Goal: Information Seeking & Learning: Find specific fact

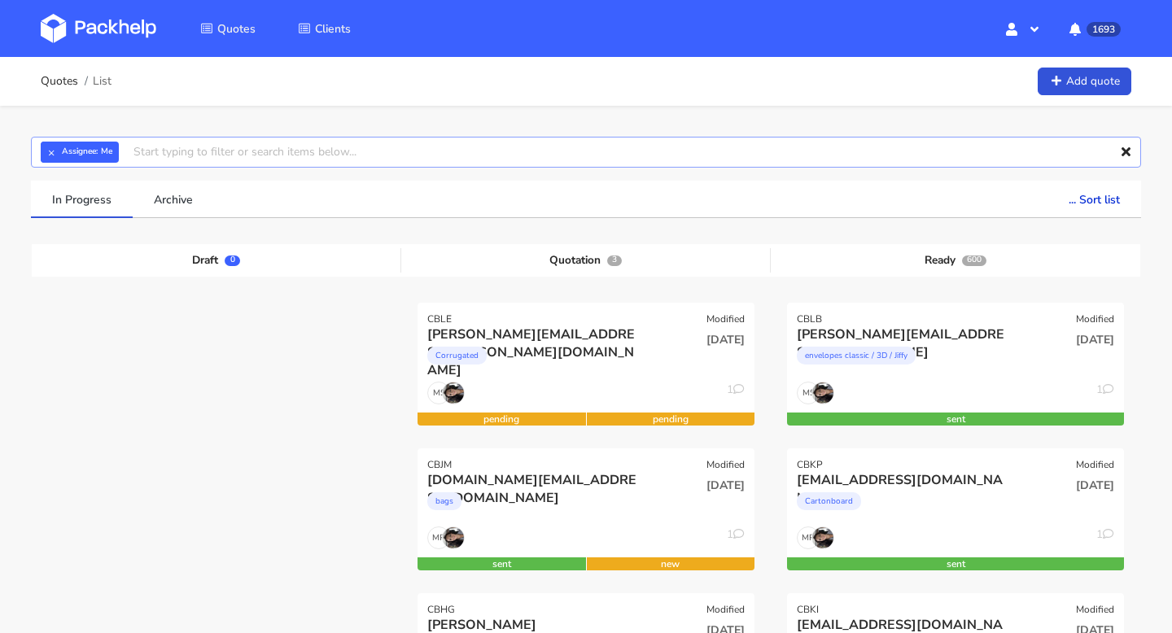
click at [173, 159] on input "text" at bounding box center [586, 152] width 1111 height 31
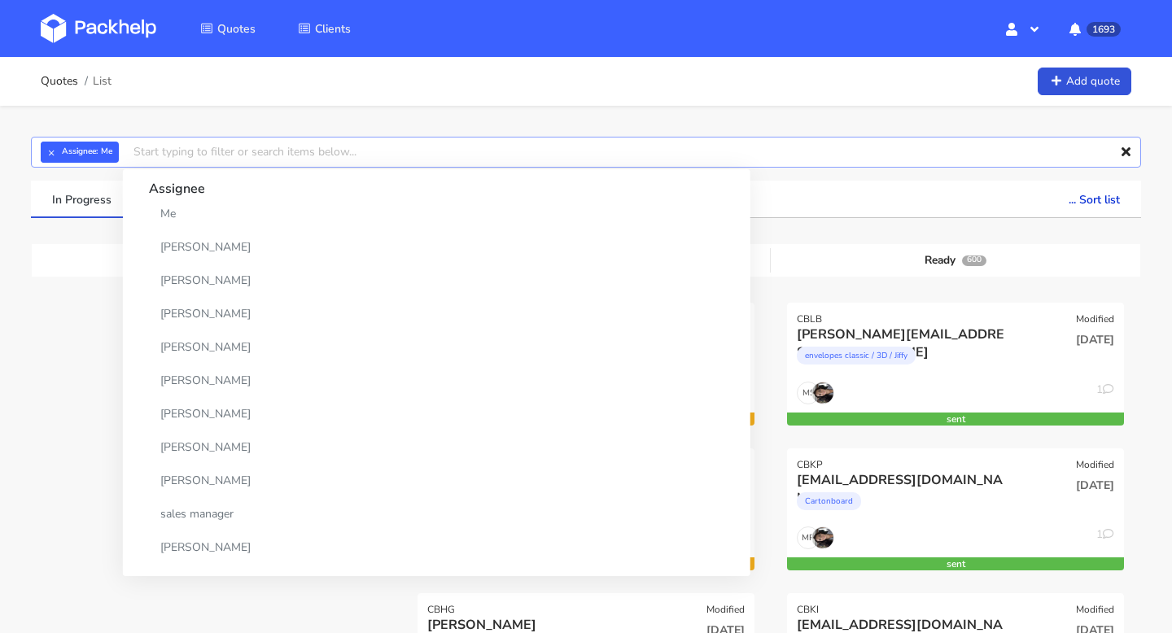
paste input "CBJA"
type input "CBJA"
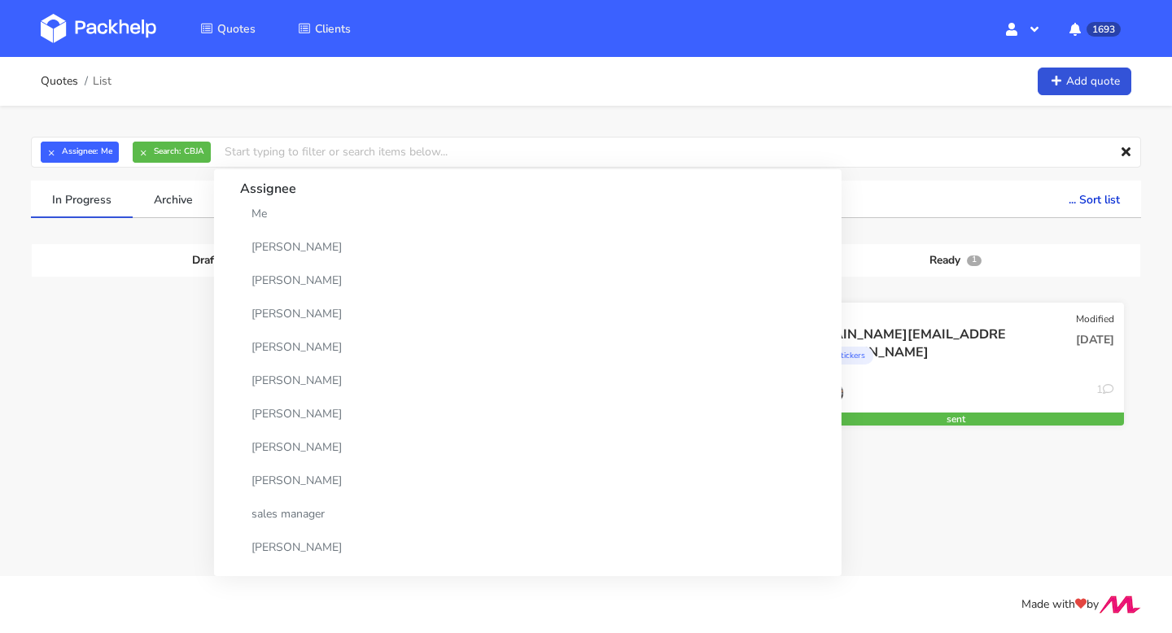
click at [955, 327] on div "ohmydough.pt@gmail.com" at bounding box center [905, 335] width 216 height 18
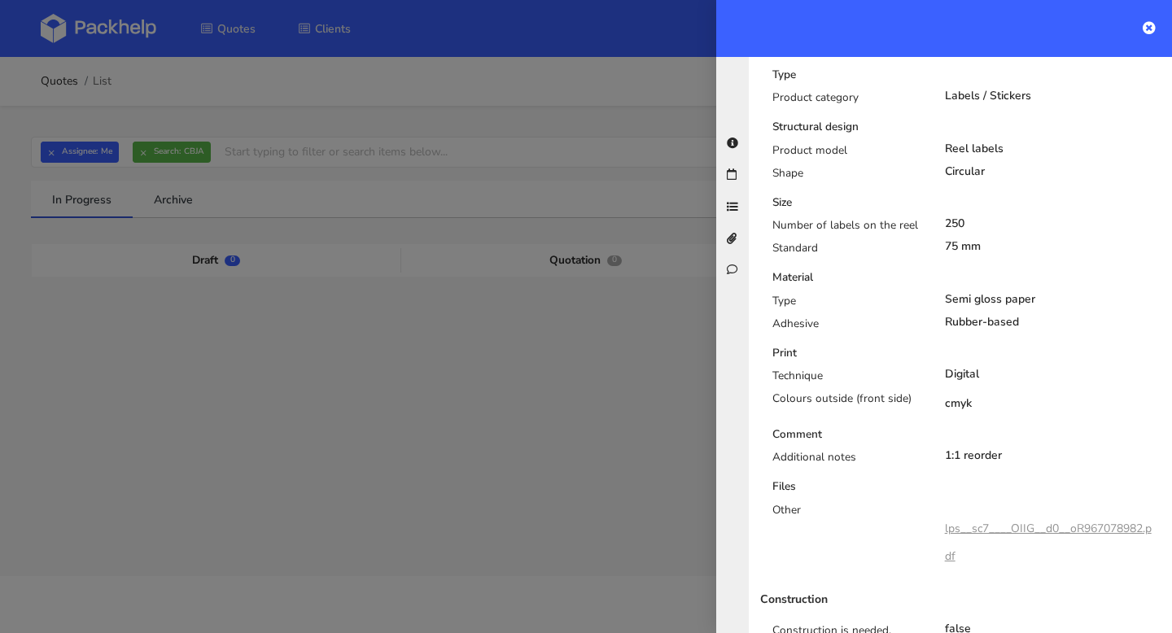
scroll to position [515, 0]
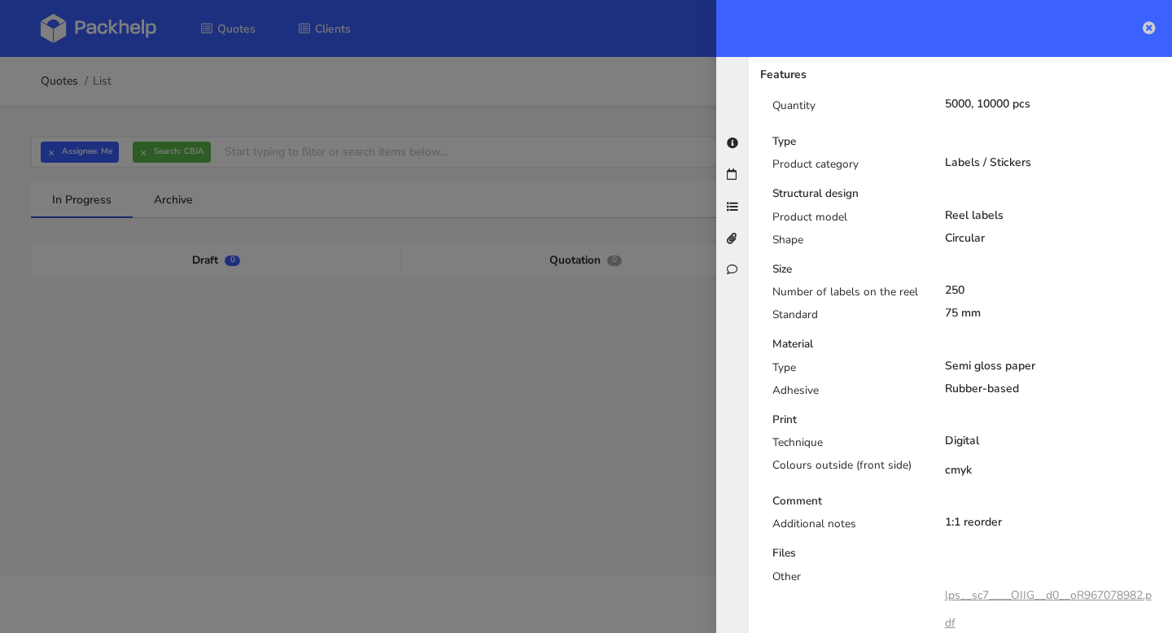
click at [1155, 31] on icon at bounding box center [1149, 27] width 13 height 13
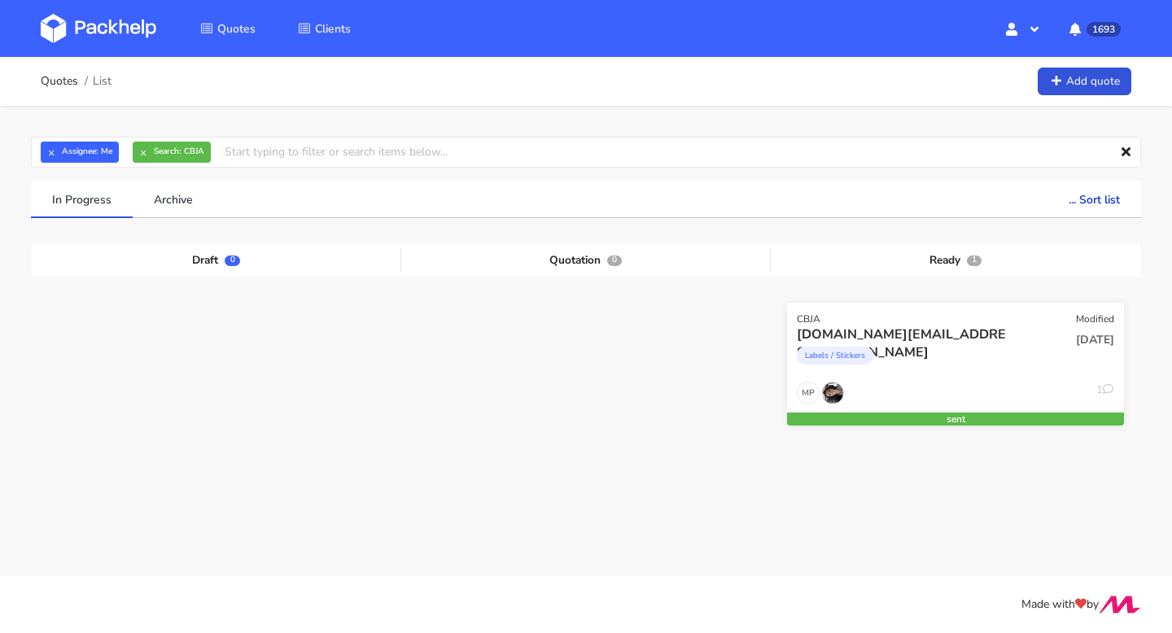
click at [931, 330] on div "[DOMAIN_NAME][EMAIL_ADDRESS][DOMAIN_NAME]" at bounding box center [905, 335] width 216 height 18
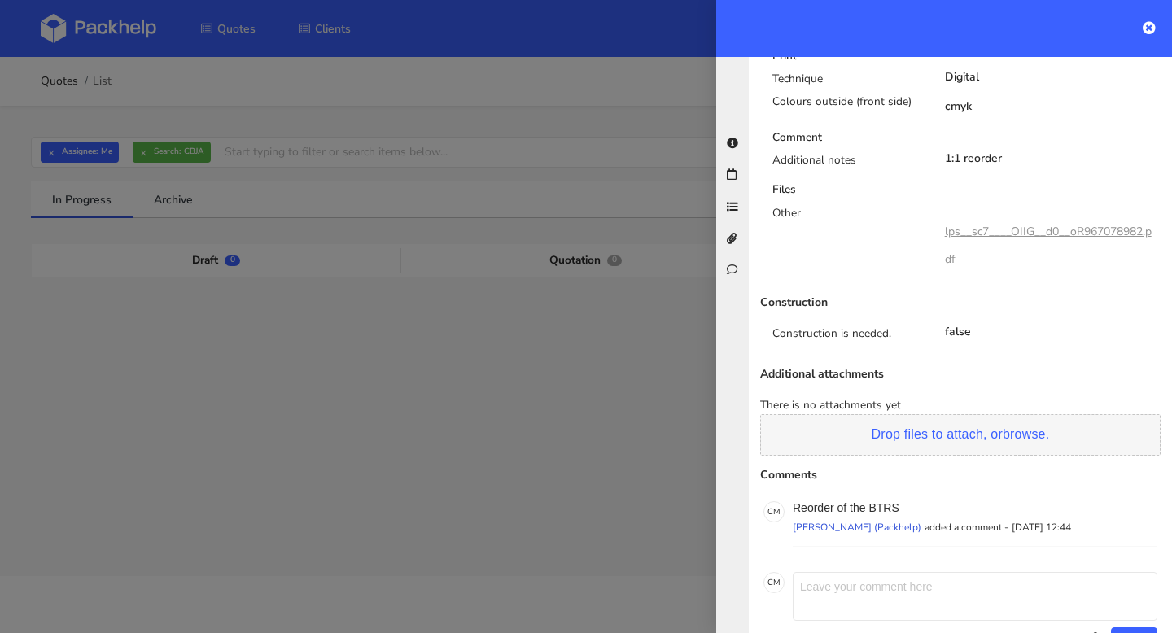
scroll to position [0, 0]
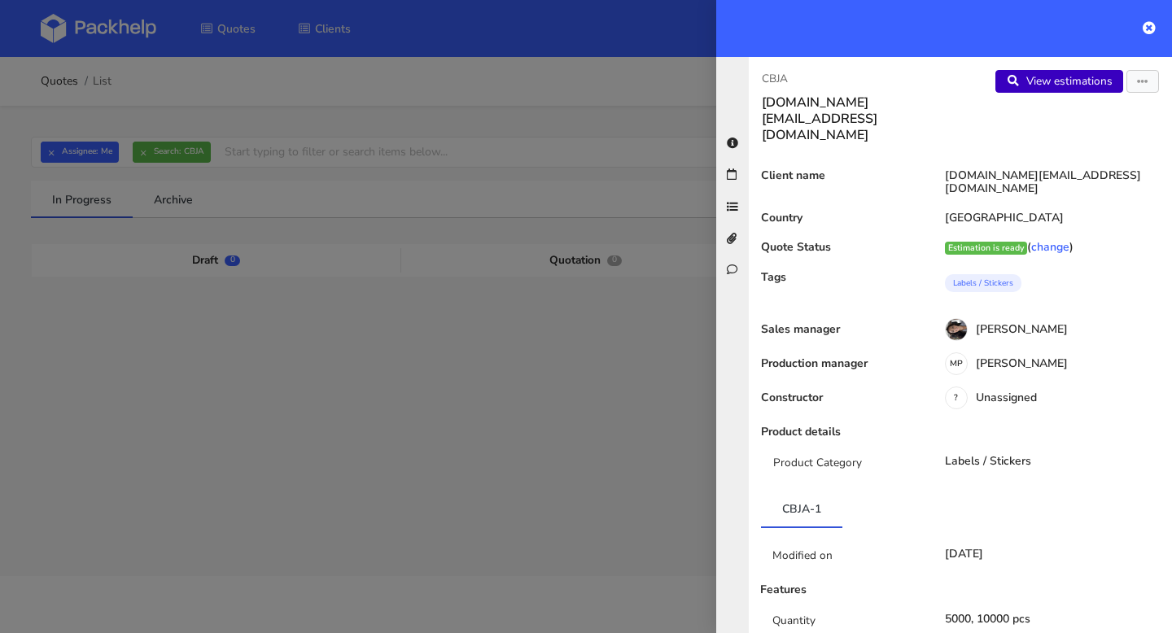
click at [1072, 81] on link "View estimations" at bounding box center [1060, 81] width 128 height 23
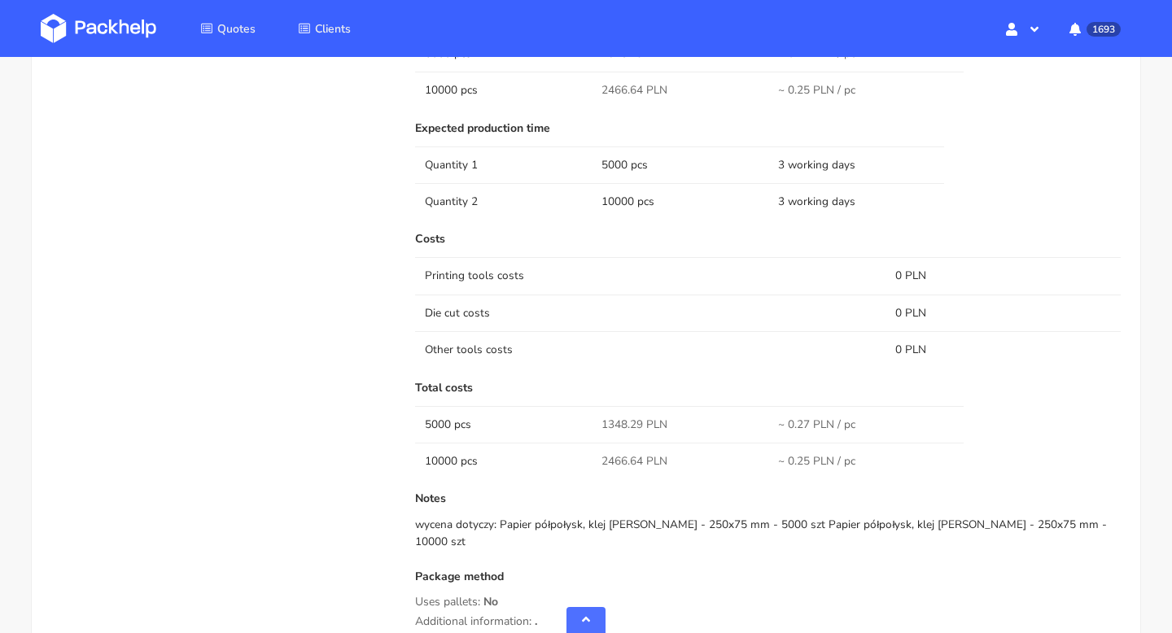
scroll to position [1098, 0]
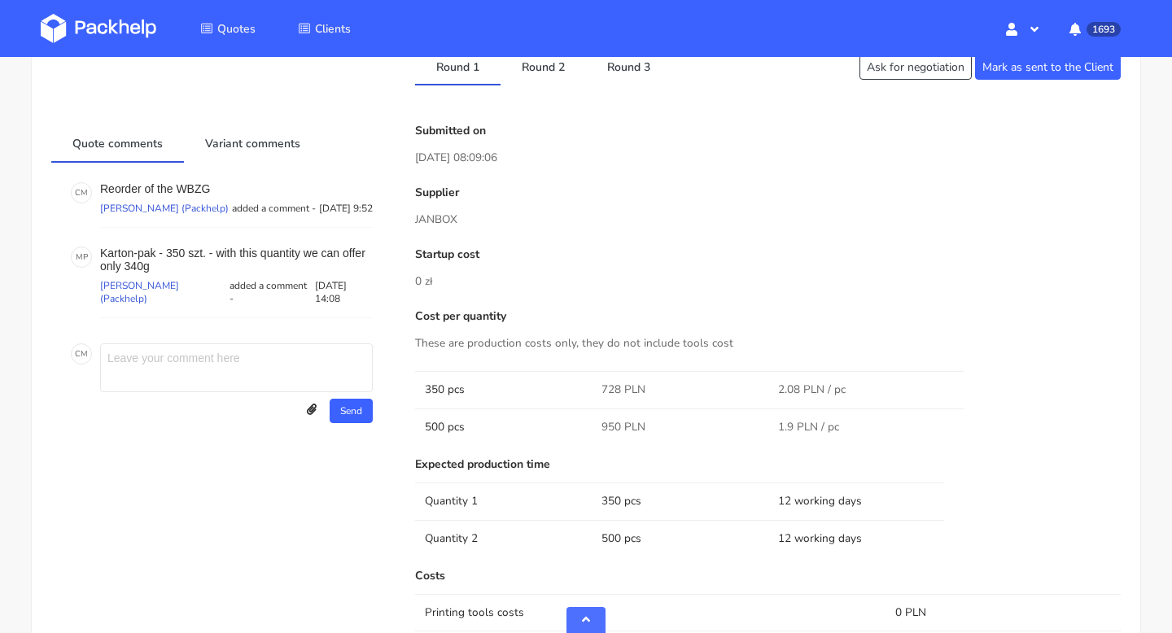
scroll to position [709, 0]
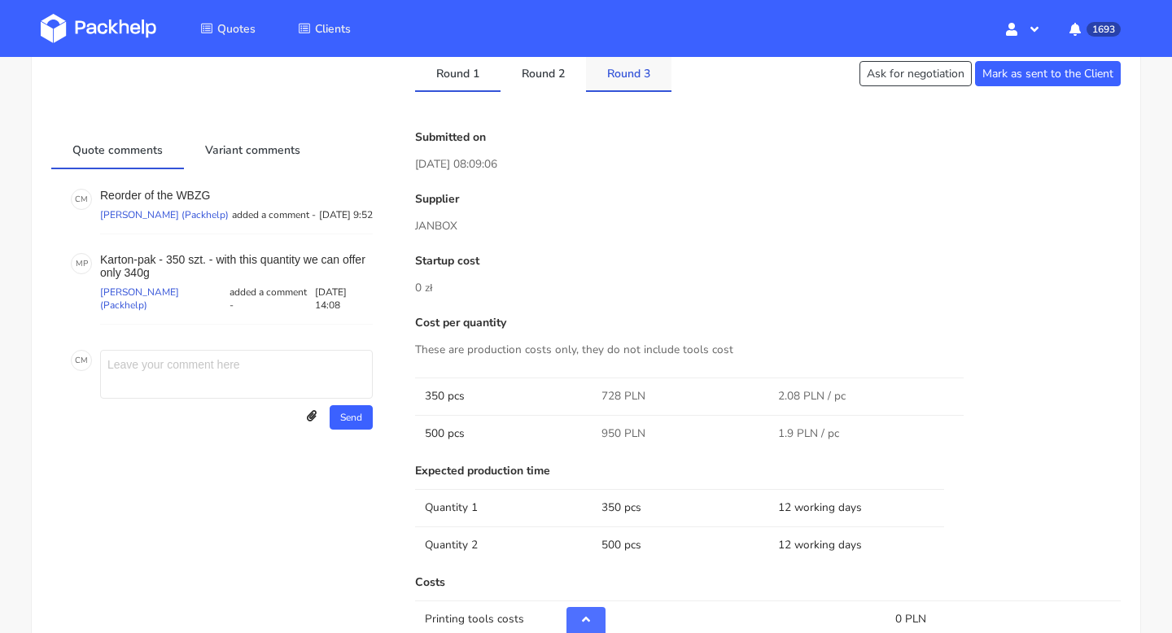
click at [625, 77] on link "Round 3" at bounding box center [628, 73] width 85 height 36
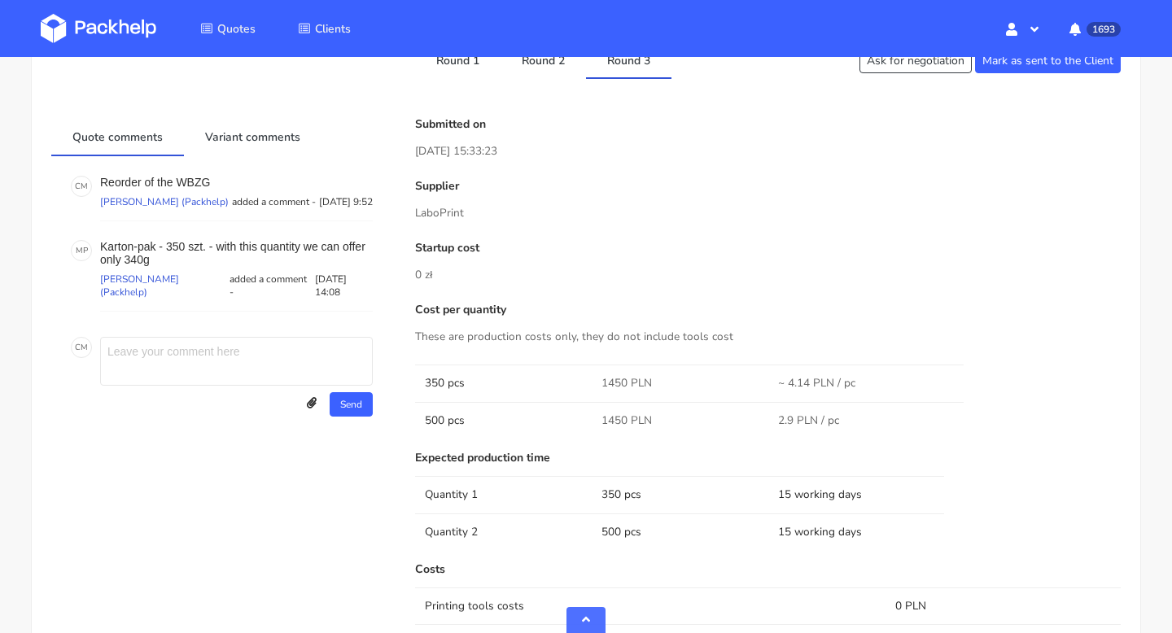
scroll to position [817, 0]
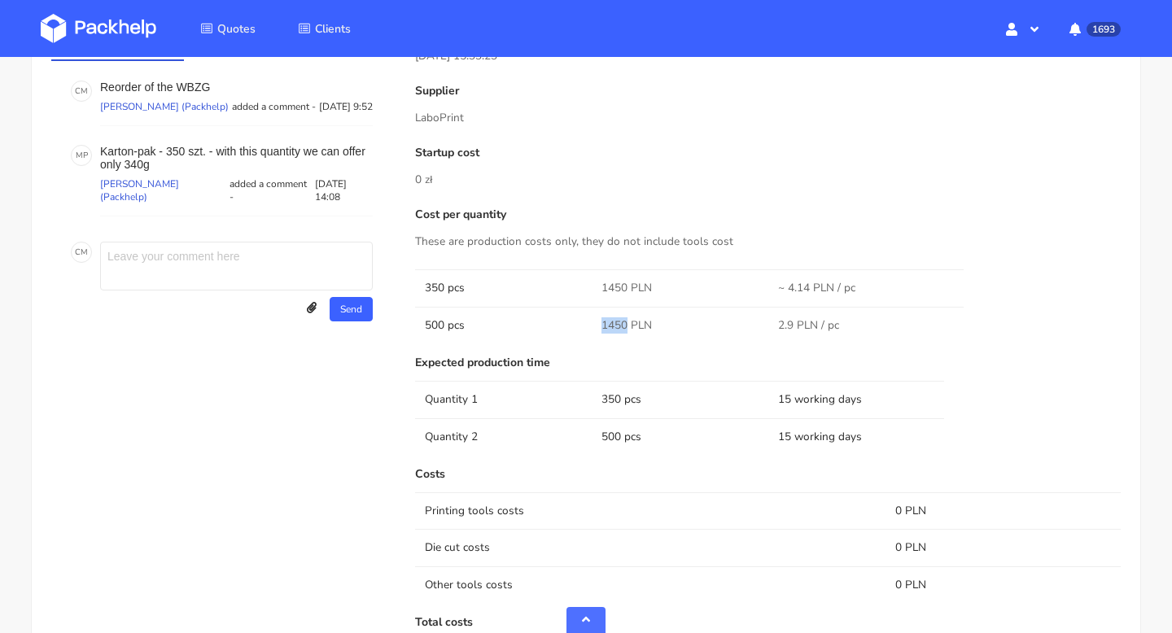
drag, startPoint x: 624, startPoint y: 321, endPoint x: 599, endPoint y: 321, distance: 24.4
click at [599, 321] on td "1450 PLN" at bounding box center [680, 325] width 177 height 37
copy span "1450"
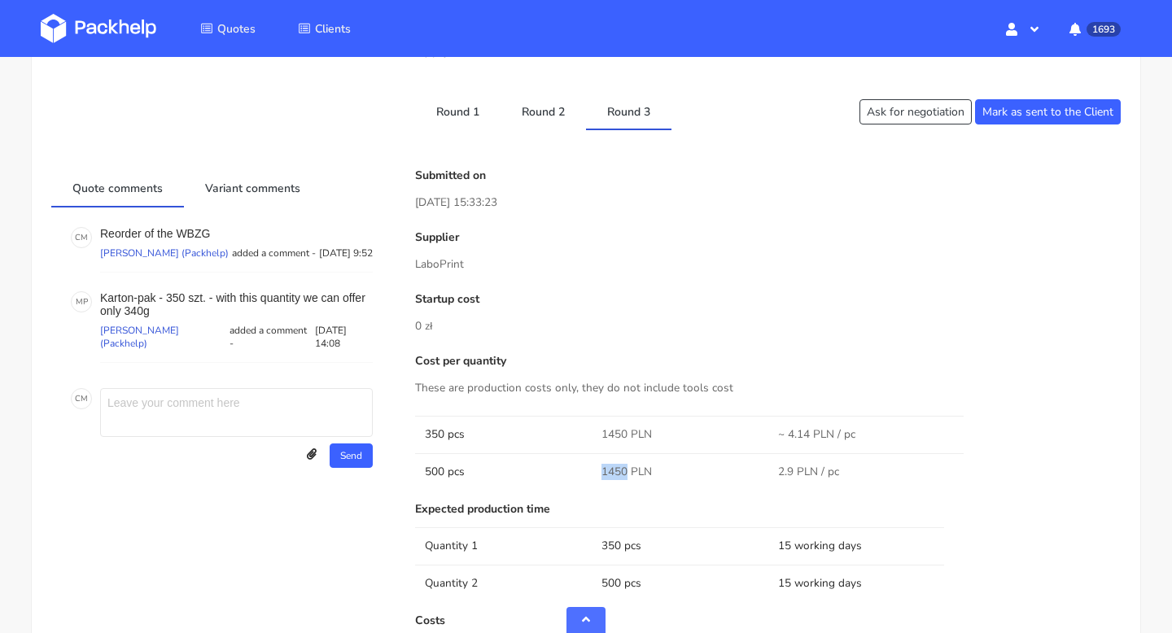
scroll to position [764, 0]
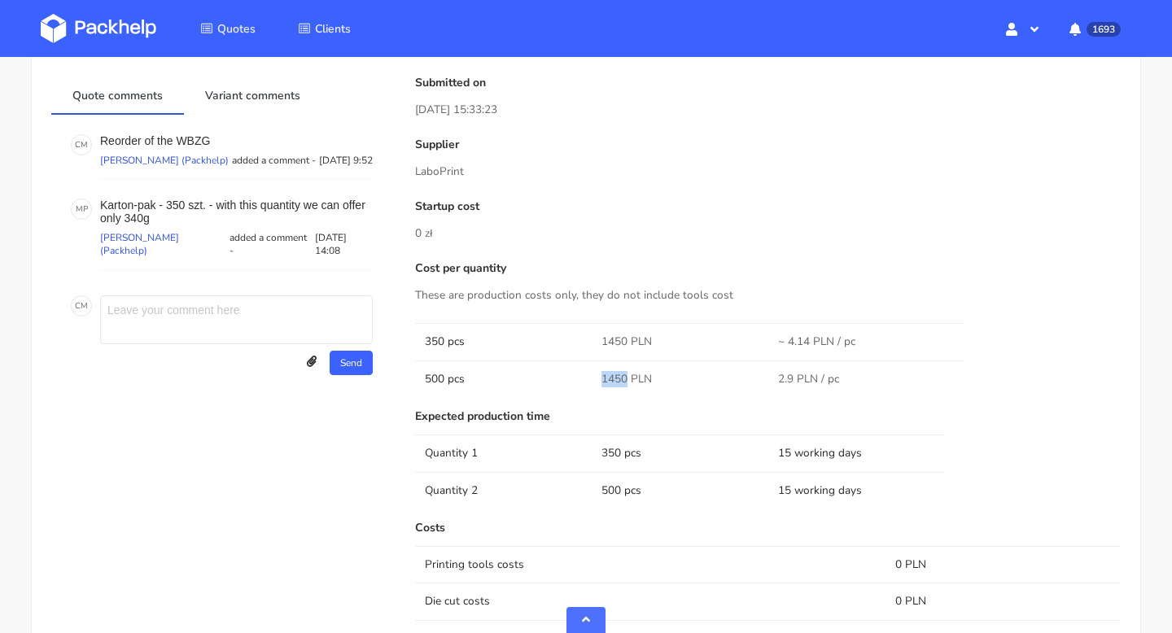
copy span "1450"
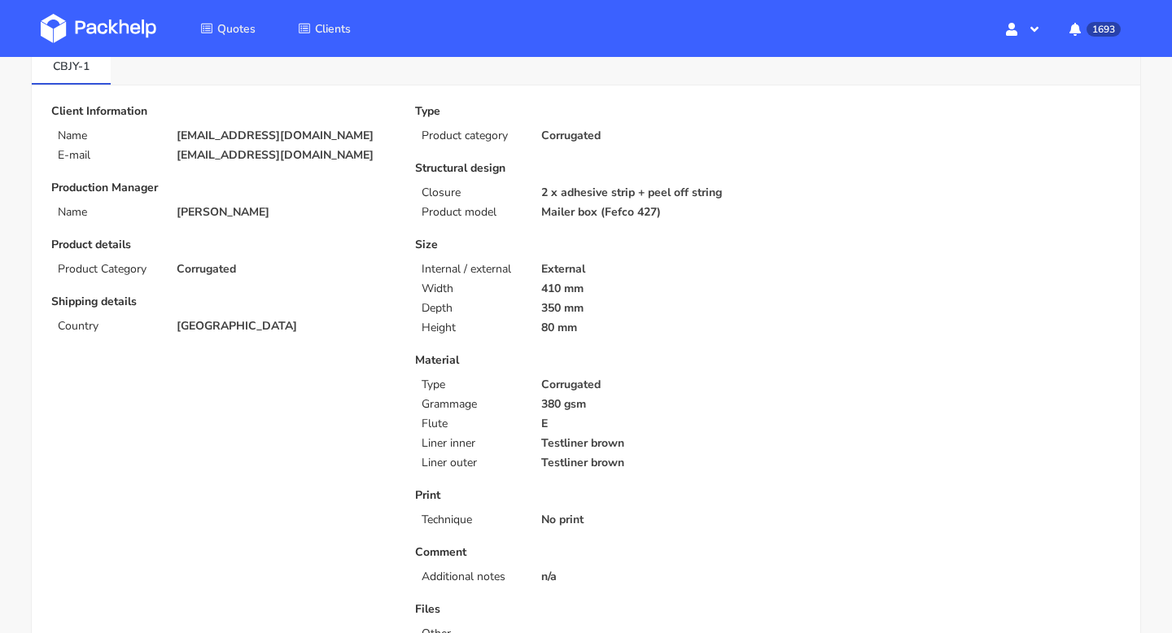
scroll to position [84, 0]
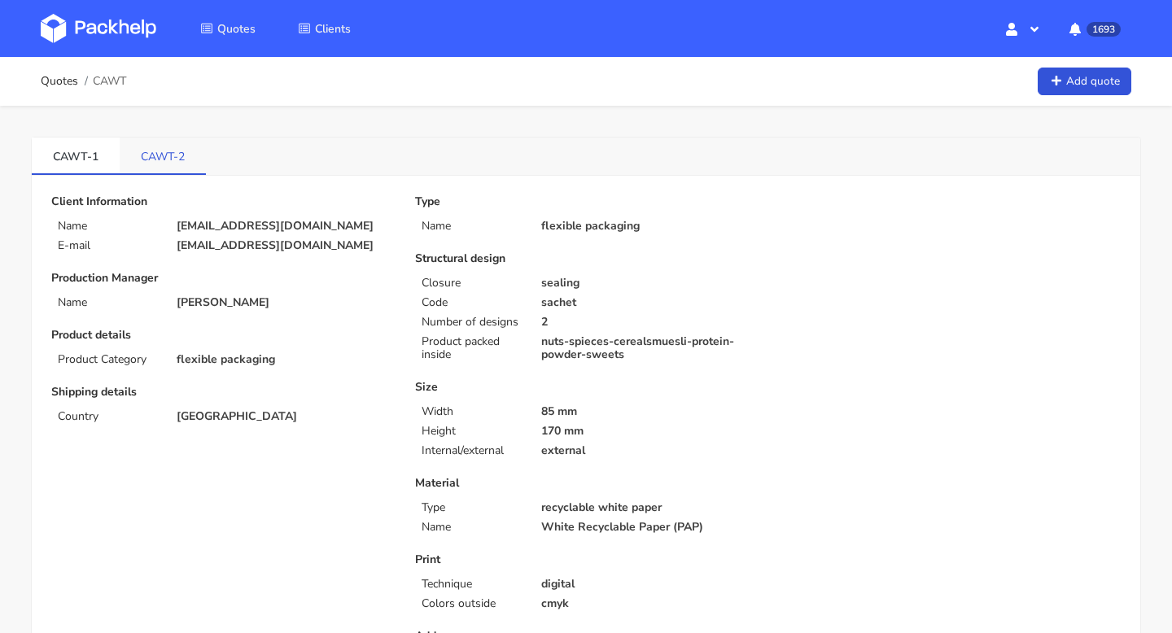
click at [165, 147] on link "CAWT-2" at bounding box center [163, 156] width 86 height 36
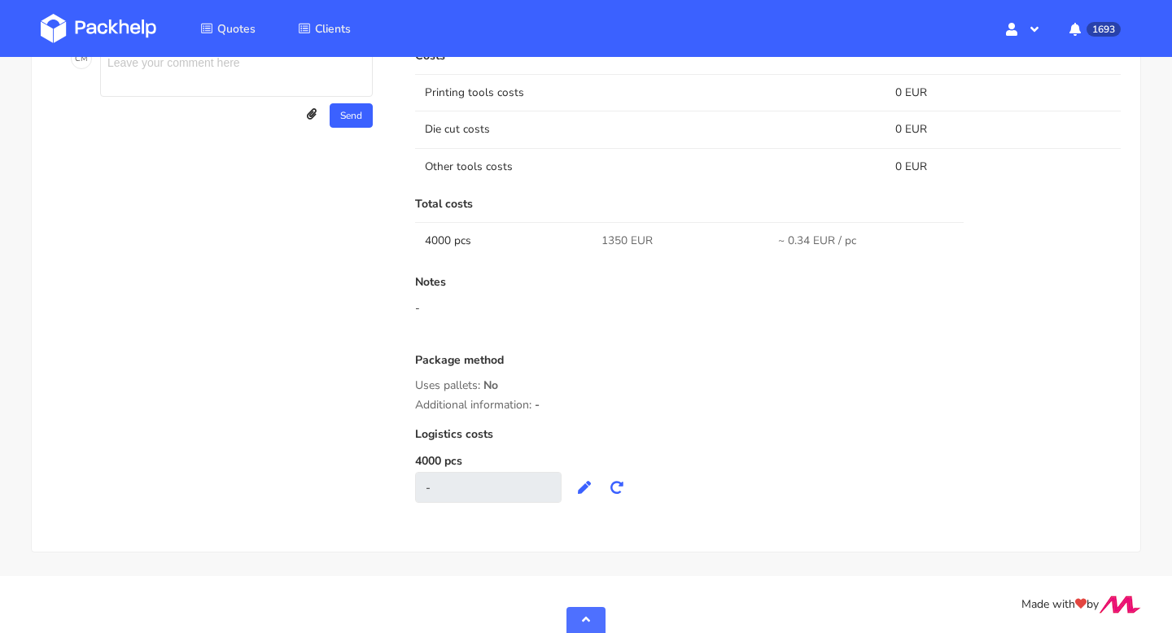
scroll to position [373, 0]
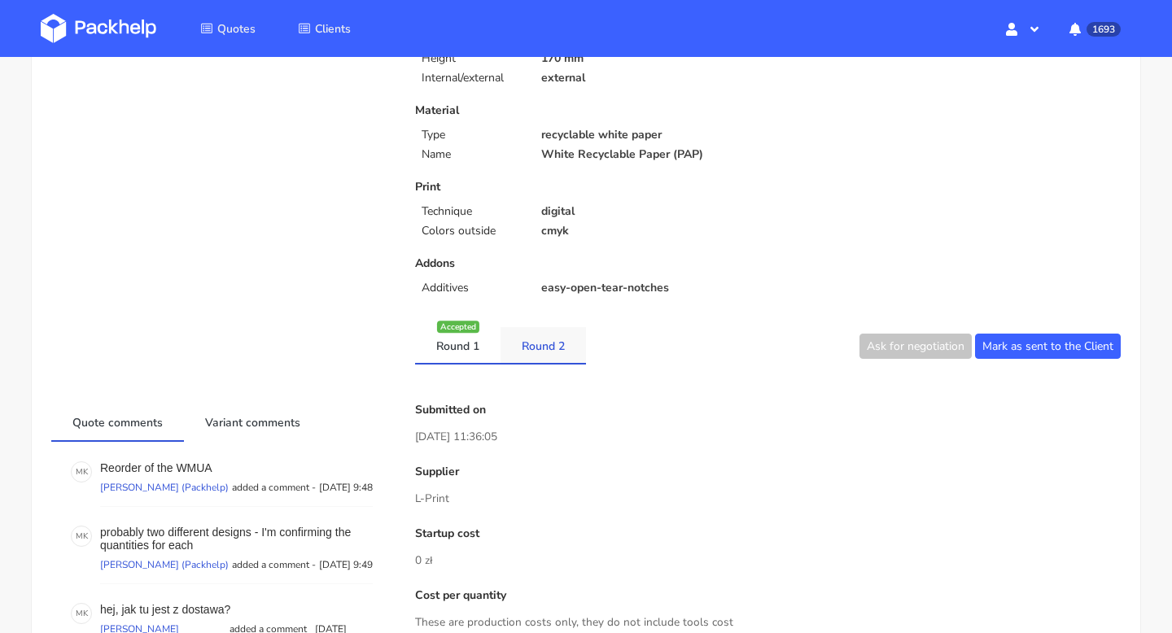
click at [531, 354] on link "Round 2" at bounding box center [543, 345] width 85 height 36
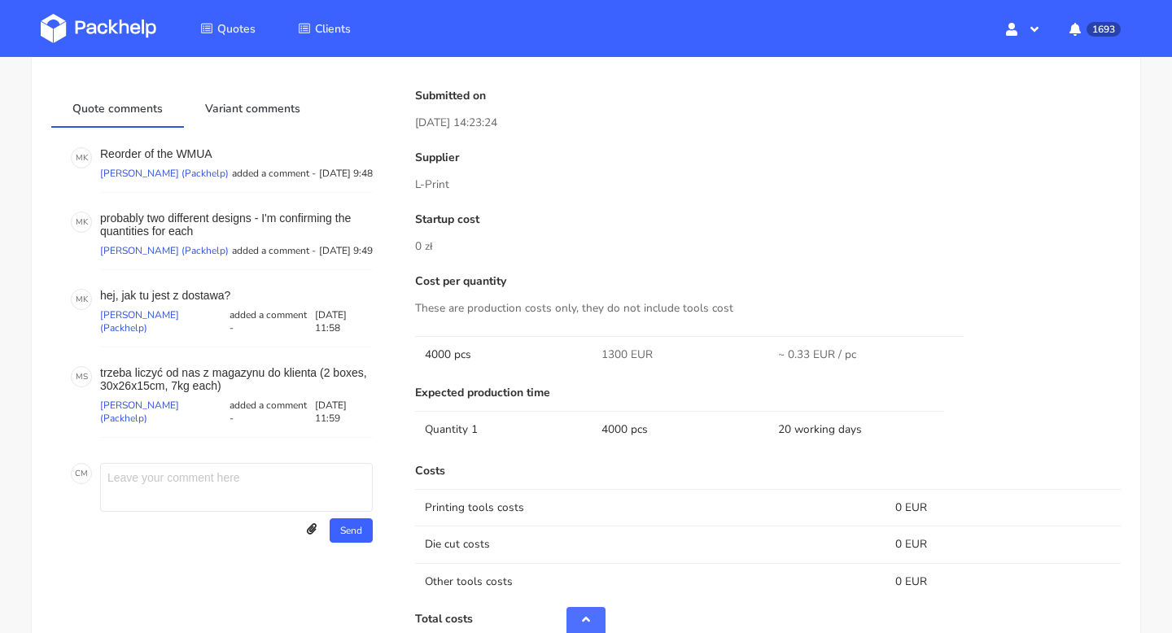
scroll to position [524, 0]
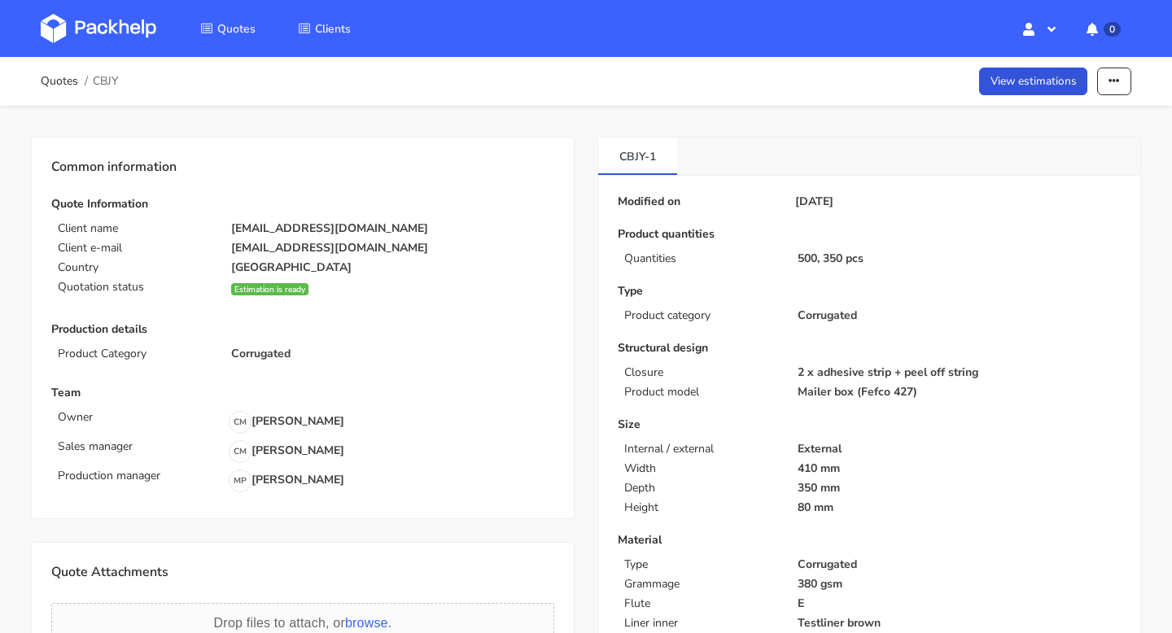
scroll to position [8, 0]
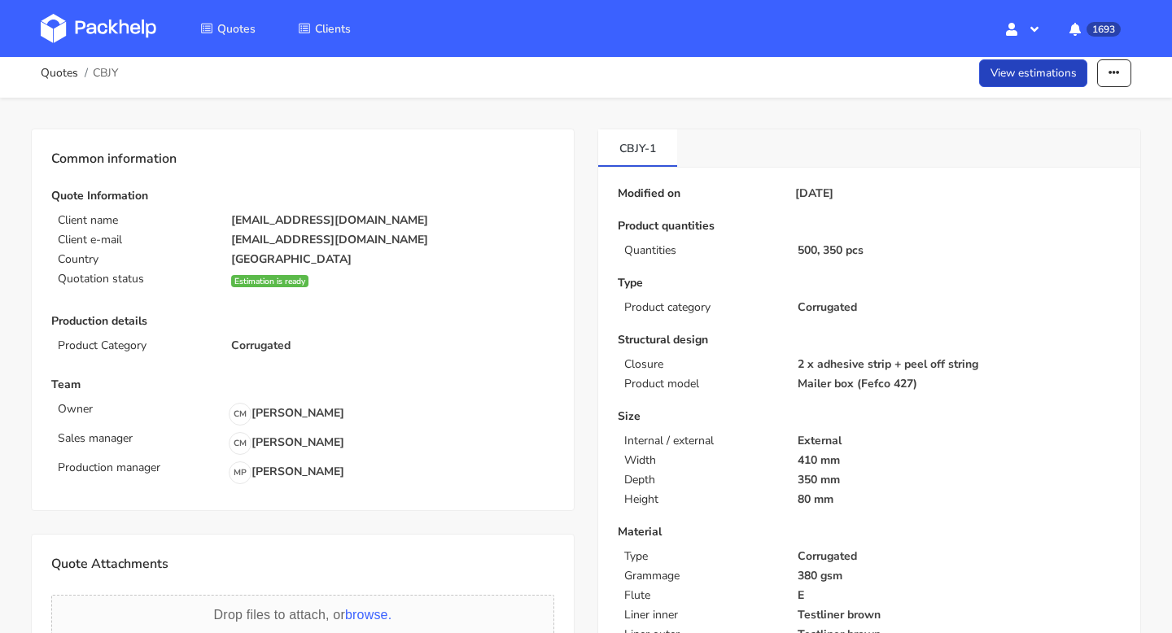
click at [1042, 76] on link "View estimations" at bounding box center [1034, 73] width 109 height 28
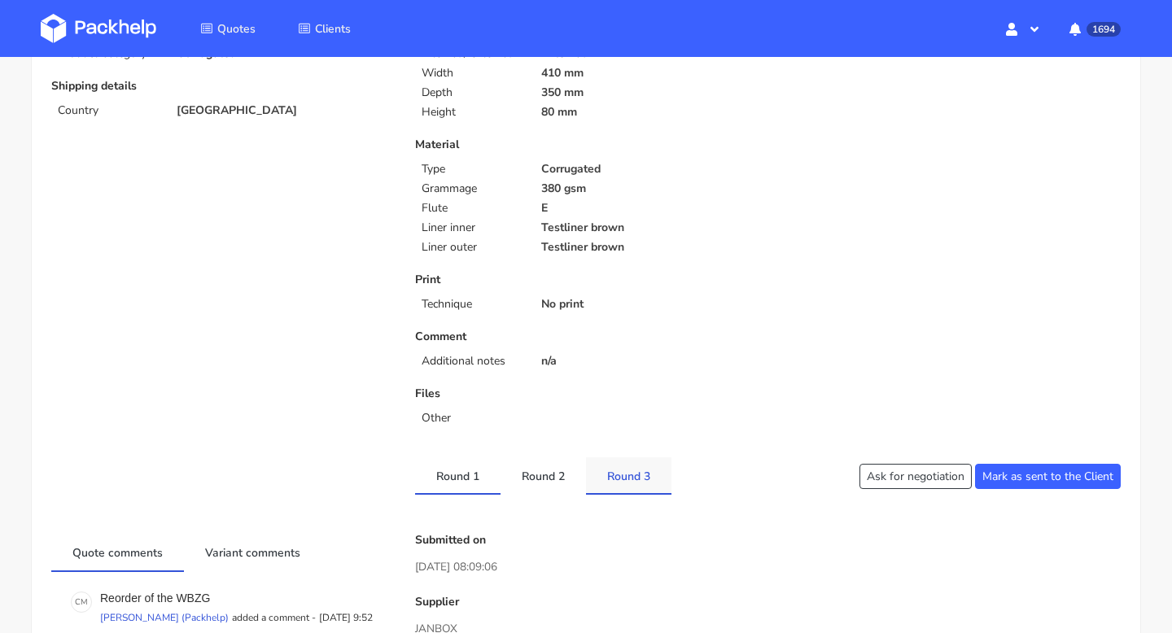
click at [646, 480] on link "Round 3" at bounding box center [628, 476] width 85 height 36
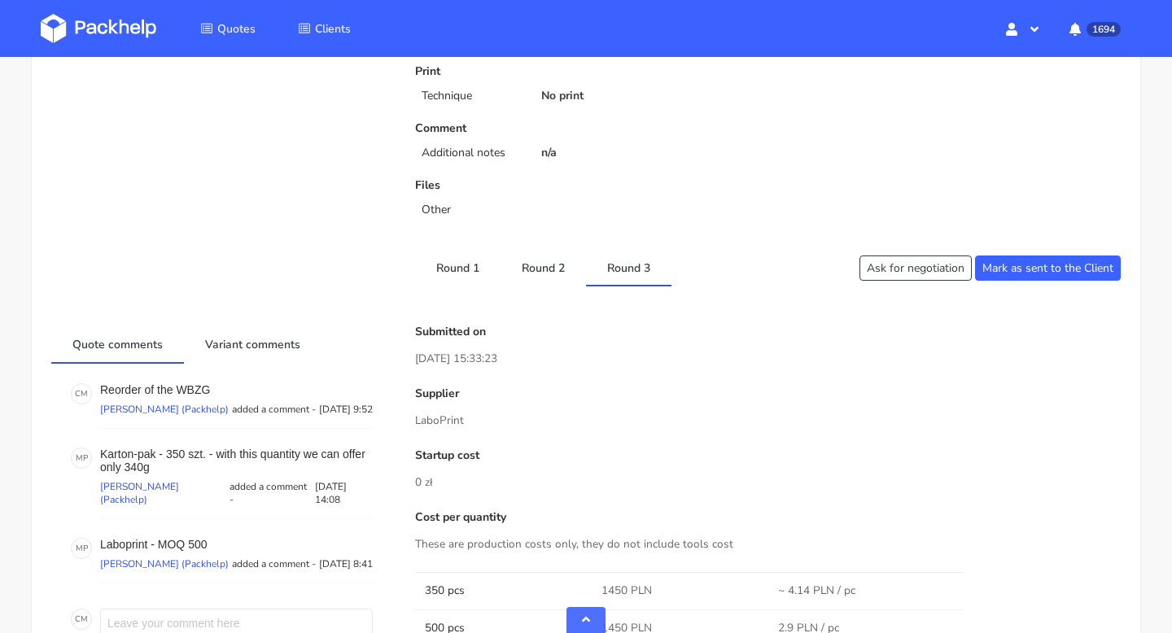
scroll to position [515, 0]
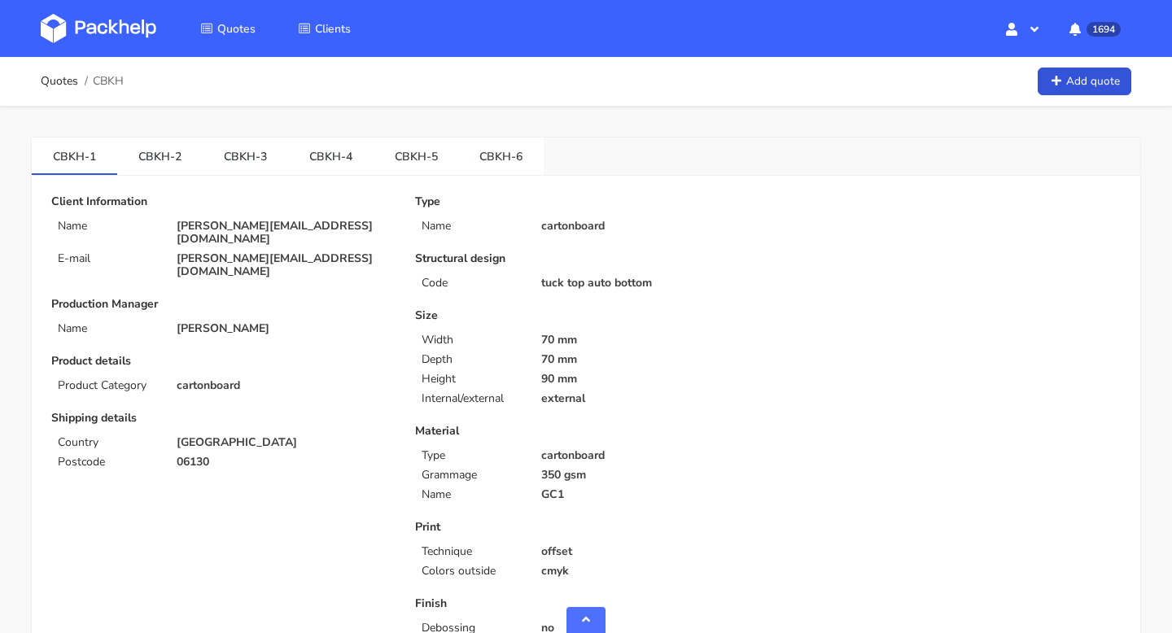
scroll to position [1530, 0]
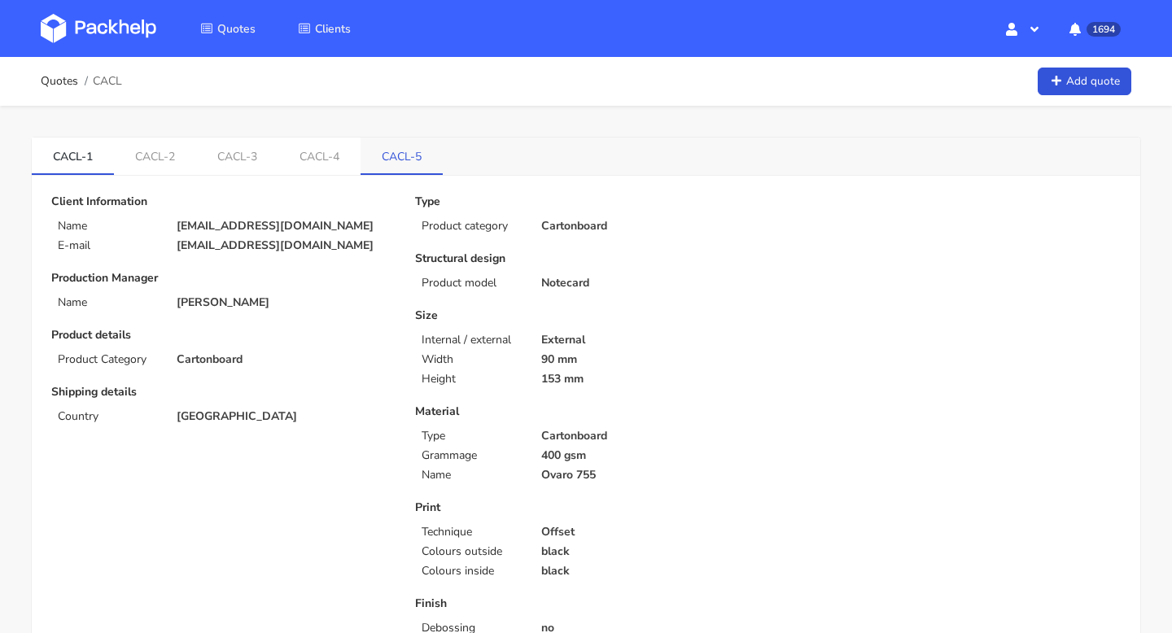
click at [390, 164] on link "CACL-5" at bounding box center [402, 156] width 82 height 36
drag, startPoint x: 377, startPoint y: 151, endPoint x: 410, endPoint y: 157, distance: 33.9
click at [410, 157] on link "CACL-5" at bounding box center [402, 156] width 82 height 36
copy link "CACL"
click at [43, 94] on ol "Quotes CACL" at bounding box center [81, 81] width 81 height 33
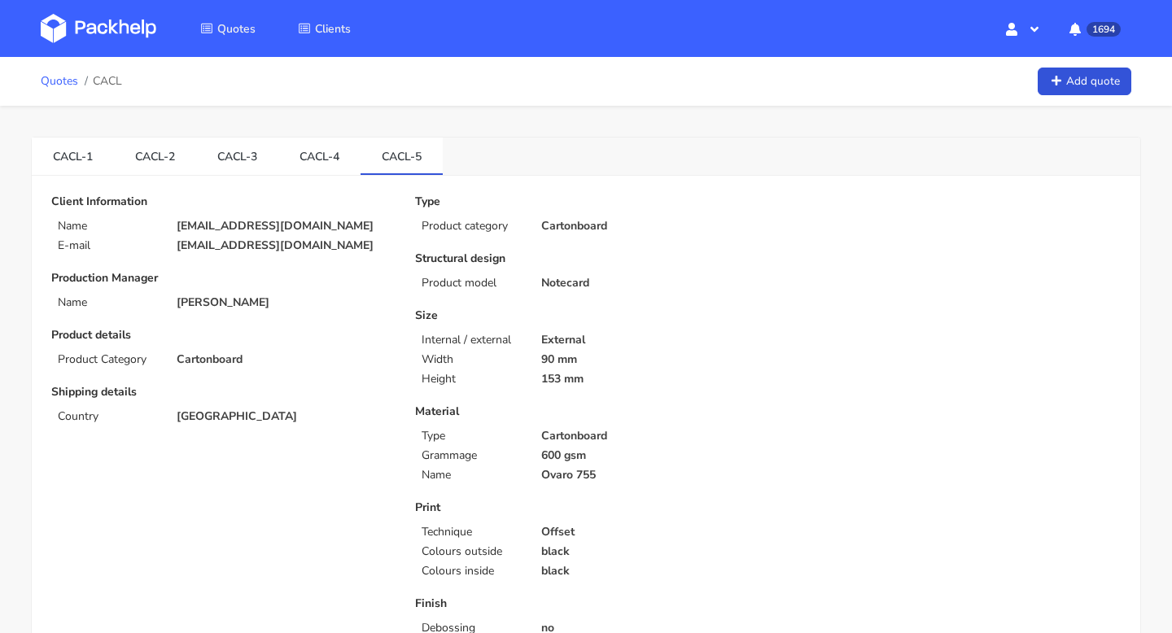
click at [52, 78] on link "Quotes" at bounding box center [59, 81] width 37 height 13
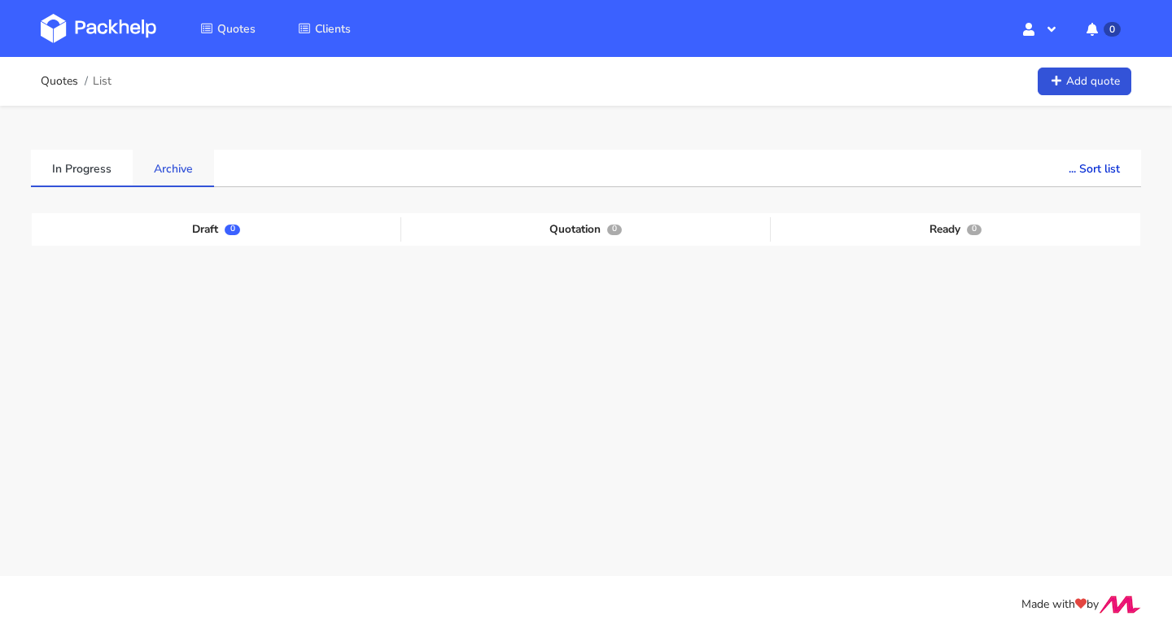
click at [153, 164] on link "Archive" at bounding box center [173, 168] width 81 height 36
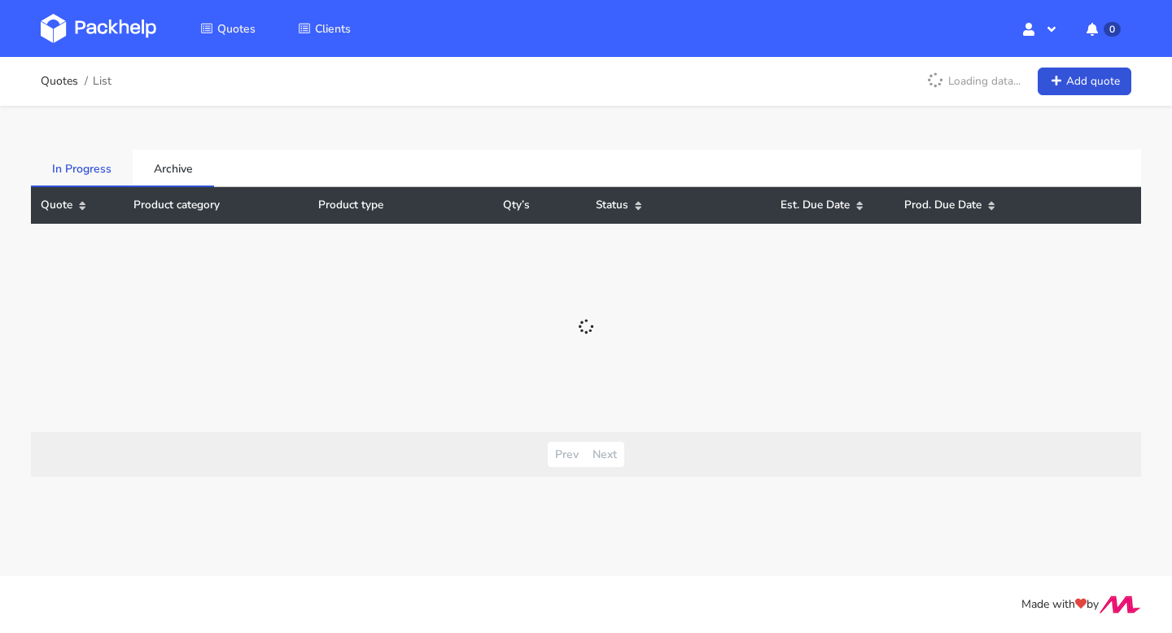
click at [105, 160] on link "In Progress" at bounding box center [82, 168] width 102 height 36
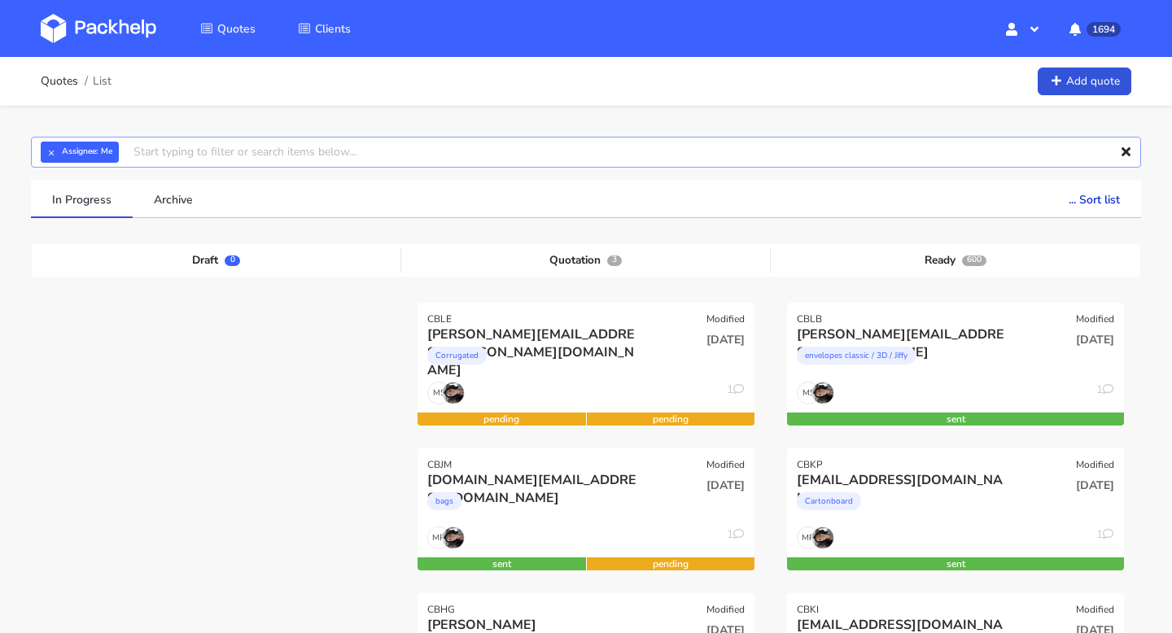
click at [270, 143] on input "text" at bounding box center [586, 152] width 1111 height 31
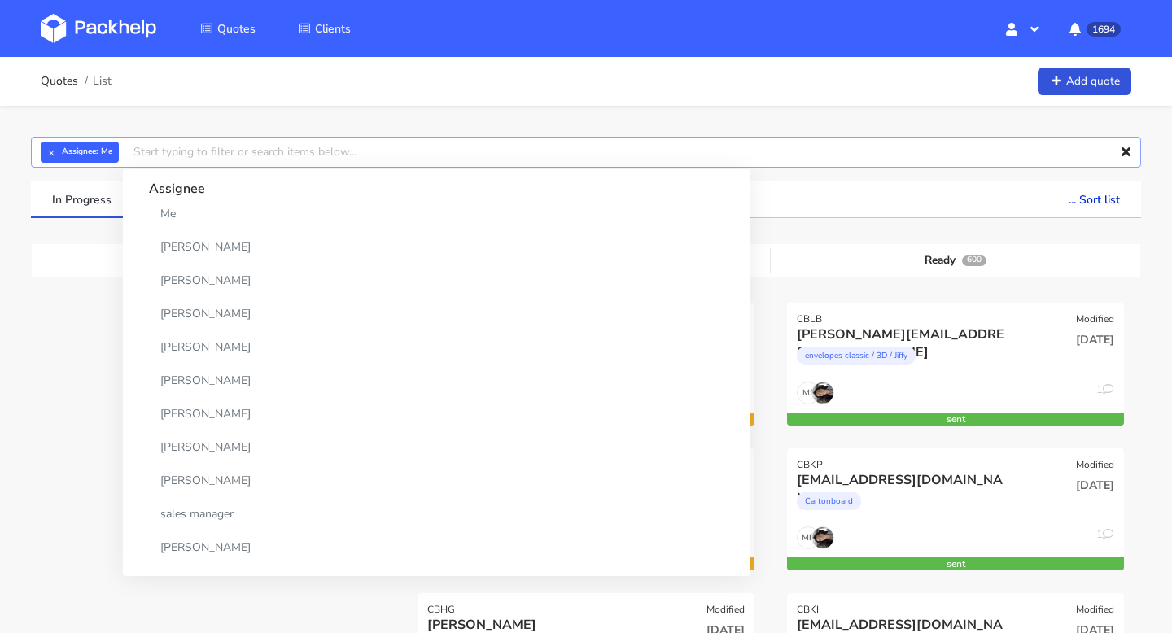
paste input "cbja"
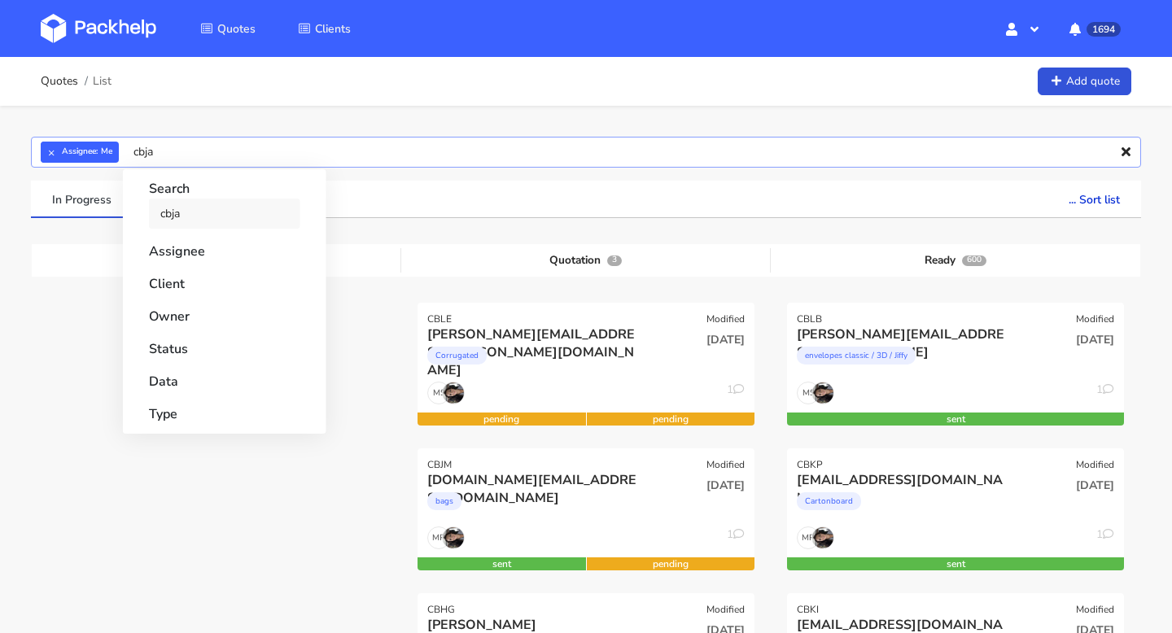
type input "cbja"
click at [191, 212] on link "cbja" at bounding box center [224, 214] width 151 height 30
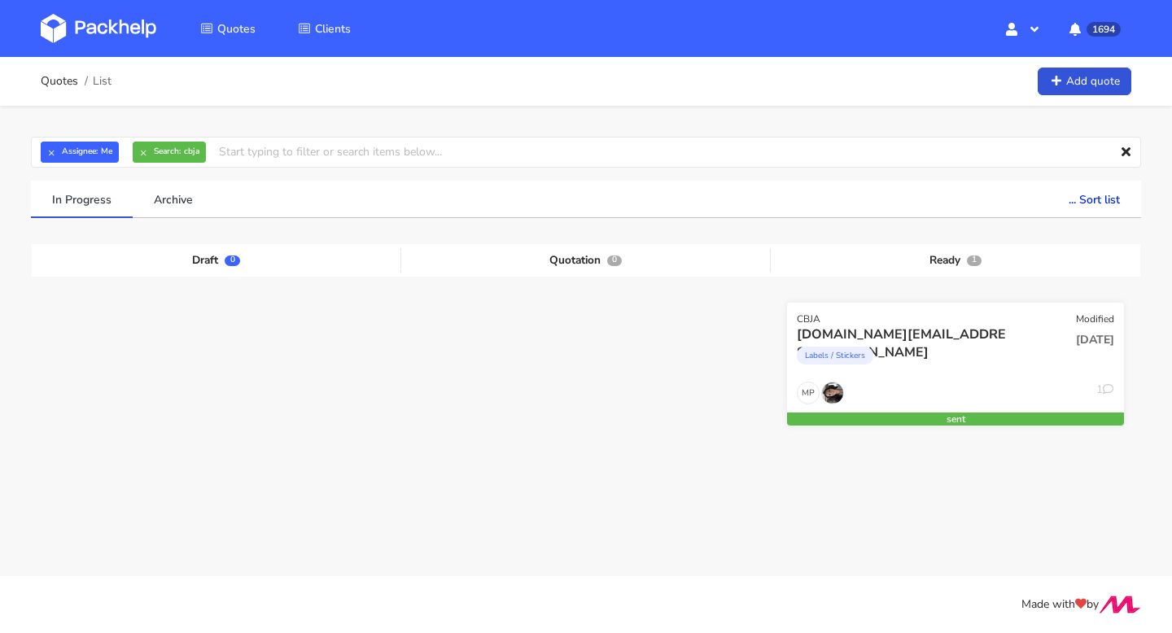
click at [928, 319] on div "CBJA Modified" at bounding box center [955, 314] width 337 height 23
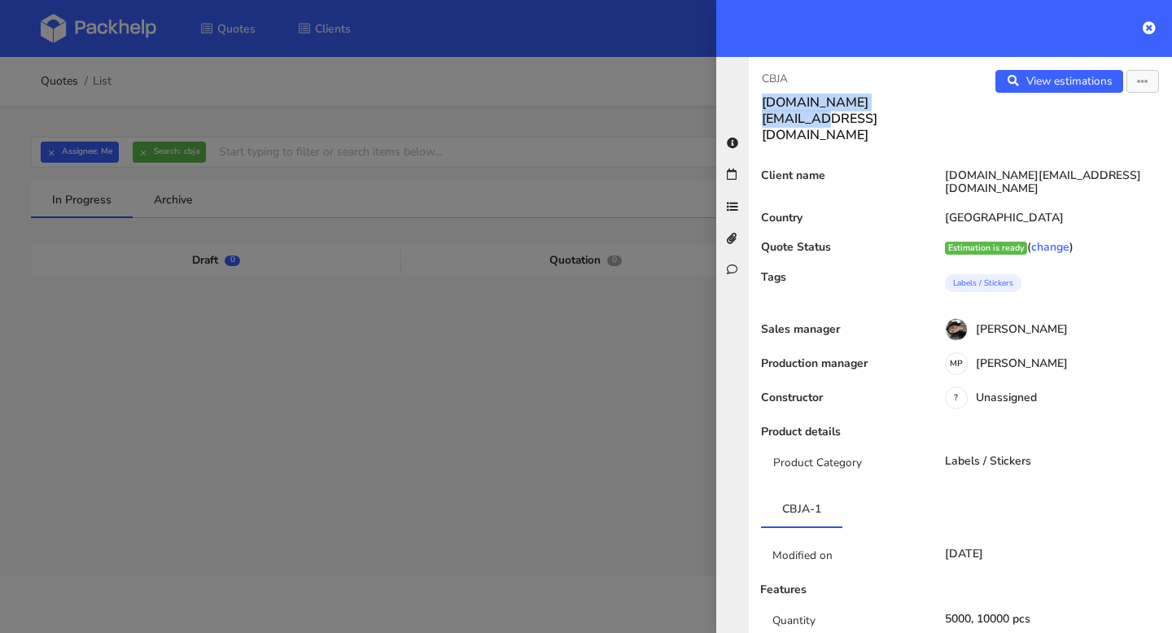
drag, startPoint x: 931, startPoint y: 104, endPoint x: 760, endPoint y: 103, distance: 171.8
click at [760, 103] on div "CBJA ohmydough.pt@gmail.com" at bounding box center [855, 106] width 212 height 73
copy h3 "ohmydough.pt@gmail.com"
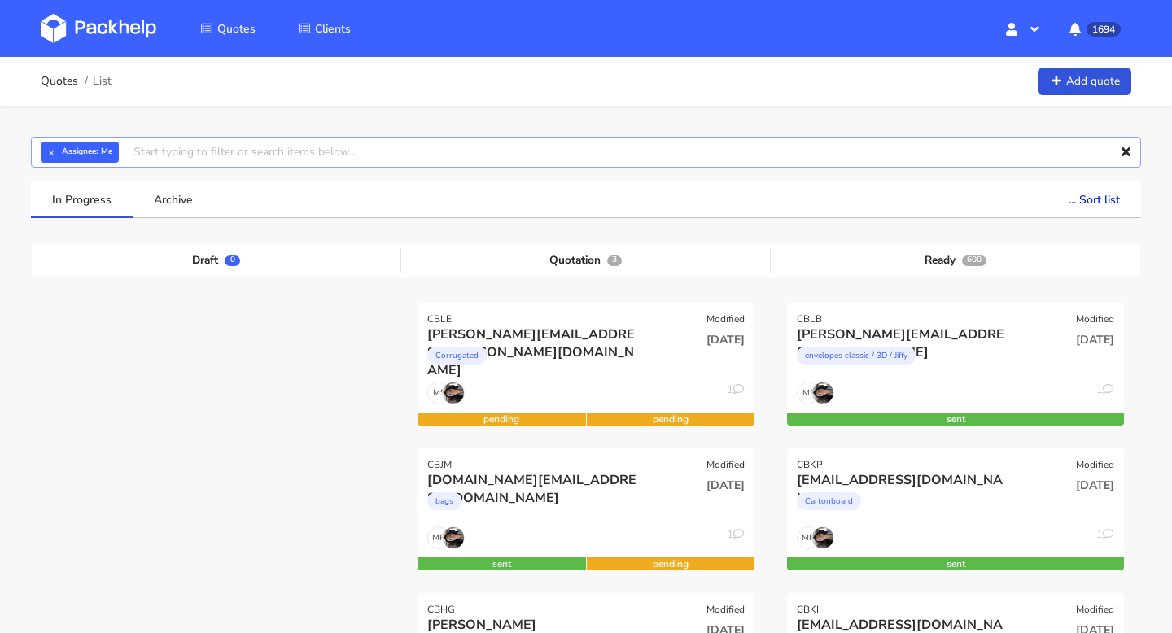
click at [489, 156] on input "text" at bounding box center [586, 152] width 1111 height 31
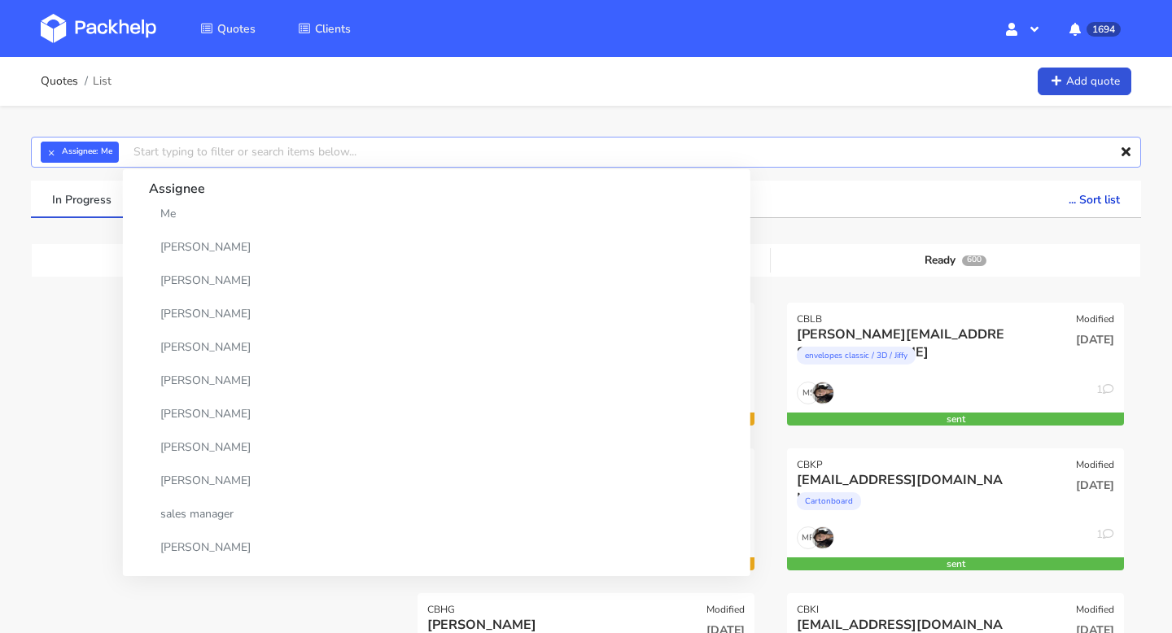
paste input "CACL"
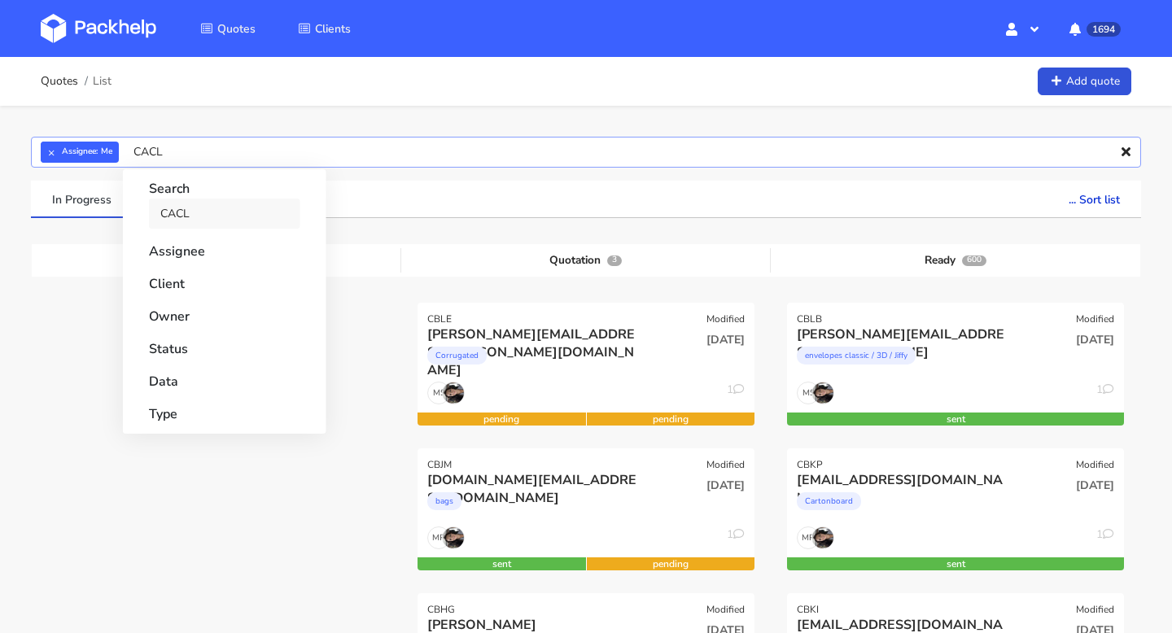
type input "CACL"
click at [229, 199] on div "Search CACL" at bounding box center [224, 200] width 191 height 63
click at [182, 149] on input "CACL" at bounding box center [586, 152] width 1111 height 31
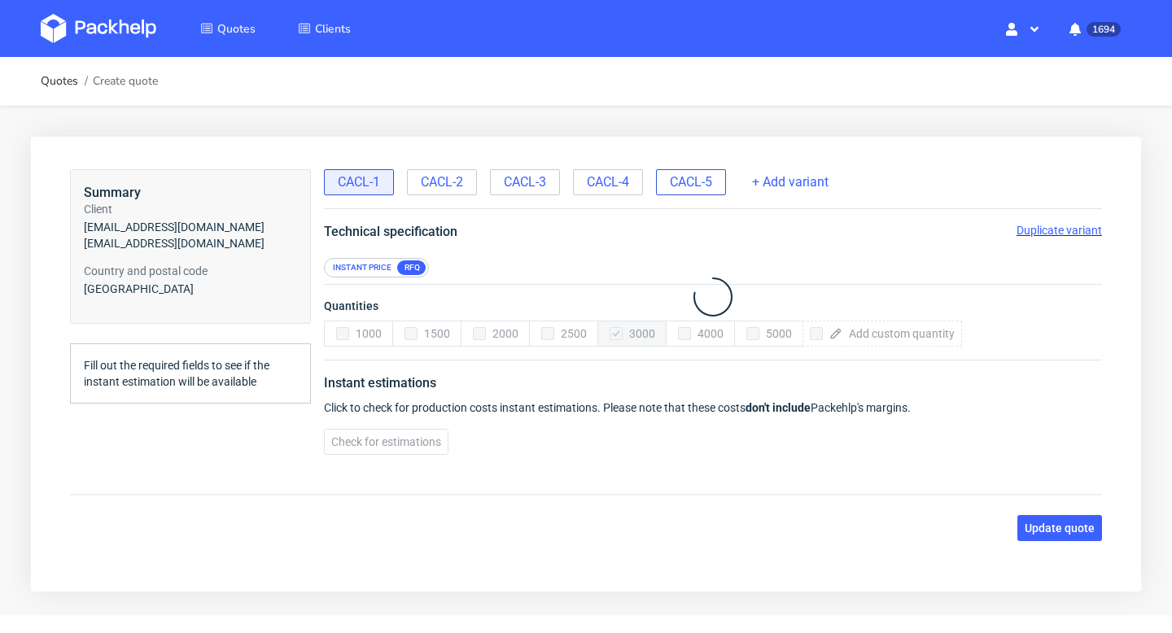
click at [703, 181] on span "CACL-5" at bounding box center [691, 182] width 42 height 18
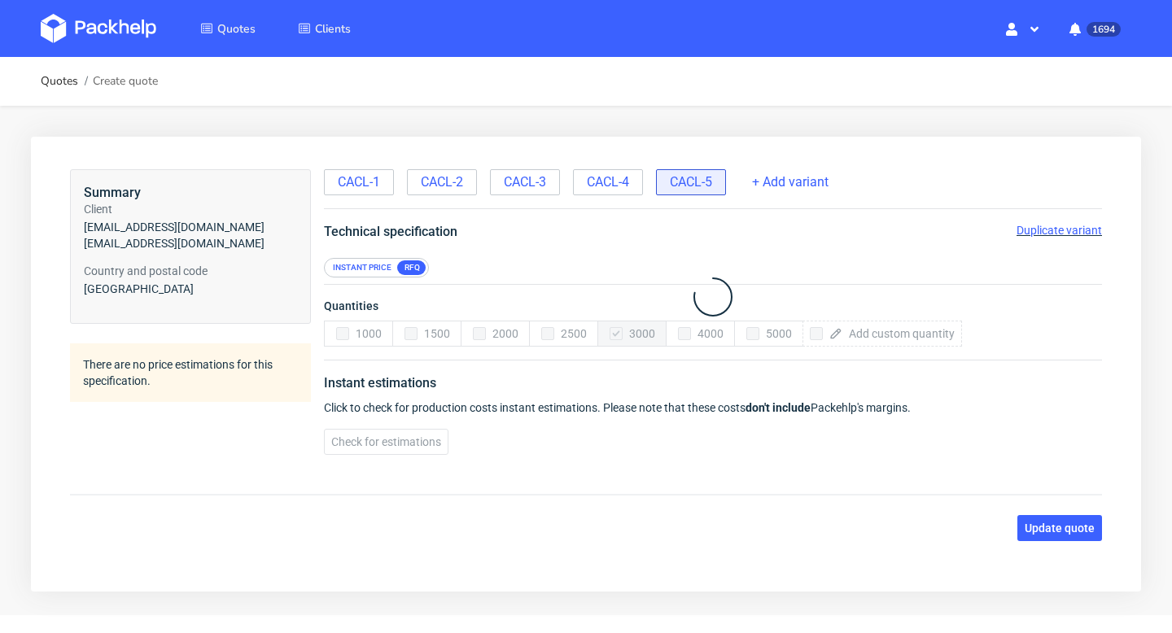
click at [1054, 233] on span "Duplicate variant" at bounding box center [1059, 230] width 85 height 13
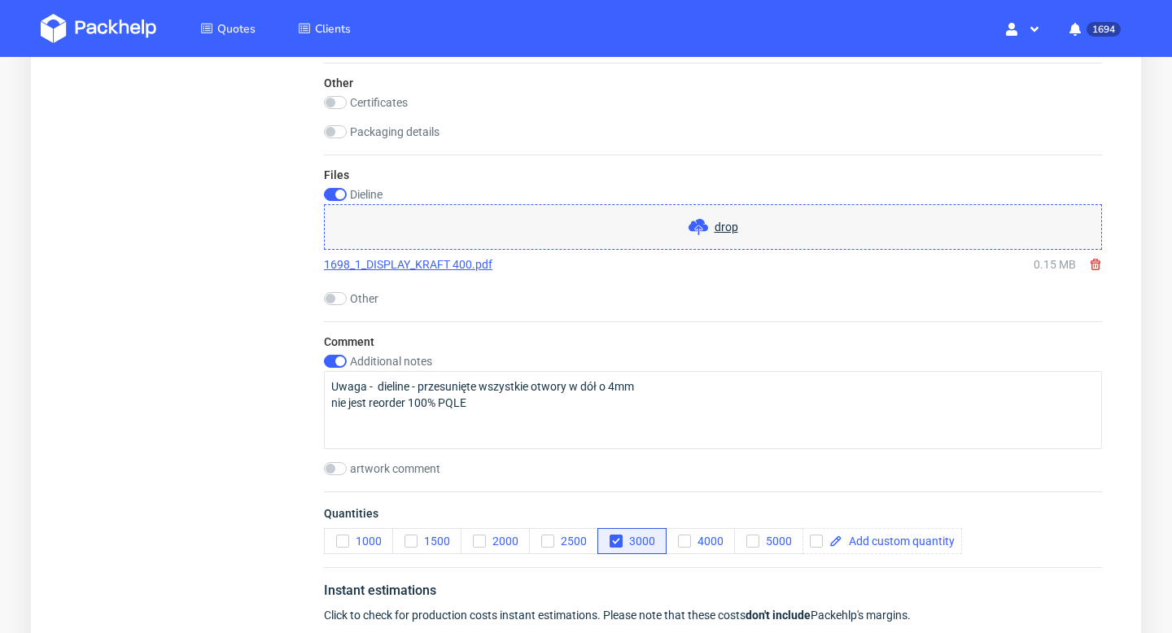
scroll to position [1725, 0]
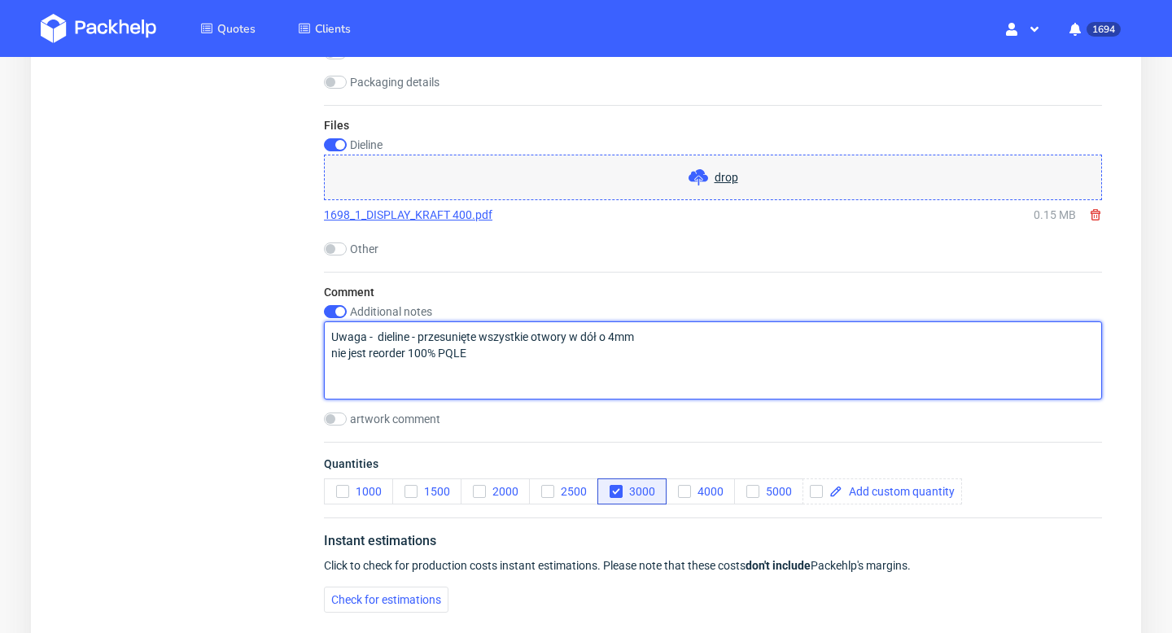
click at [516, 356] on textarea "Uwaga - dieline - przesunięte wszystkie otwory w dół o 4mm nie jest reorder 100…" at bounding box center [713, 361] width 778 height 78
click at [656, 335] on textarea "Uwaga - dieline - przesunięte wszystkie otwory w dół o 4mm nie jest reorder 100…" at bounding box center [713, 361] width 778 height 78
paste textarea "The hole for the hook has been returned to its original position."
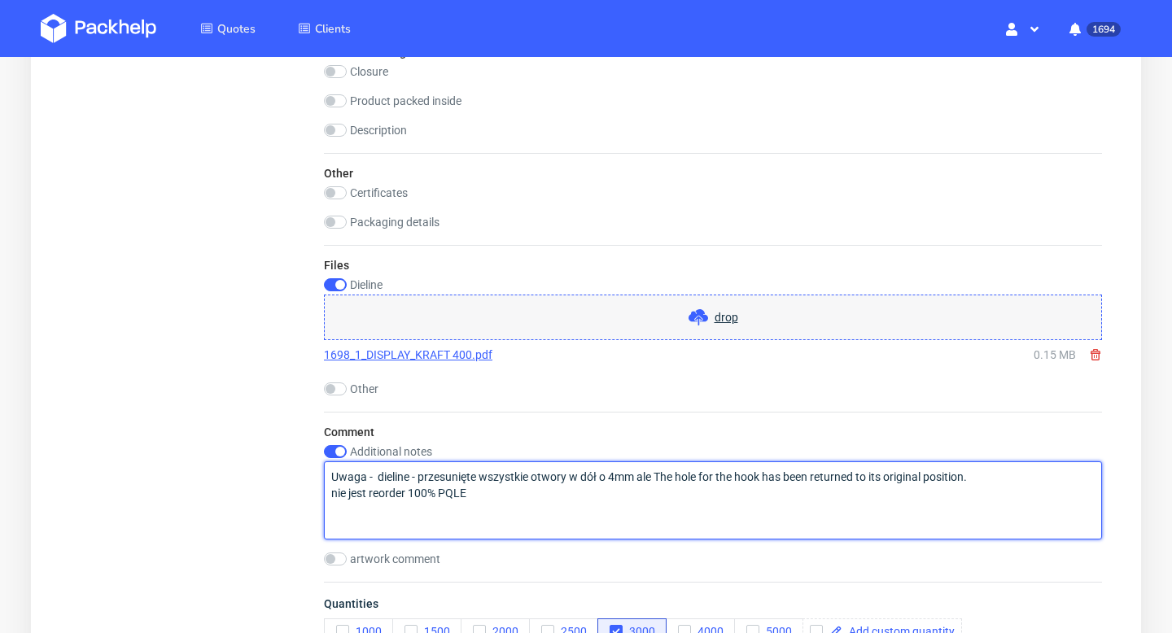
scroll to position [1576, 0]
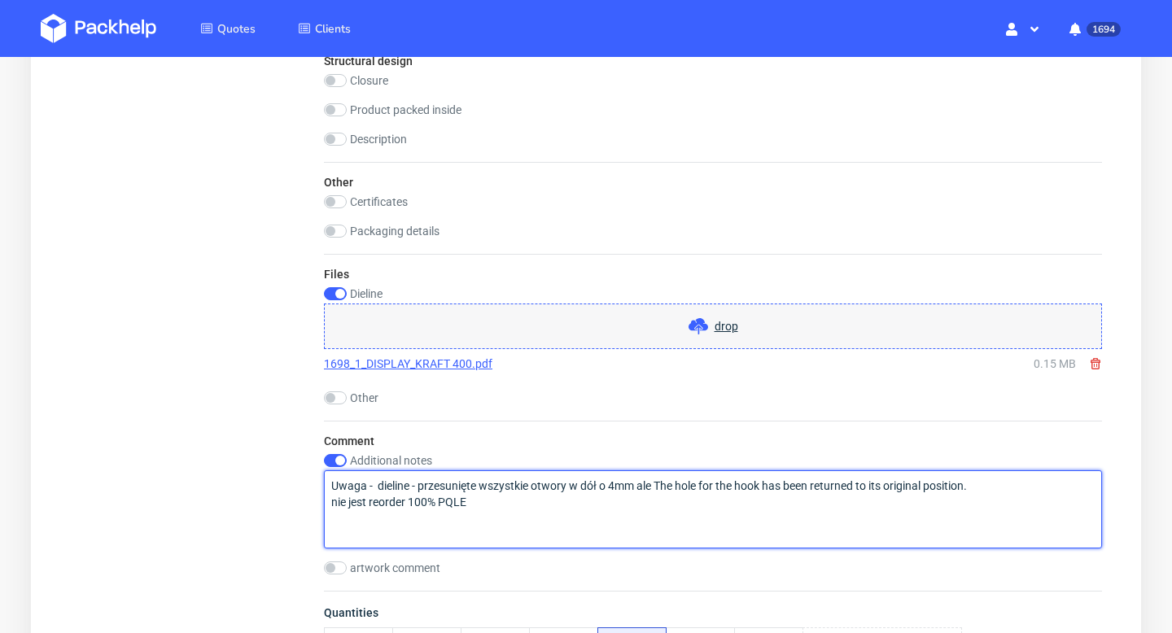
type textarea "Uwaga - dieline - przesunięte wszystkie otwory w dół o 4mm ale The hole for the…"
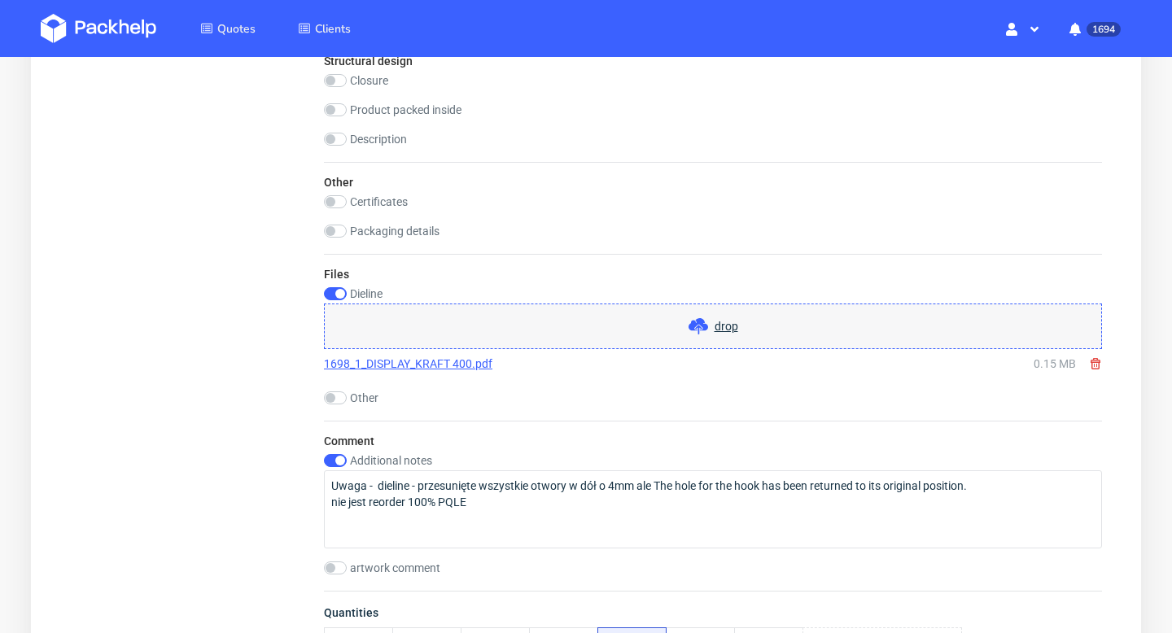
click at [1094, 361] on use at bounding box center [1096, 363] width 10 height 11
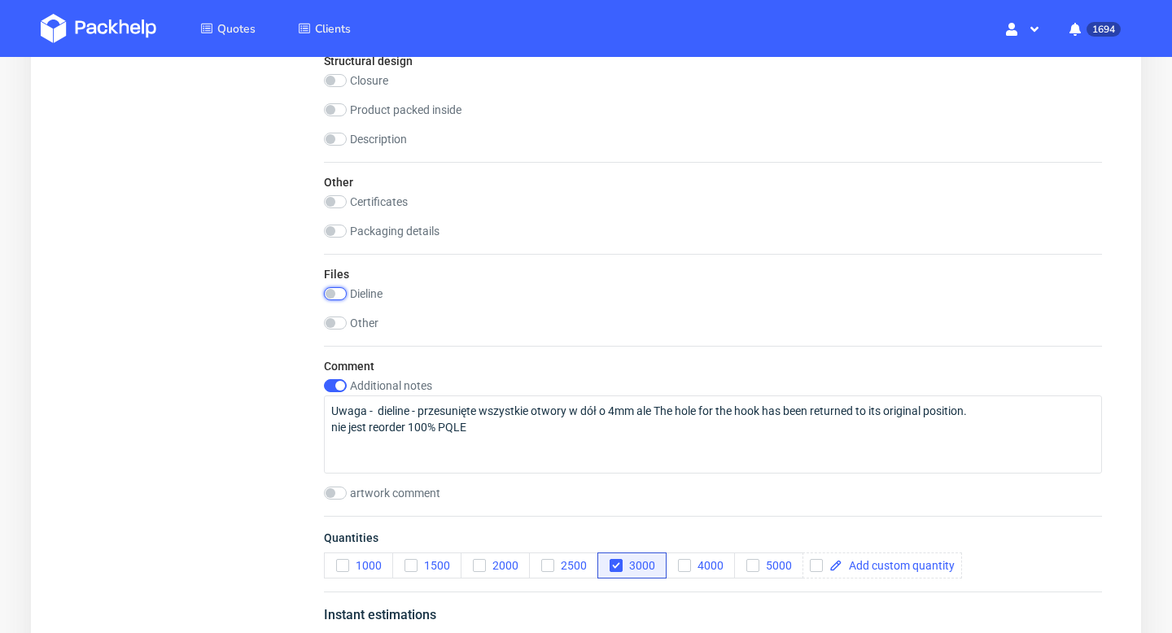
click at [341, 288] on input "checkbox" at bounding box center [335, 293] width 23 height 13
checkbox input "true"
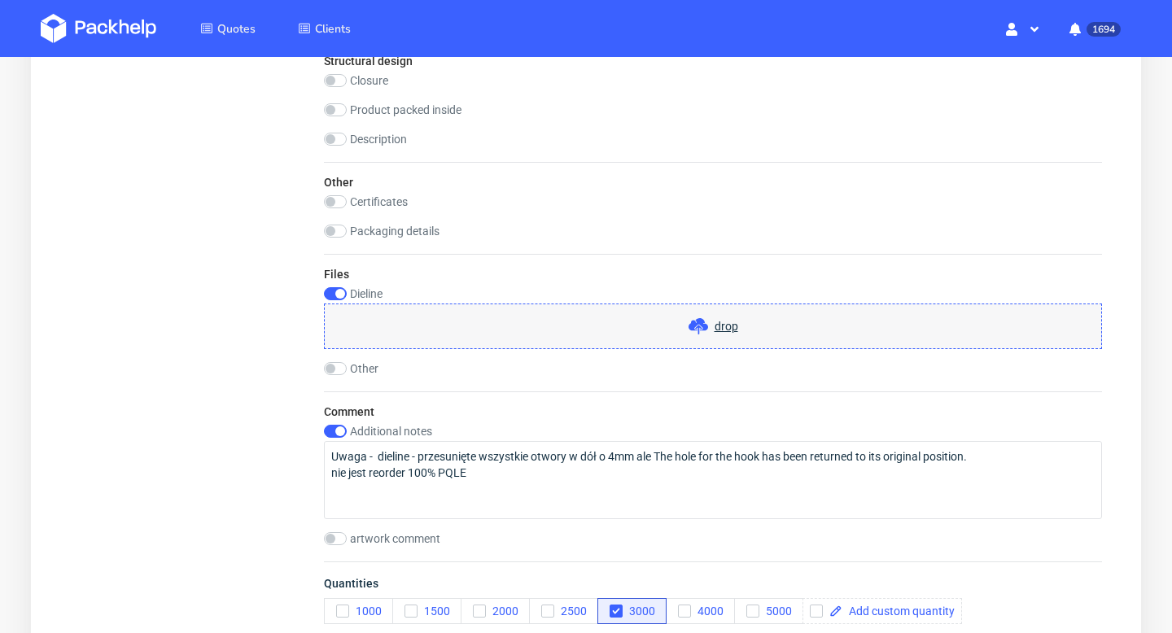
click at [641, 327] on div "drop" at bounding box center [713, 327] width 778 height 46
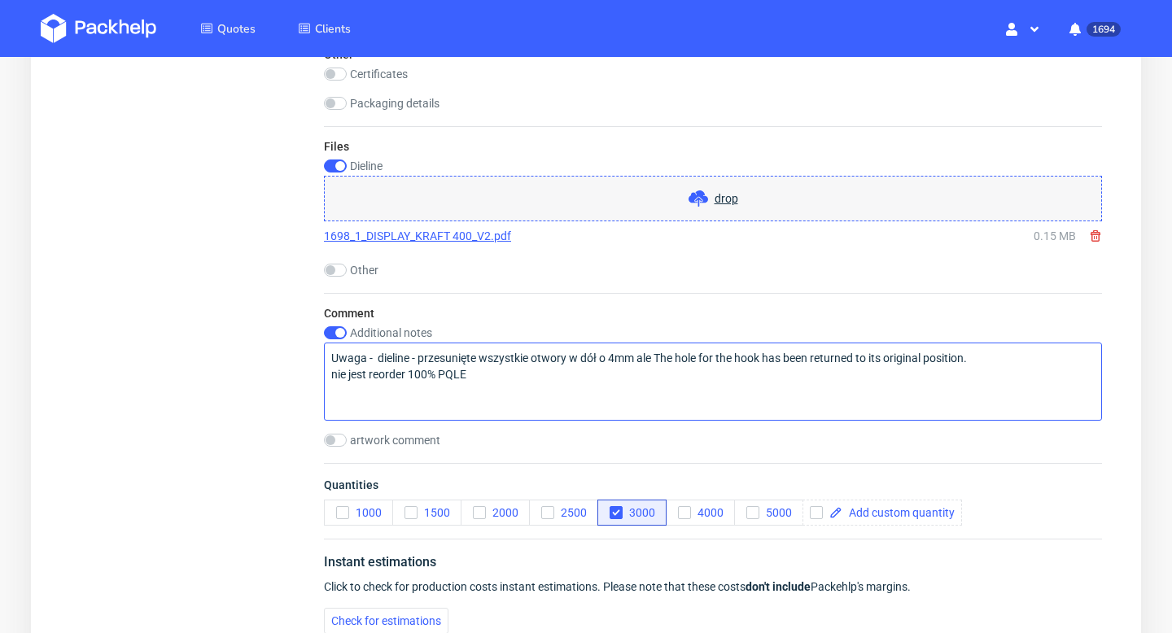
scroll to position [1922, 0]
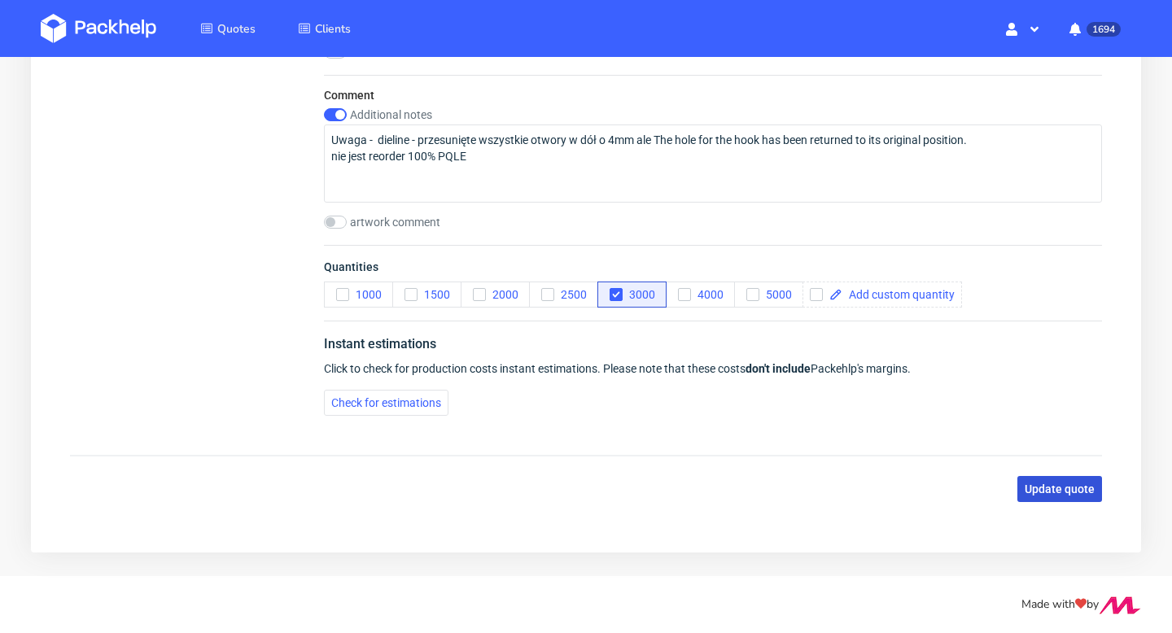
click at [1081, 486] on span "Update quote" at bounding box center [1060, 489] width 70 height 11
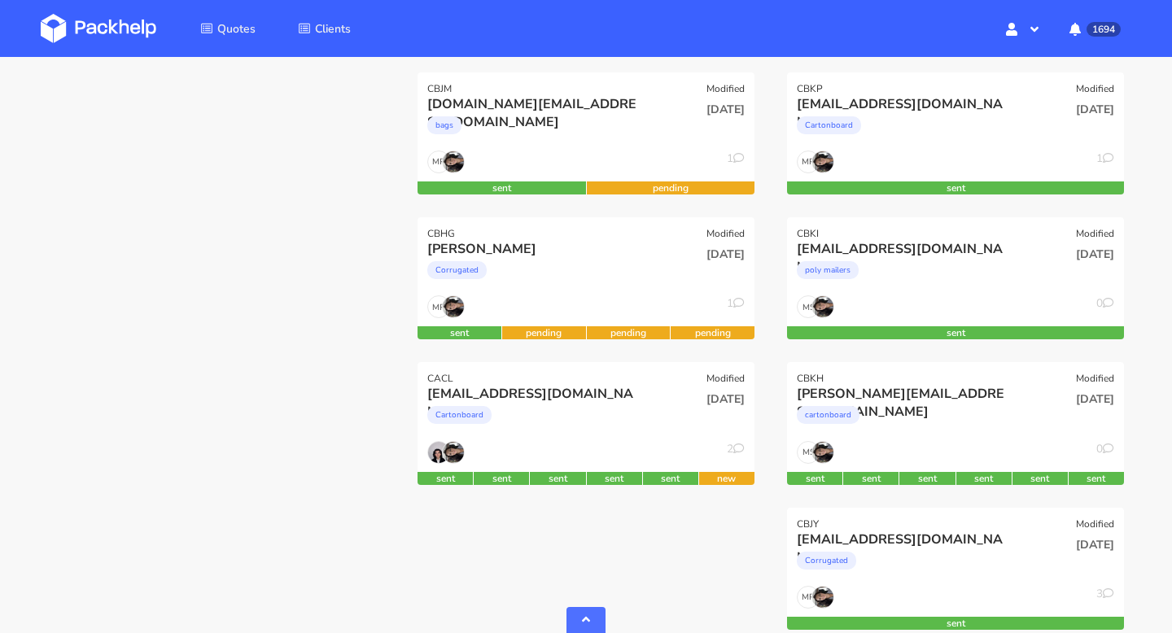
scroll to position [282, 0]
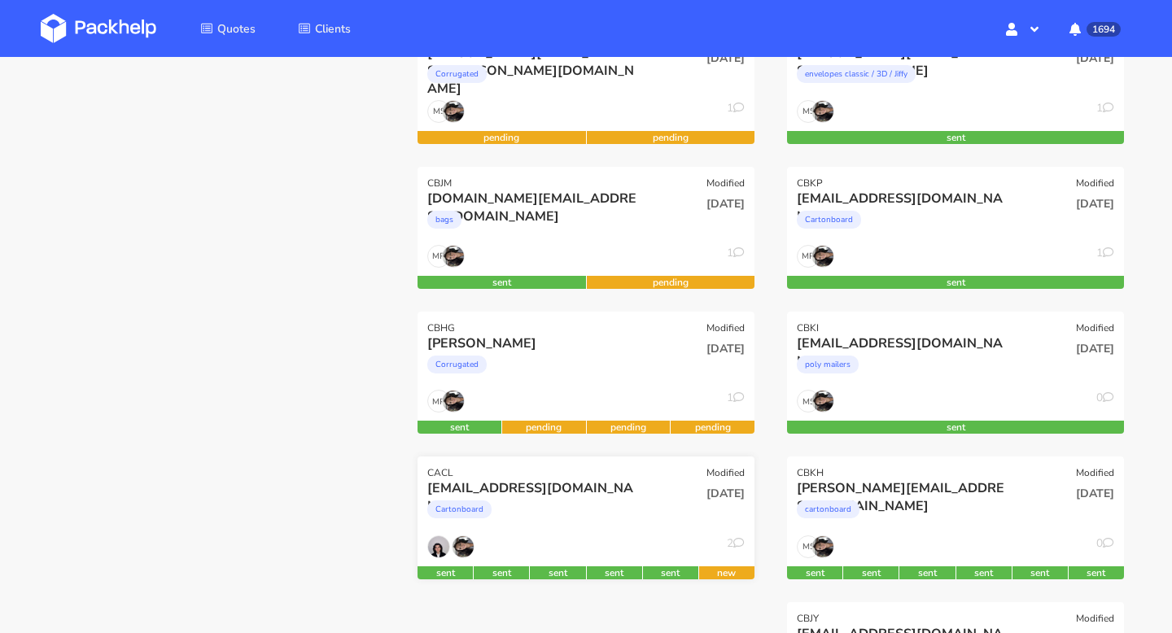
click at [655, 515] on div "[DATE]" at bounding box center [699, 507] width 113 height 55
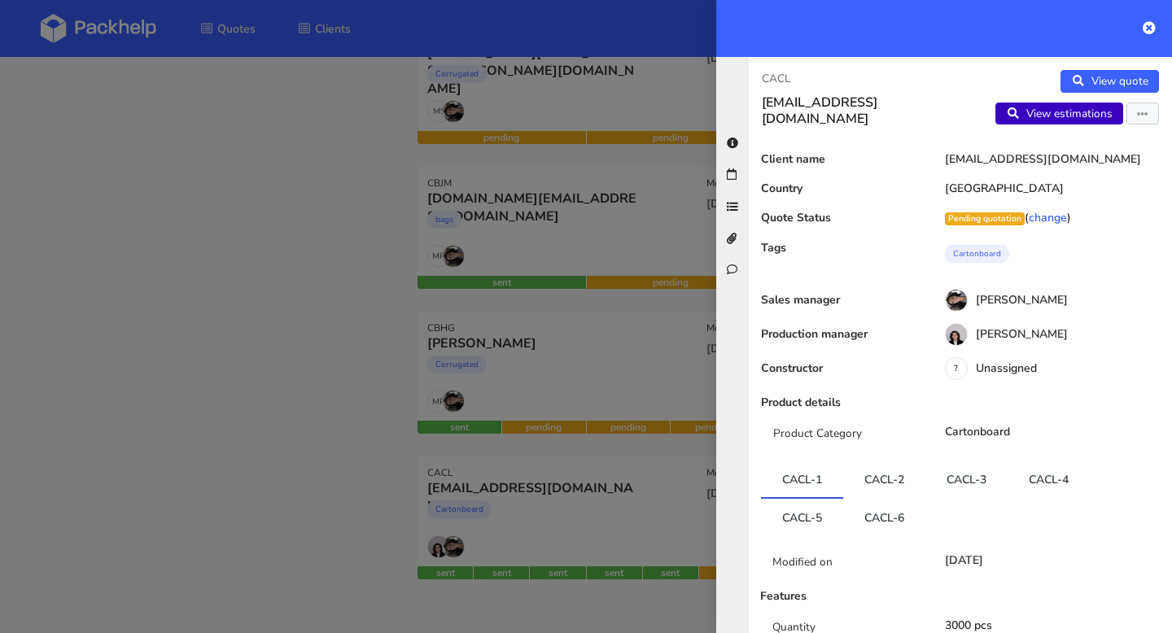
click at [1041, 116] on link "View estimations" at bounding box center [1060, 114] width 128 height 23
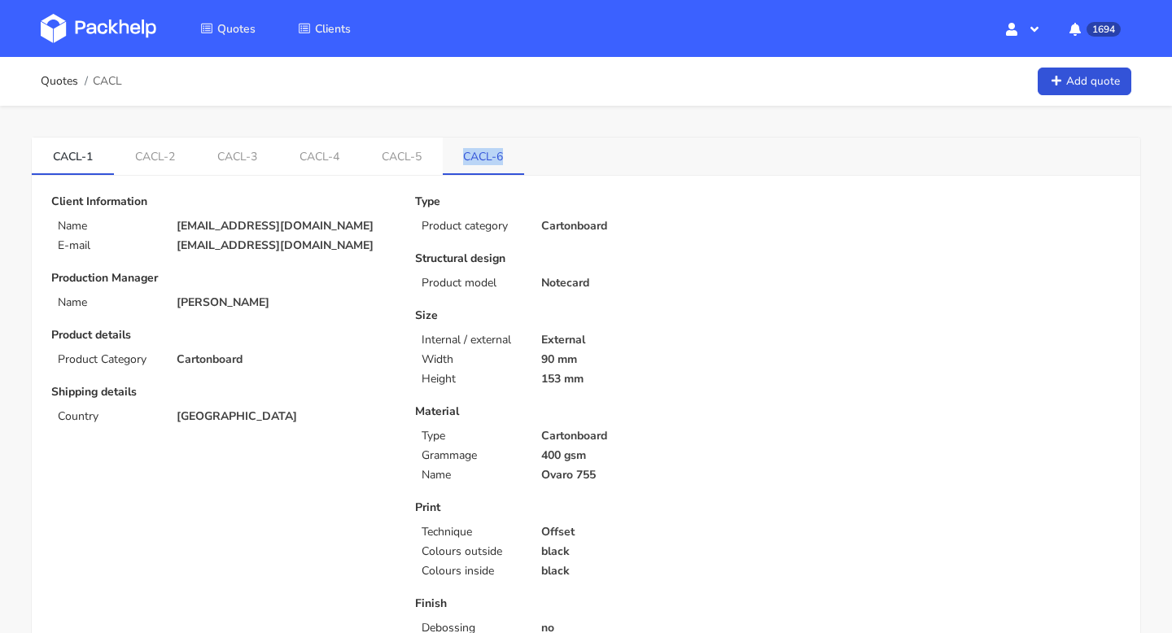
copy link "CACL-6"
drag, startPoint x: 511, startPoint y: 163, endPoint x: 464, endPoint y: 163, distance: 46.4
click at [464, 163] on link "CACL-6" at bounding box center [484, 156] width 82 height 36
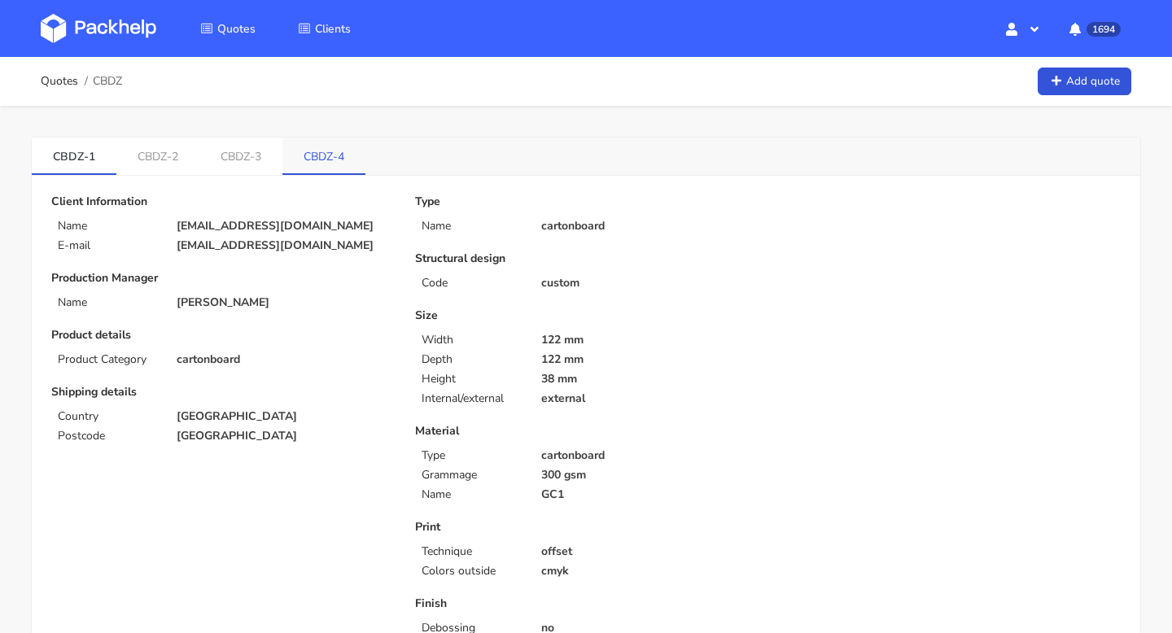
click at [323, 147] on link "CBDZ-4" at bounding box center [324, 156] width 83 height 36
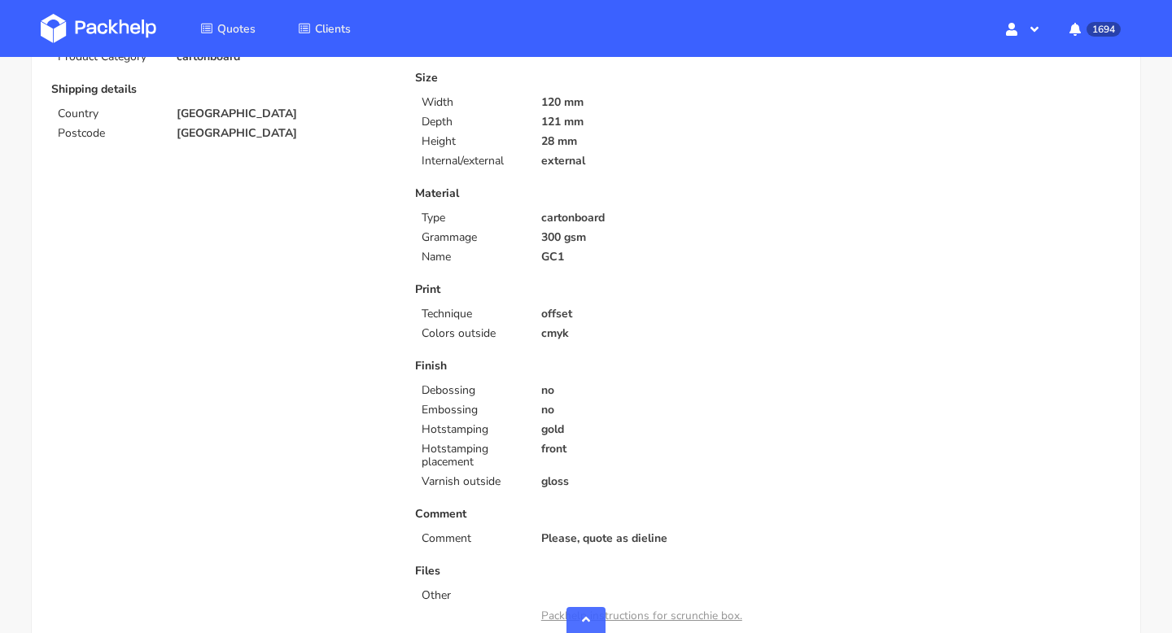
scroll to position [767, 0]
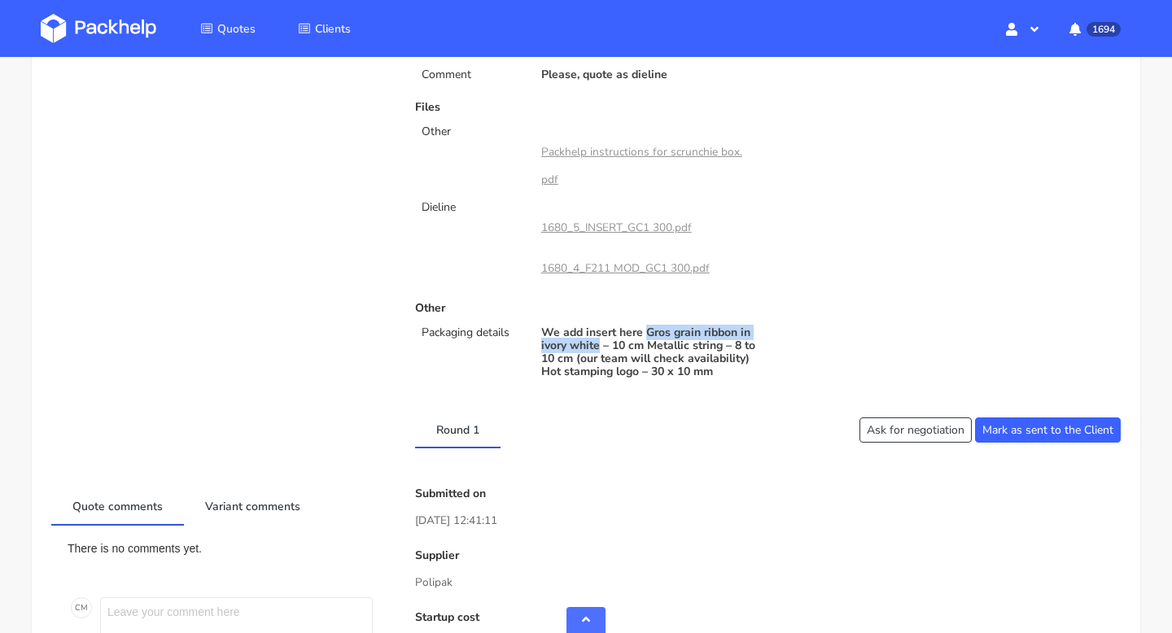
drag, startPoint x: 648, startPoint y: 330, endPoint x: 600, endPoint y: 342, distance: 49.6
click at [600, 342] on p "We add insert here Gros grain ribbon in ivory white – 10 cm Metallic string – 8…" at bounding box center [649, 353] width 216 height 52
copy p "Gros grain ribbon in ivory white"
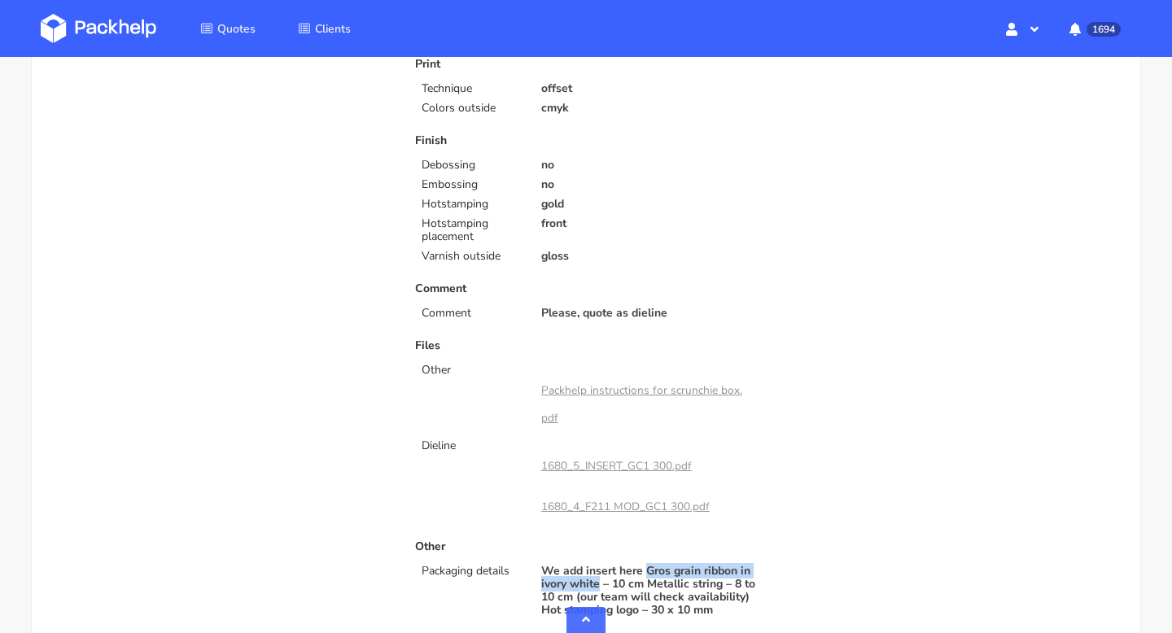
scroll to position [533, 0]
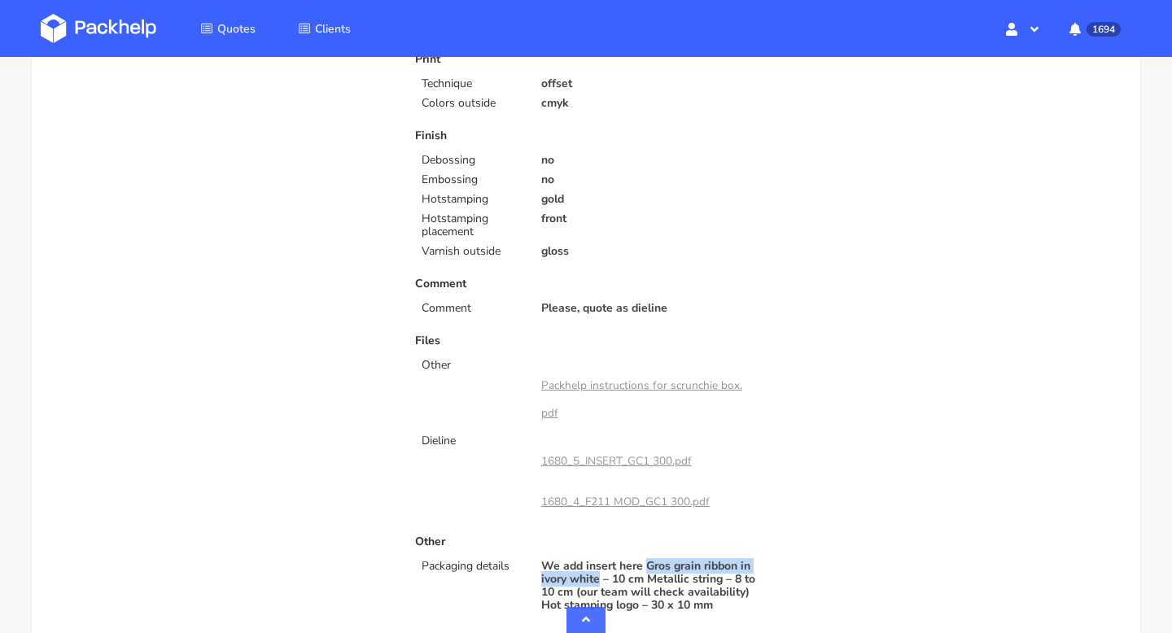
click at [616, 389] on link "Packhelp instructions for scrunchie box.pdf" at bounding box center [641, 399] width 201 height 43
click at [629, 388] on link "Packhelp instructions for scrunchie box.pdf" at bounding box center [641, 399] width 201 height 43
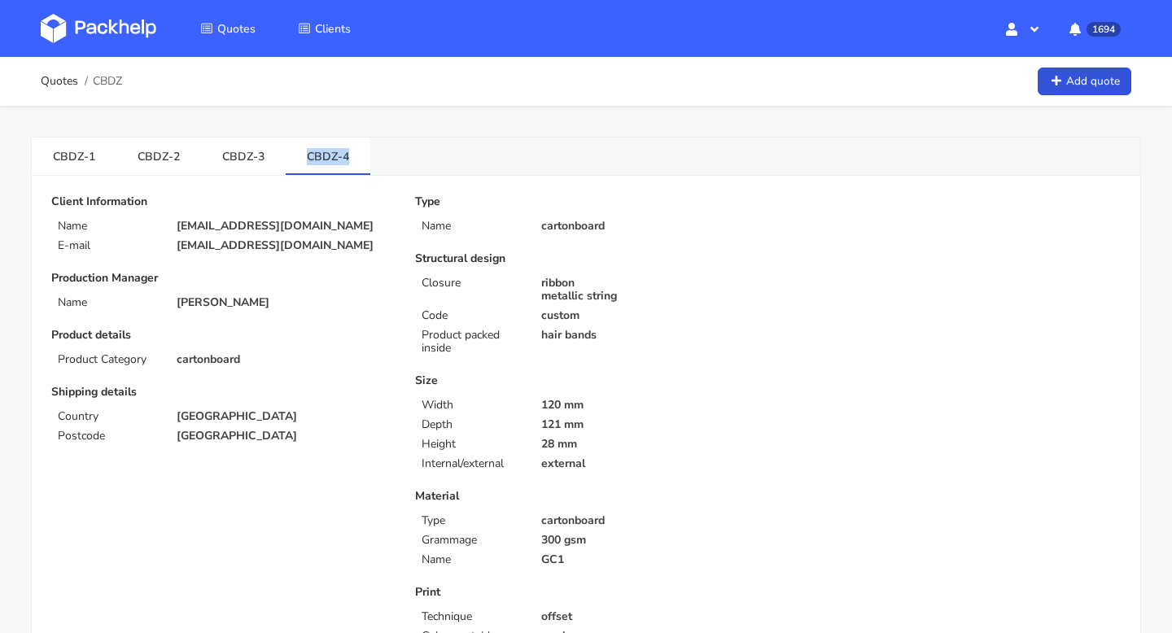
drag, startPoint x: 295, startPoint y: 155, endPoint x: 366, endPoint y: 155, distance: 70.8
click at [366, 155] on div "CBDZ-1 CBDZ-2 CBDZ-3 CBDZ-4" at bounding box center [586, 157] width 1109 height 38
copy link "CBDZ-4"
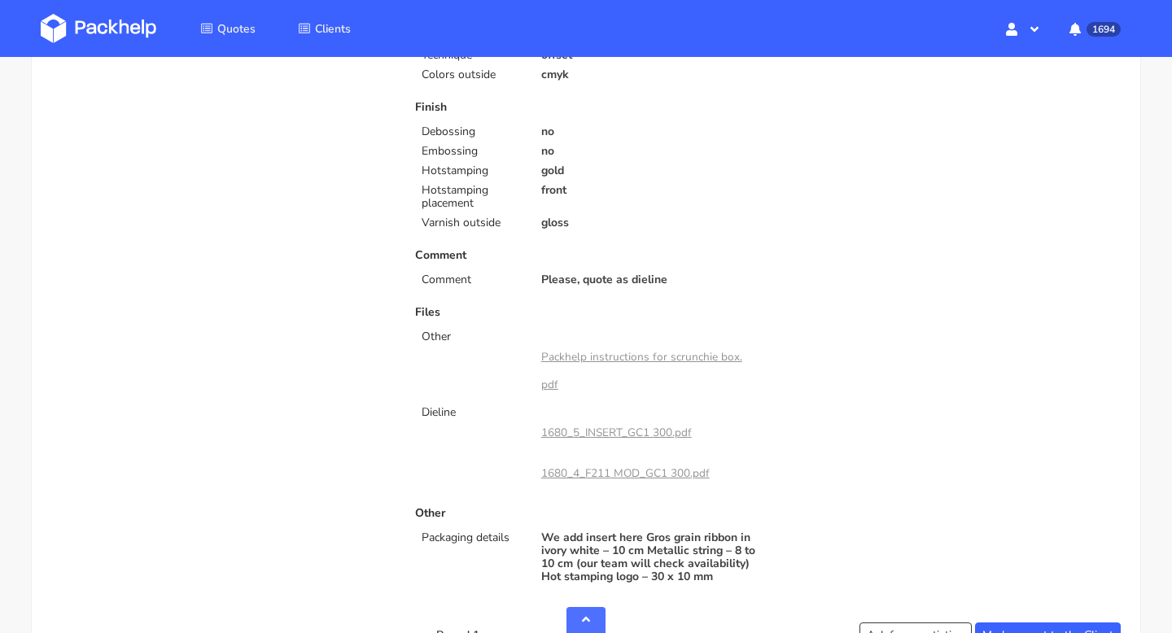
scroll to position [723, 0]
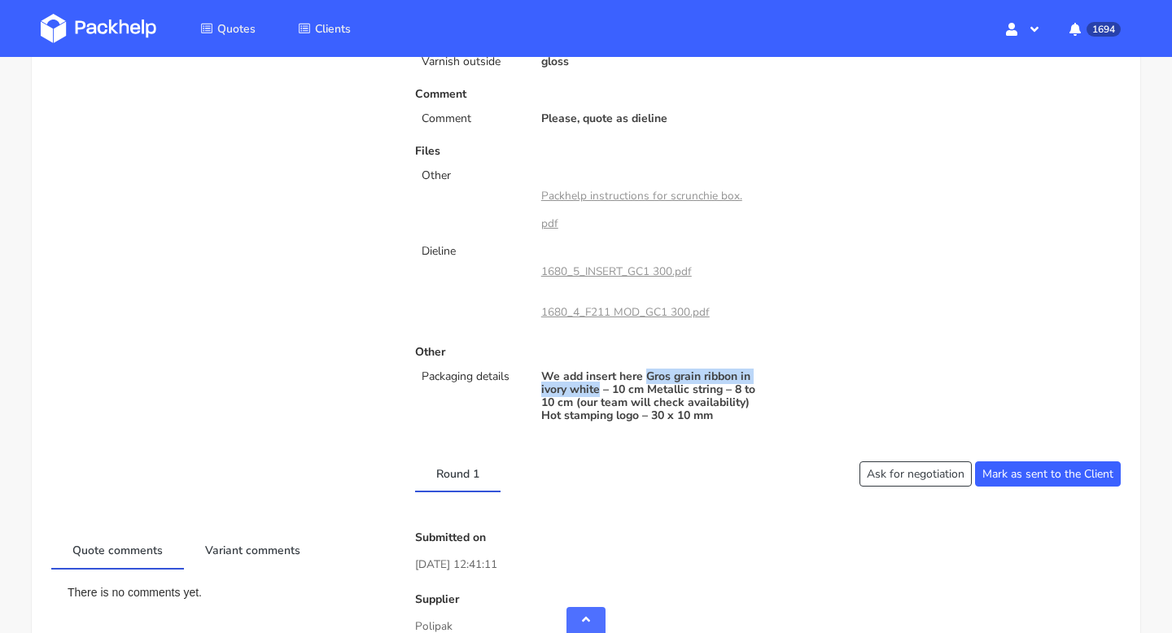
drag, startPoint x: 648, startPoint y: 375, endPoint x: 600, endPoint y: 388, distance: 50.0
click at [600, 388] on p "We add insert here Gros grain ribbon in ivory white – 10 cm Metallic string – 8…" at bounding box center [649, 396] width 216 height 52
copy p "Gros grain ribbon in ivory white"
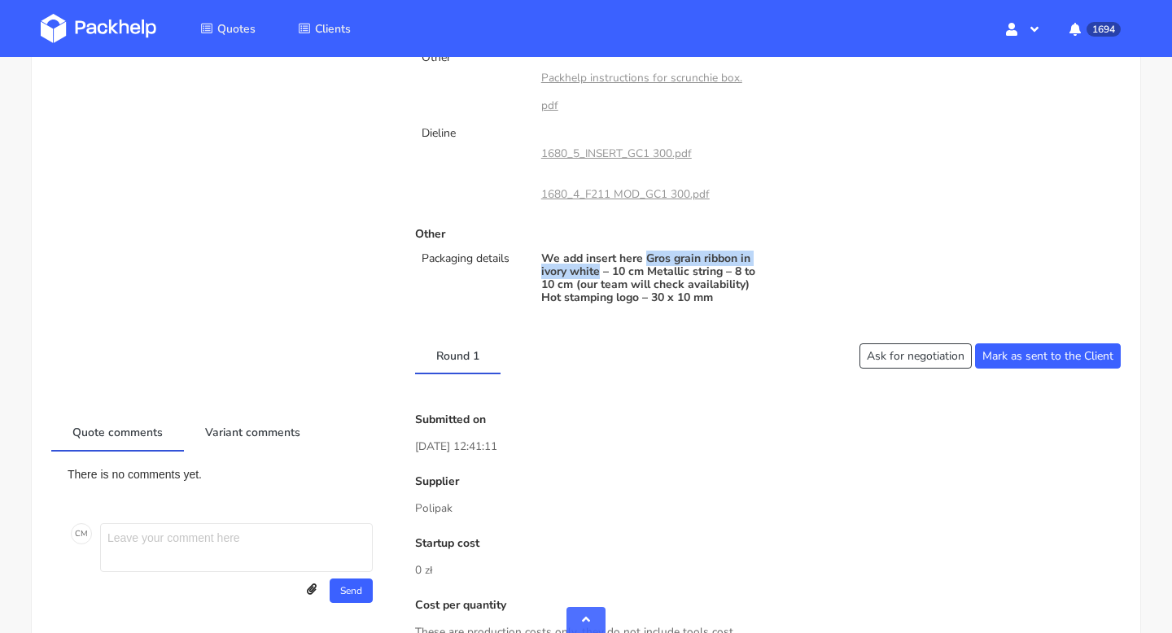
scroll to position [923, 0]
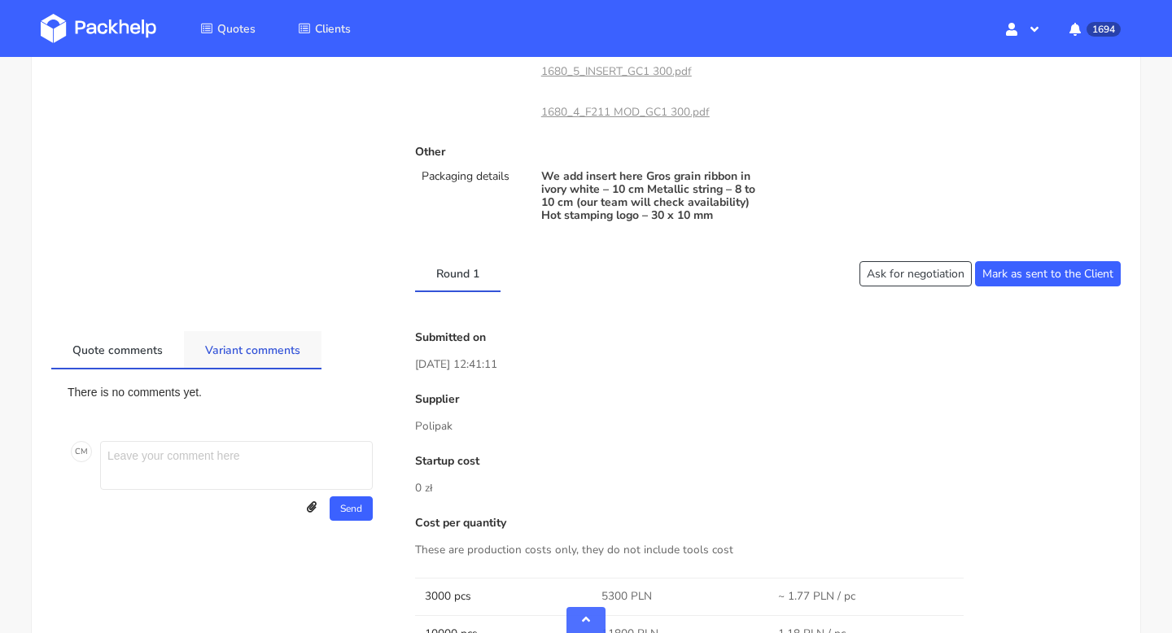
click at [280, 359] on link "Variant comments" at bounding box center [253, 349] width 138 height 36
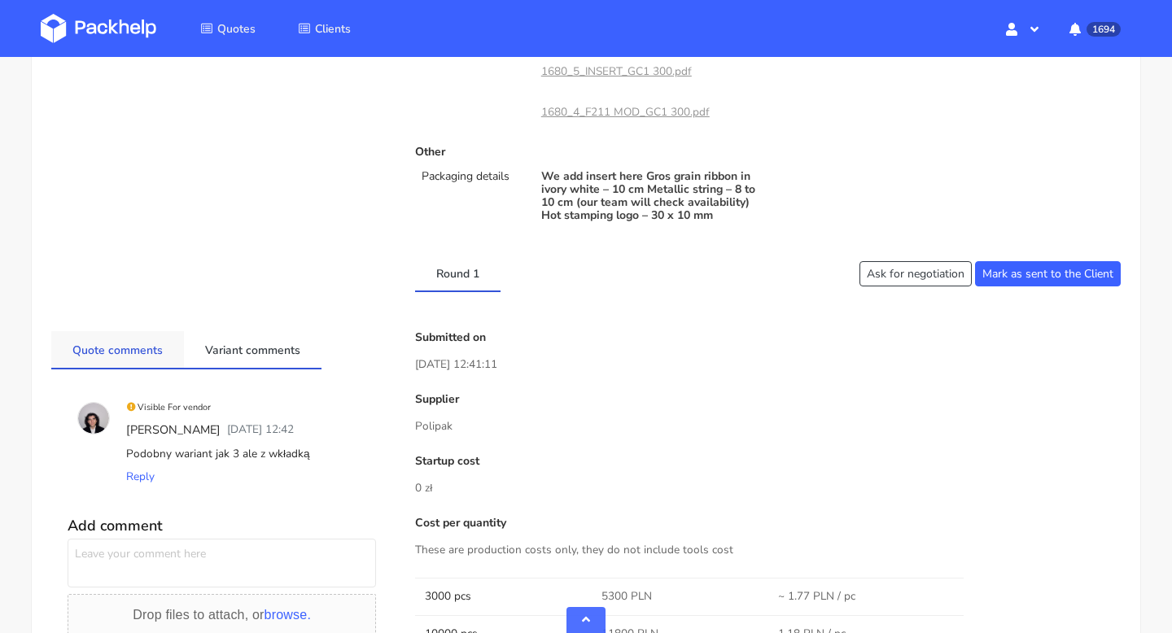
click at [118, 364] on link "Quote comments" at bounding box center [117, 349] width 133 height 36
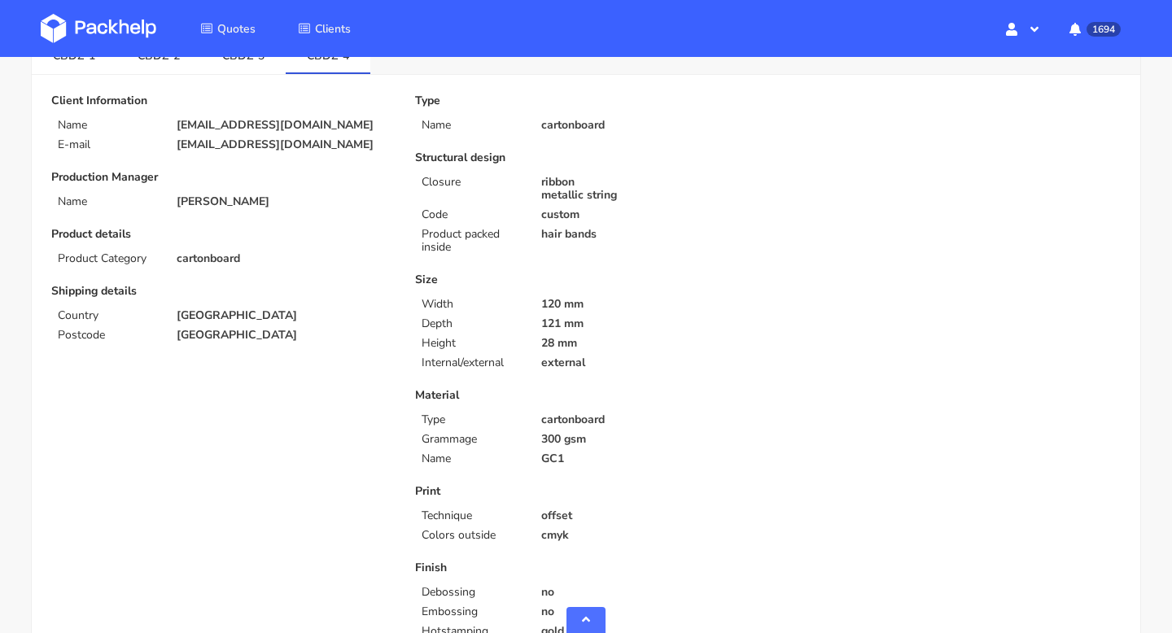
scroll to position [0, 0]
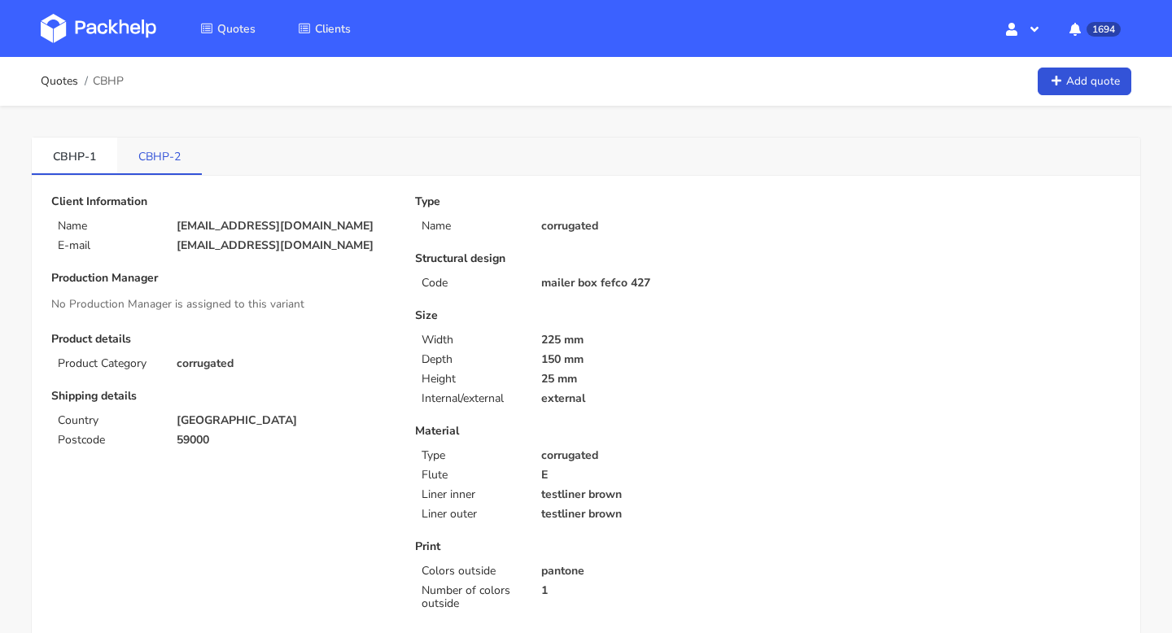
click at [158, 153] on link "CBHP-2" at bounding box center [159, 156] width 85 height 36
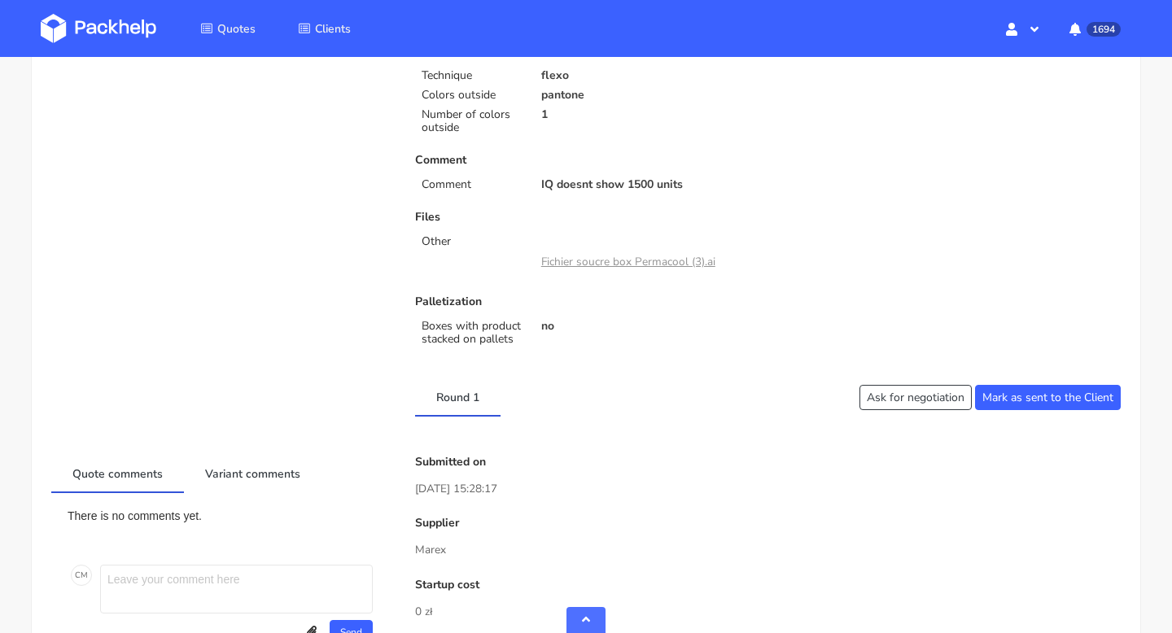
scroll to position [377, 0]
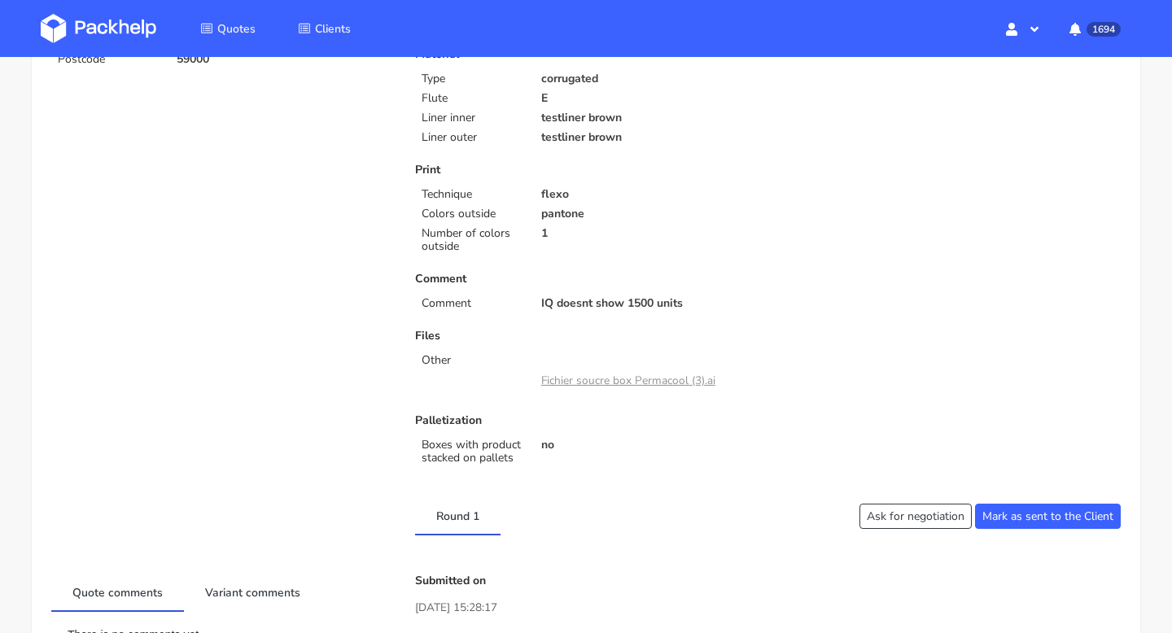
click at [643, 375] on link "Fichier soucre box Permacool (3).ai" at bounding box center [628, 380] width 174 height 15
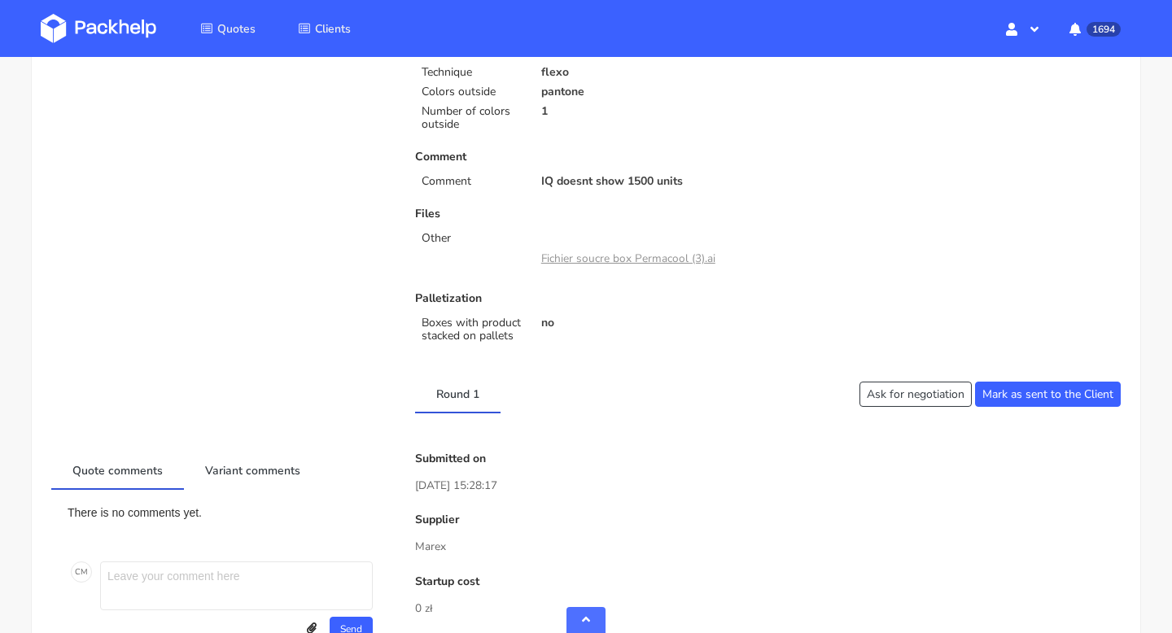
scroll to position [540, 0]
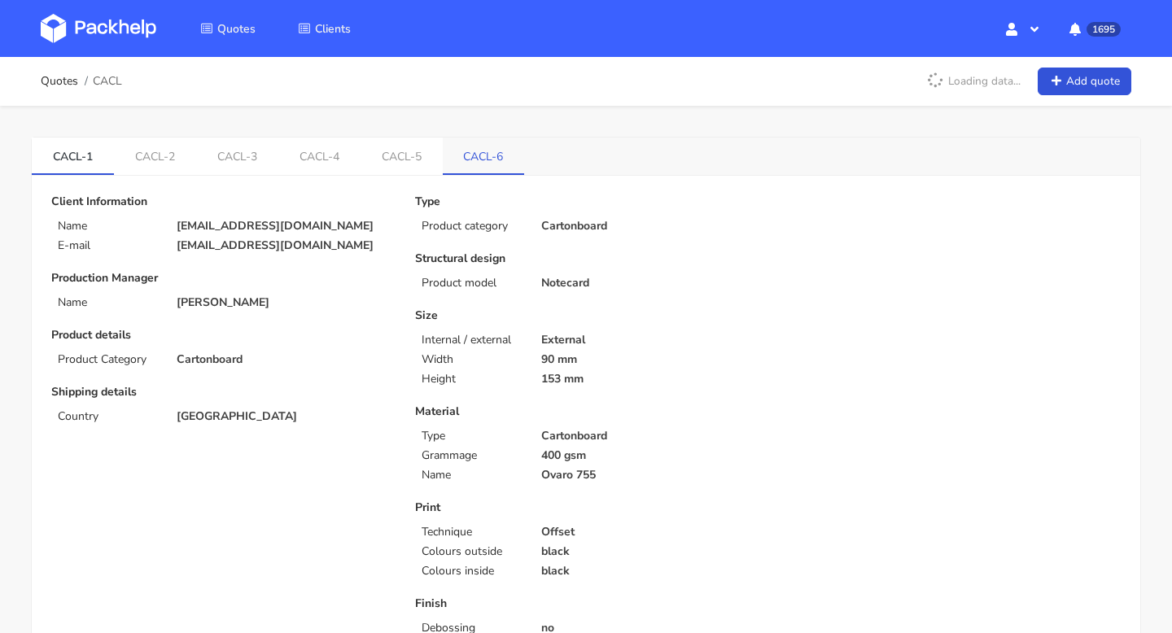
click at [495, 151] on link "CACL-6" at bounding box center [484, 156] width 82 height 36
drag, startPoint x: 459, startPoint y: 153, endPoint x: 493, endPoint y: 161, distance: 35.2
click at [493, 161] on link "CACL-6" at bounding box center [484, 156] width 82 height 36
copy link "CACL"
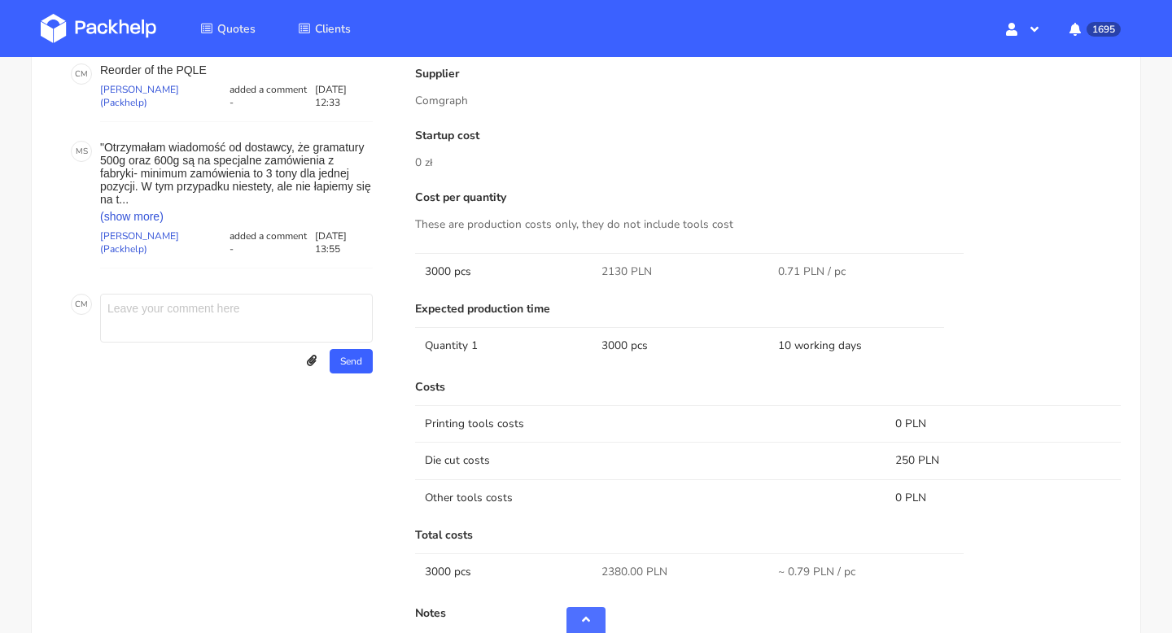
scroll to position [971, 0]
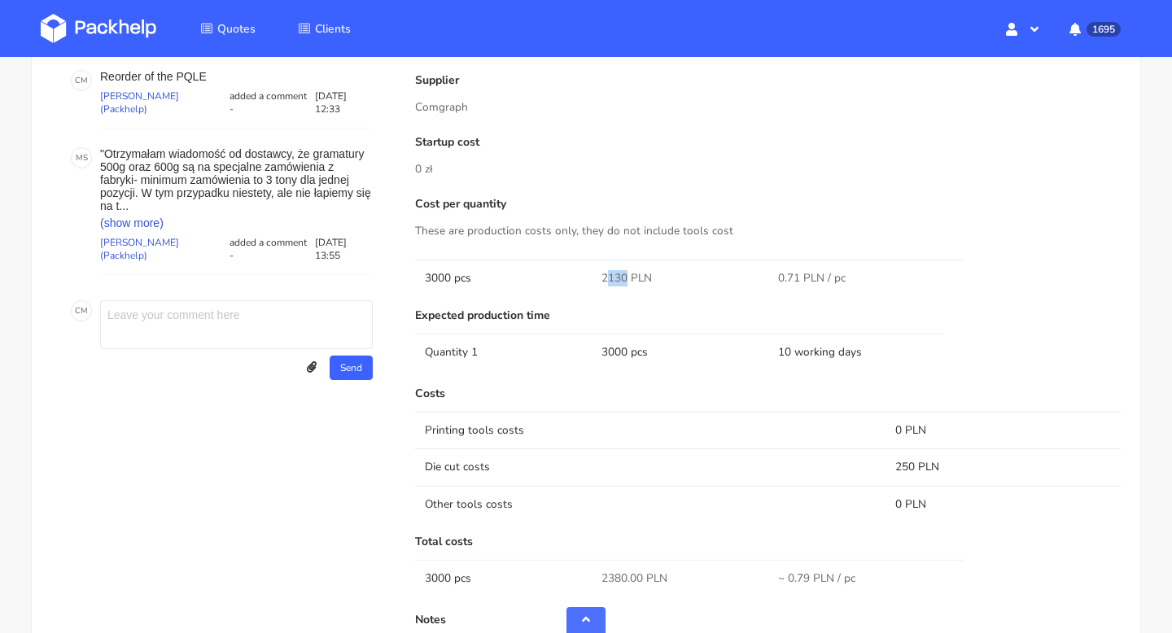
drag, startPoint x: 625, startPoint y: 287, endPoint x: 599, endPoint y: 287, distance: 26.1
click at [599, 287] on td "2130 PLN" at bounding box center [680, 278] width 177 height 37
copy span "2130"
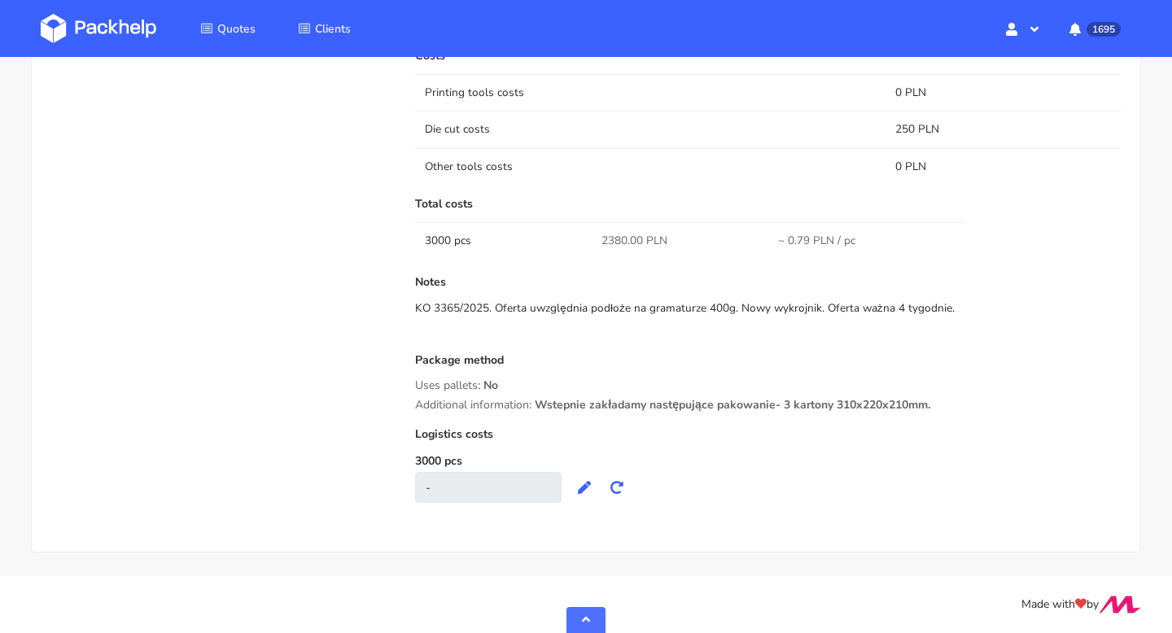
scroll to position [1122, 0]
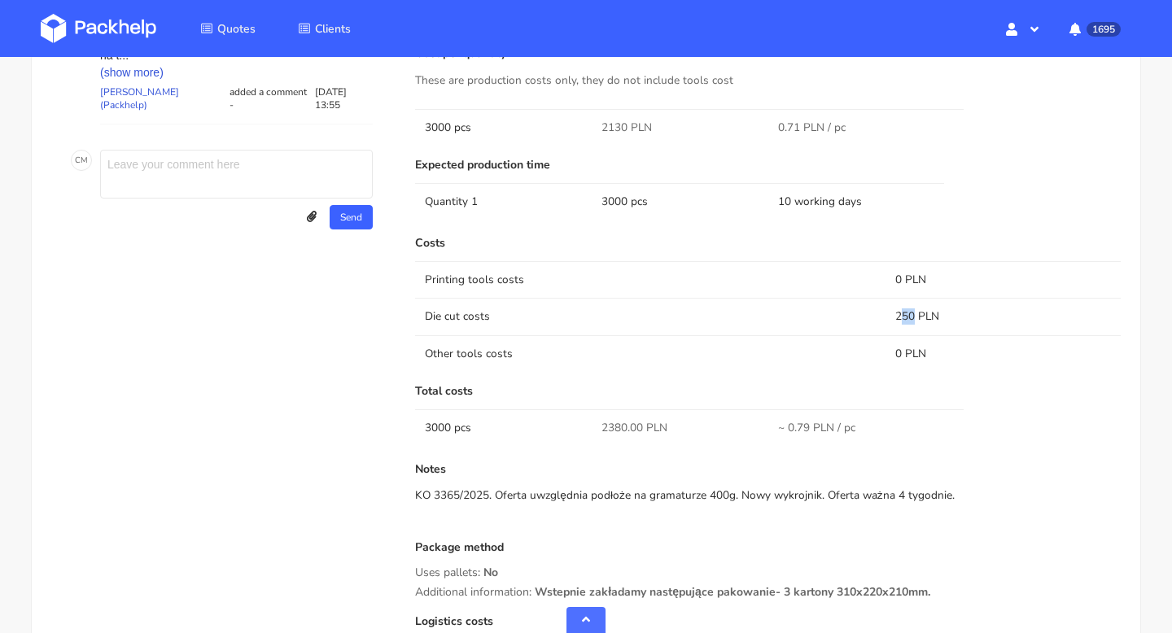
drag, startPoint x: 914, startPoint y: 329, endPoint x: 892, endPoint y: 329, distance: 22.0
click at [892, 329] on td "250 PLN" at bounding box center [1003, 316] width 235 height 37
copy td "250"
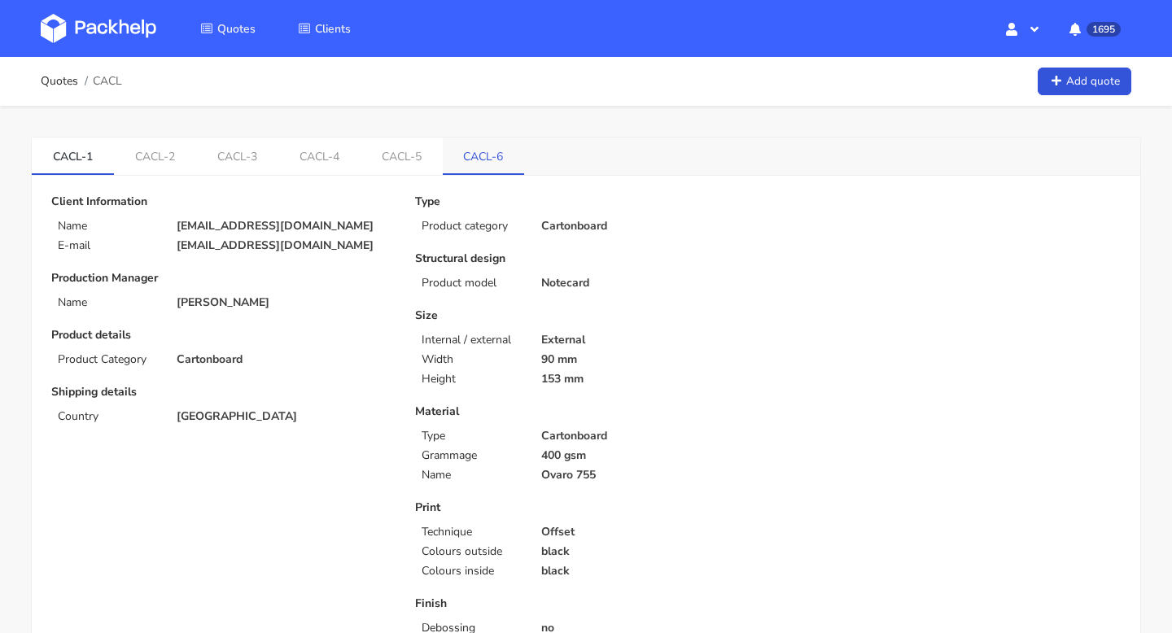
click at [475, 169] on link "CACL-6" at bounding box center [484, 156] width 82 height 36
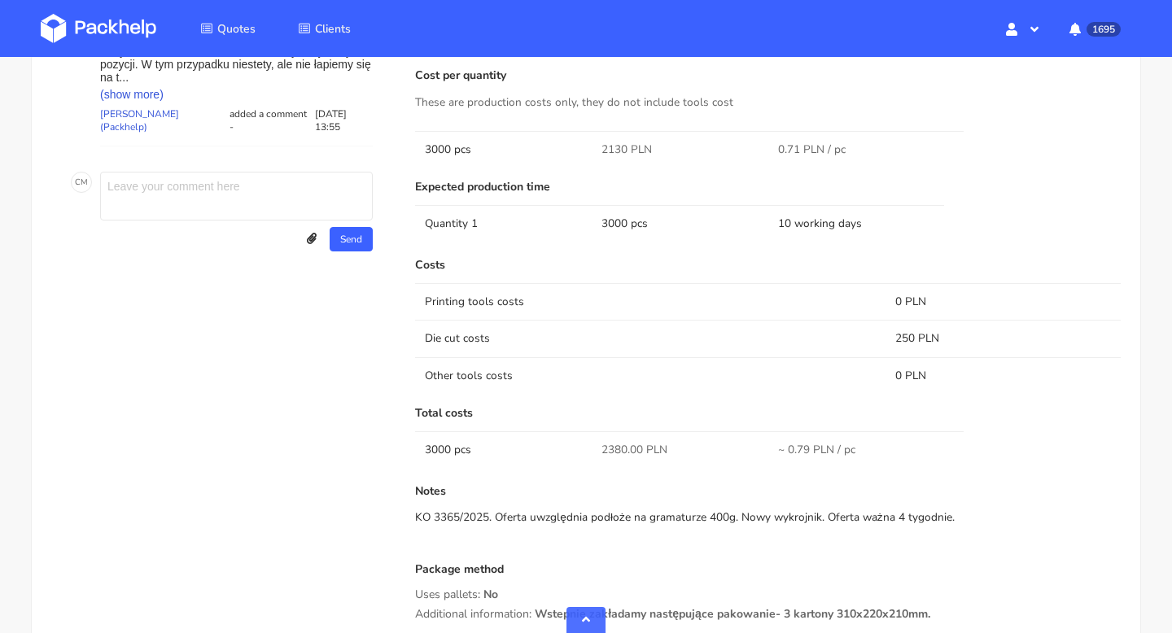
scroll to position [1082, 0]
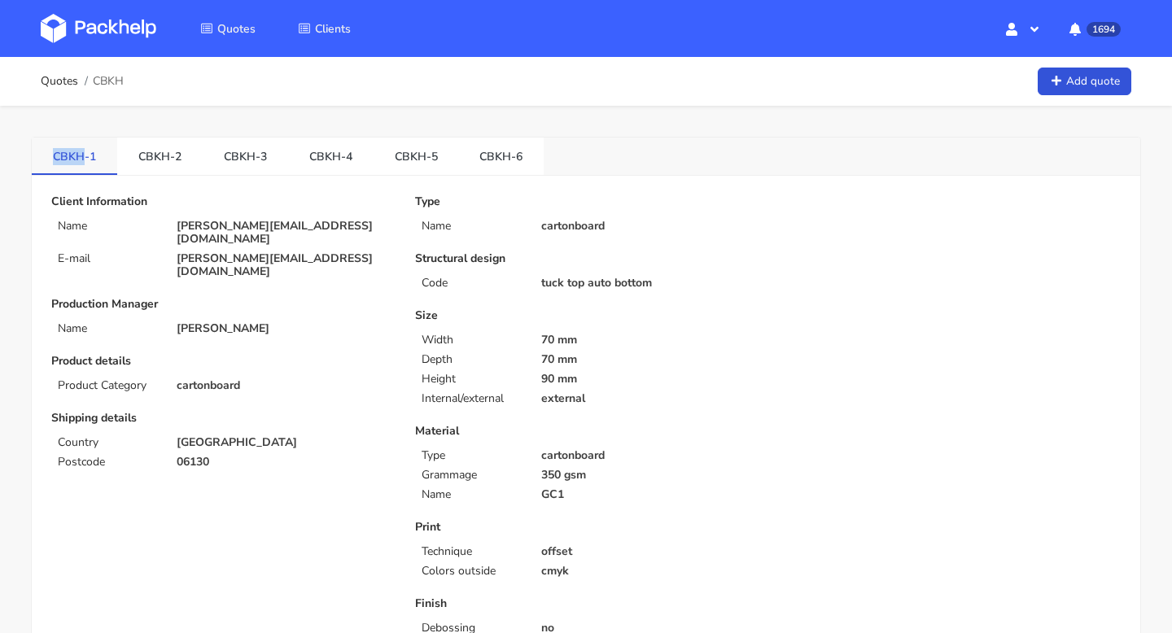
copy link "CBKH"
drag, startPoint x: 50, startPoint y: 151, endPoint x: 85, endPoint y: 155, distance: 35.2
click at [85, 155] on link "CBKH-1" at bounding box center [74, 156] width 85 height 36
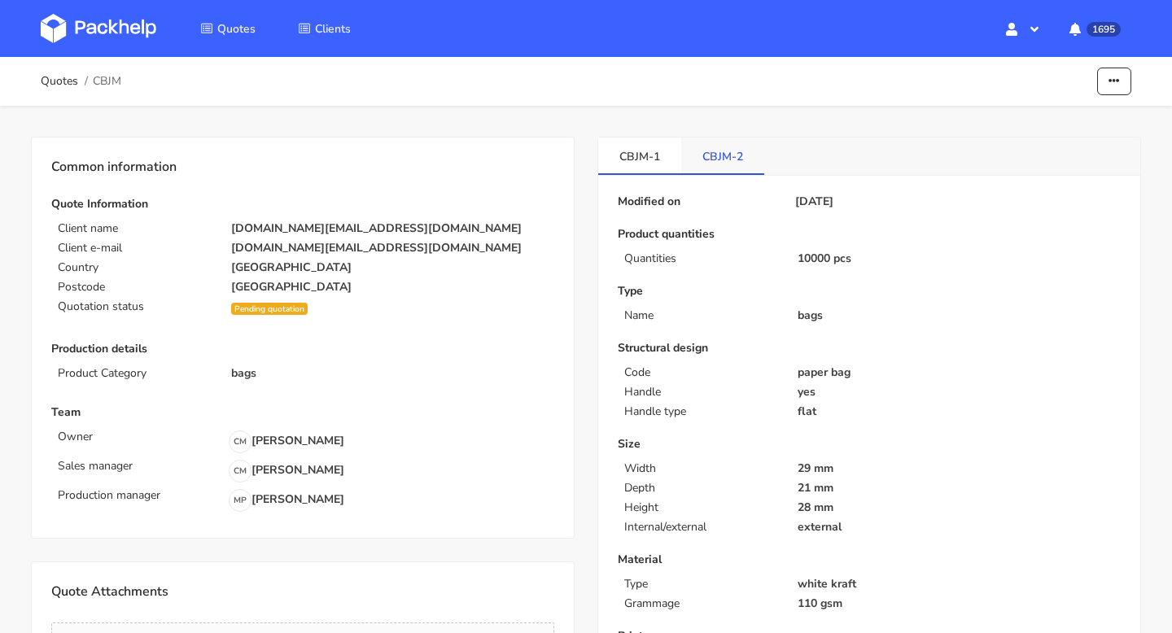
click at [707, 149] on link "CBJM-2" at bounding box center [723, 156] width 83 height 36
click at [650, 158] on link "CBJM-1" at bounding box center [639, 156] width 83 height 36
click at [92, 62] on div "Quotes CBJM Edit quote Show estimations Reject quote" at bounding box center [586, 81] width 1172 height 49
click at [113, 83] on span "CBJM" at bounding box center [107, 81] width 28 height 13
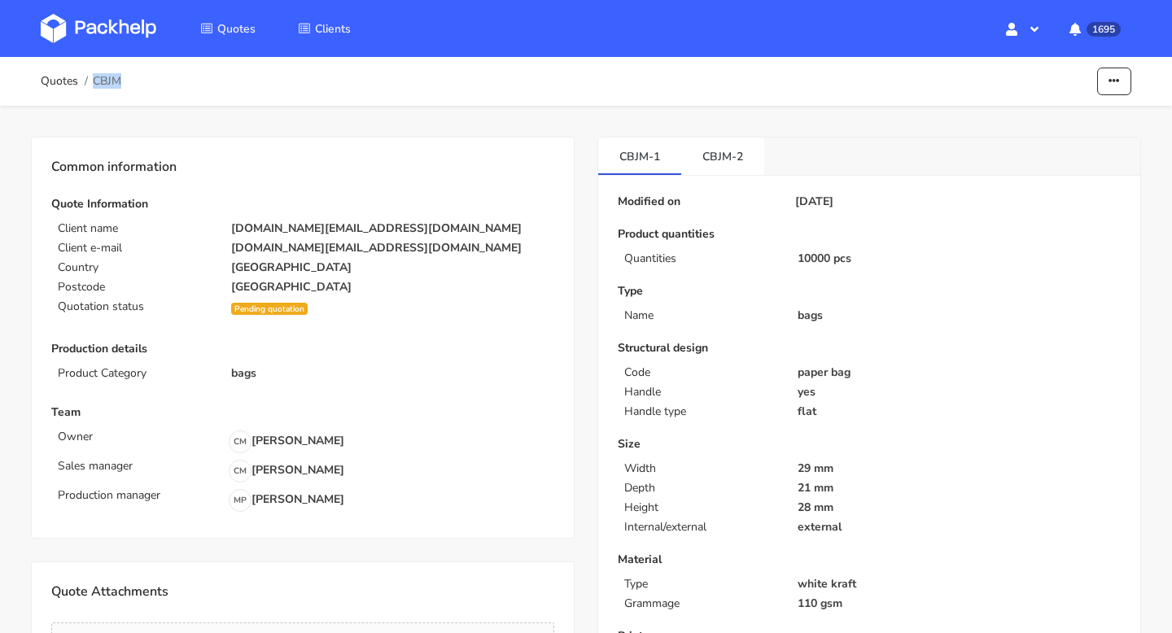
click at [113, 83] on span "CBJM" at bounding box center [107, 81] width 28 height 13
copy div "CBJM"
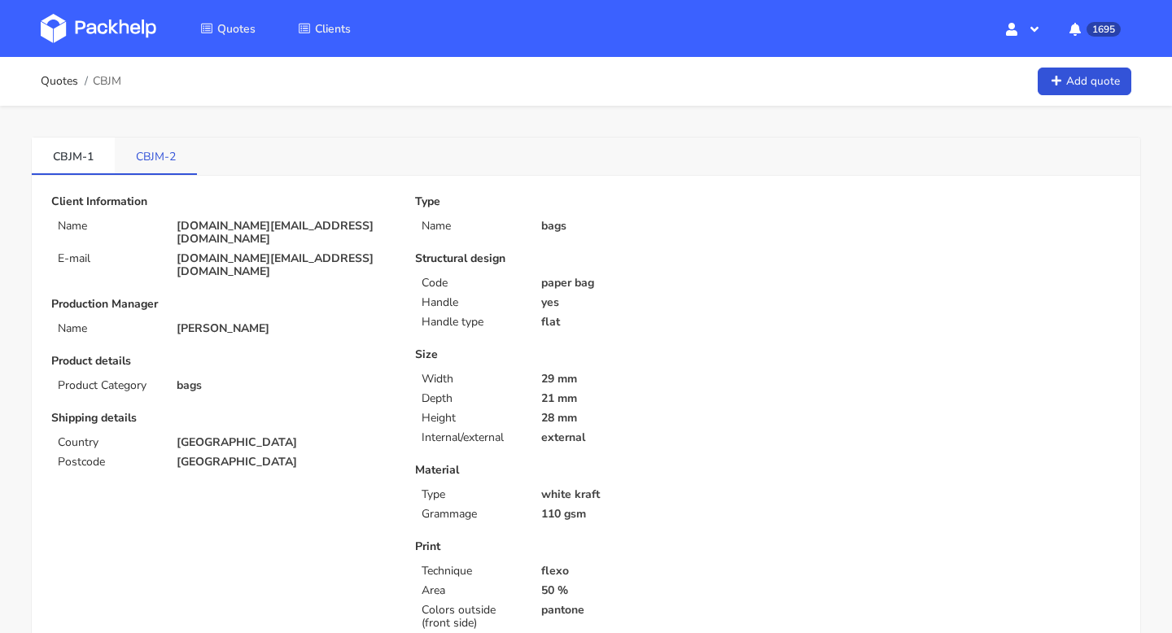
click at [169, 147] on link "CBJM-2" at bounding box center [156, 156] width 82 height 36
click at [73, 161] on link "CBJM-1" at bounding box center [73, 156] width 83 height 36
click at [151, 147] on link "CBJM-2" at bounding box center [156, 156] width 83 height 36
click at [72, 159] on link "CBJM-1" at bounding box center [73, 156] width 83 height 36
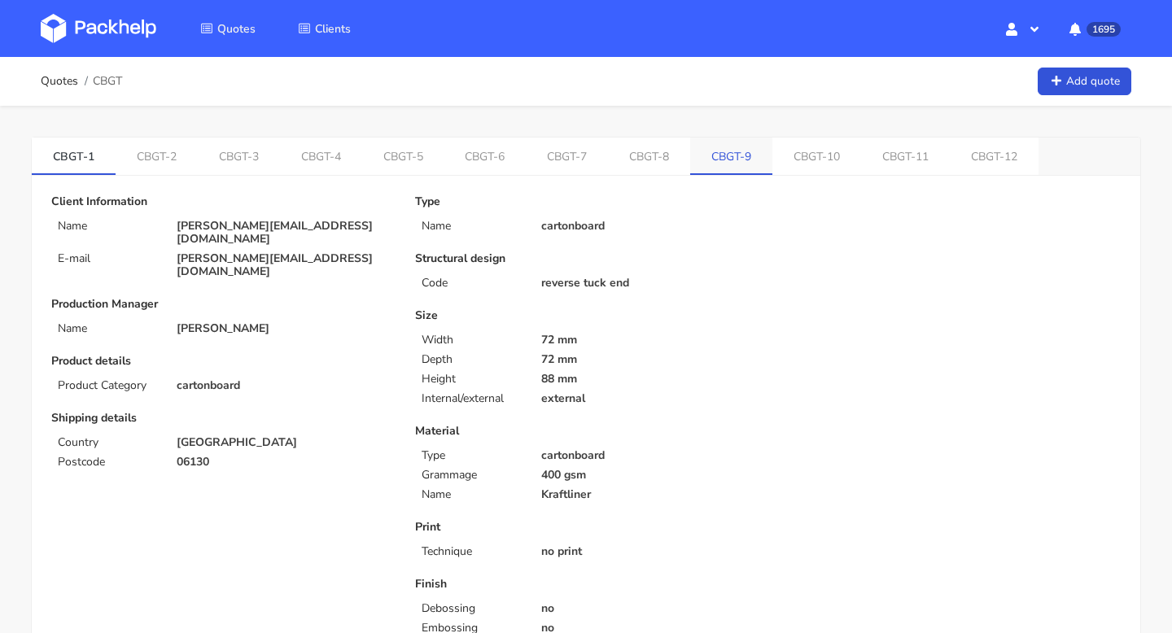
click at [722, 160] on link "CBGT-9" at bounding box center [731, 156] width 82 height 36
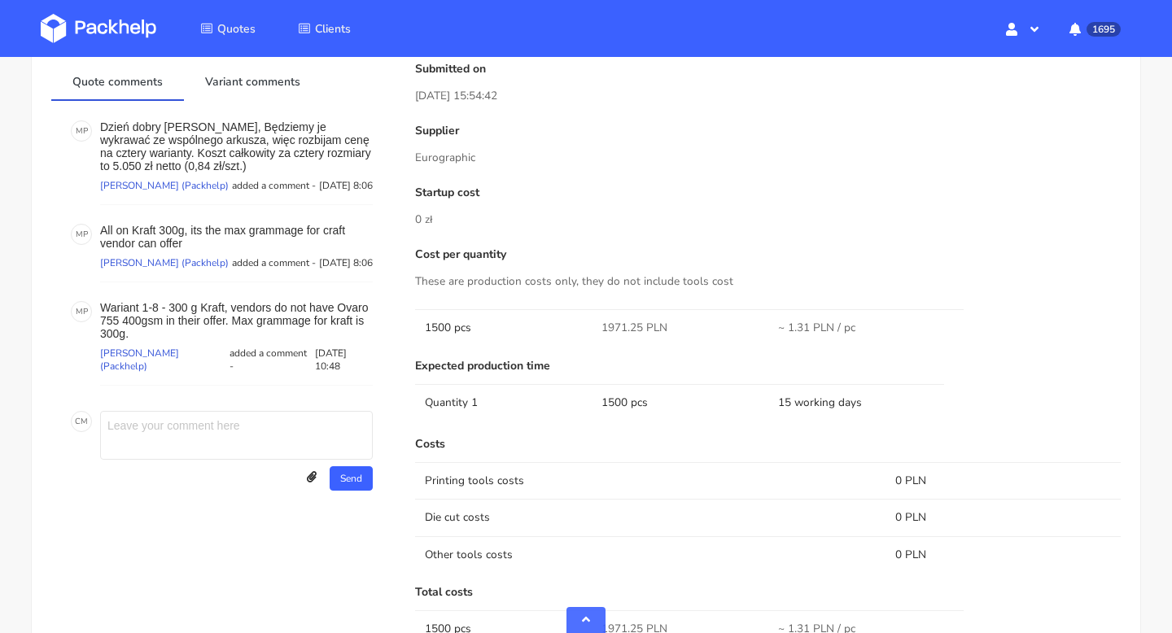
scroll to position [730, 0]
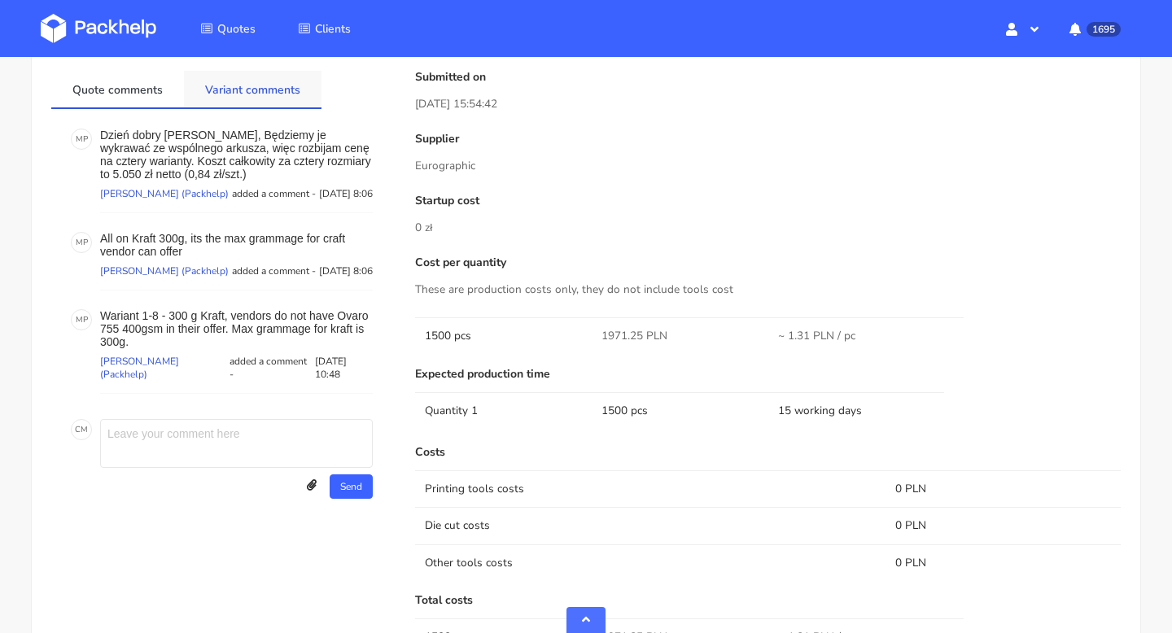
click at [302, 89] on link "Variant comments" at bounding box center [253, 89] width 138 height 36
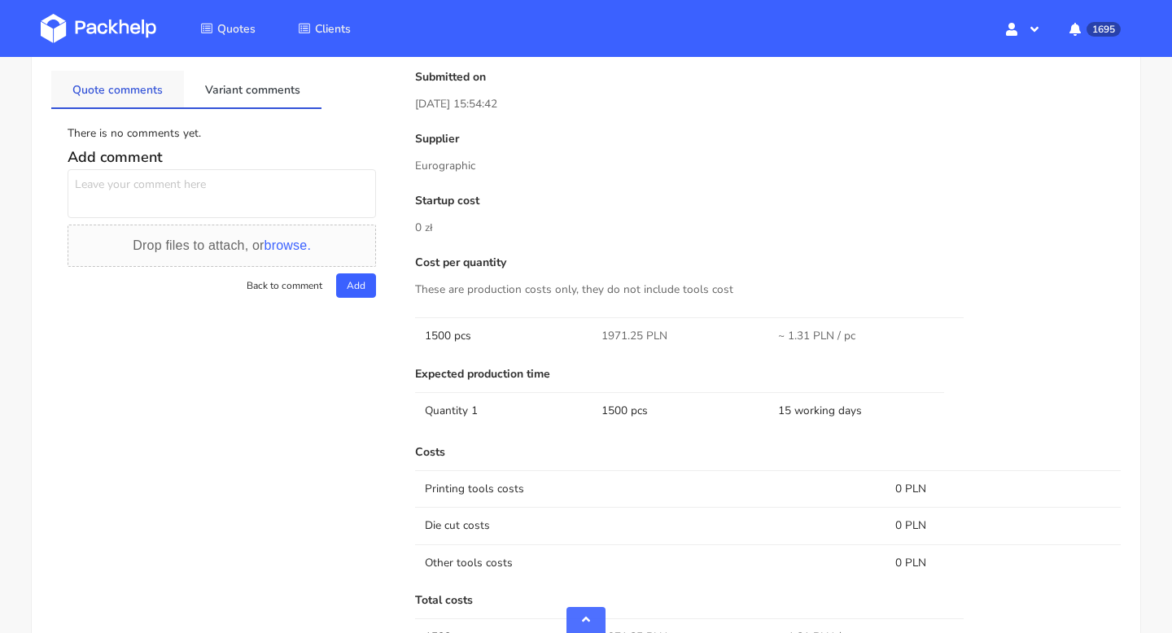
click at [144, 94] on link "Quote comments" at bounding box center [117, 89] width 133 height 36
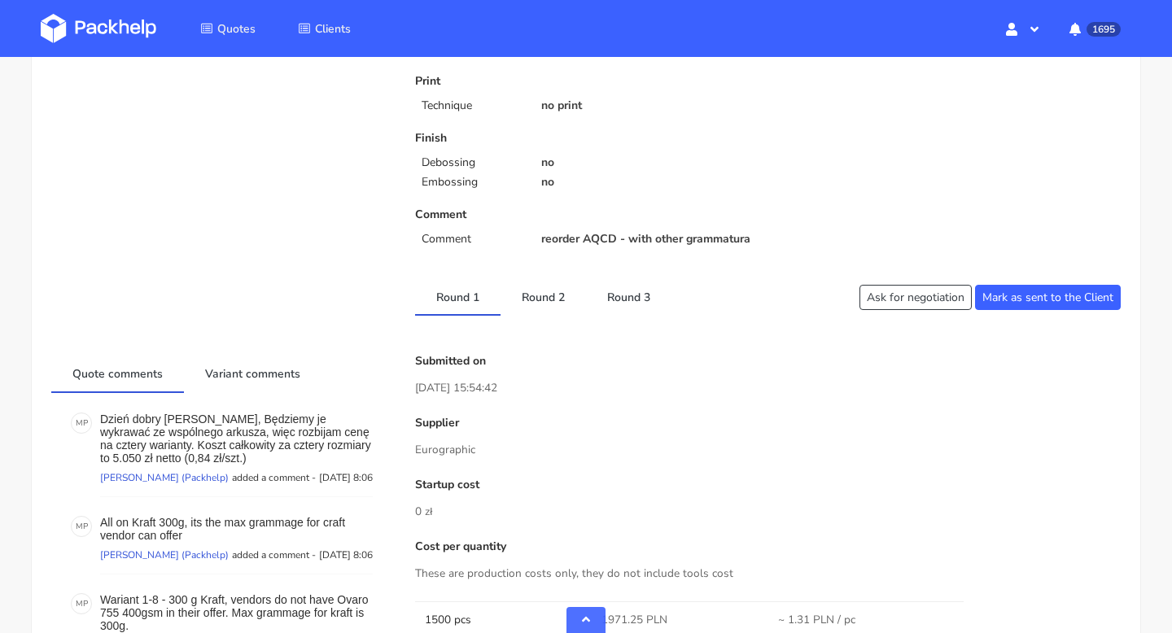
scroll to position [315, 0]
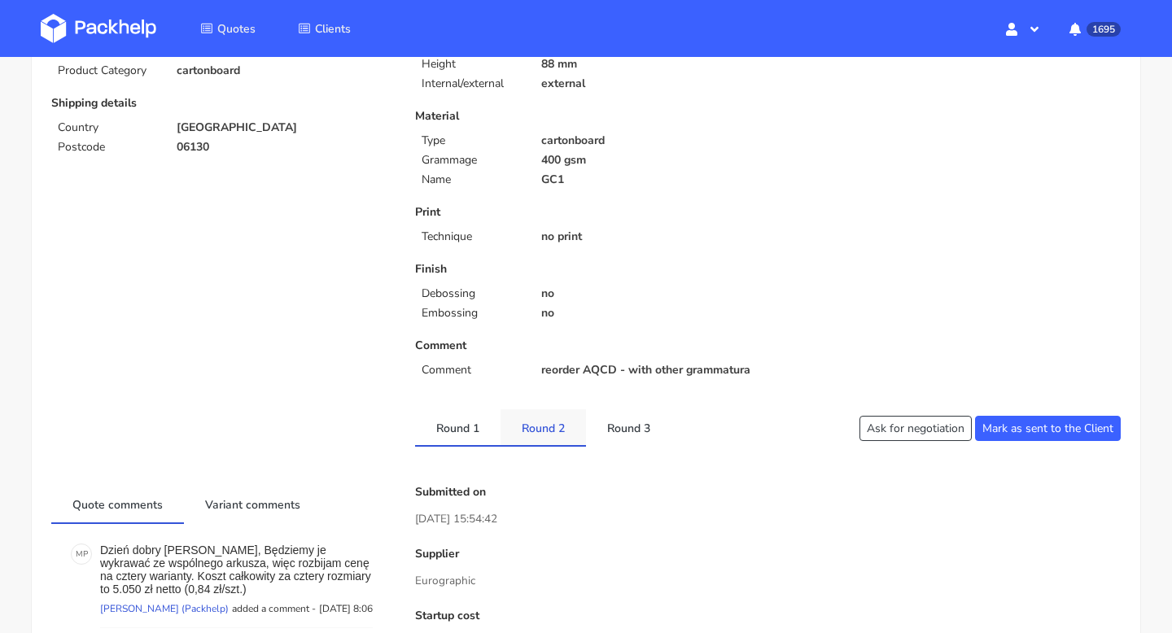
click at [547, 427] on link "Round 2" at bounding box center [543, 428] width 85 height 36
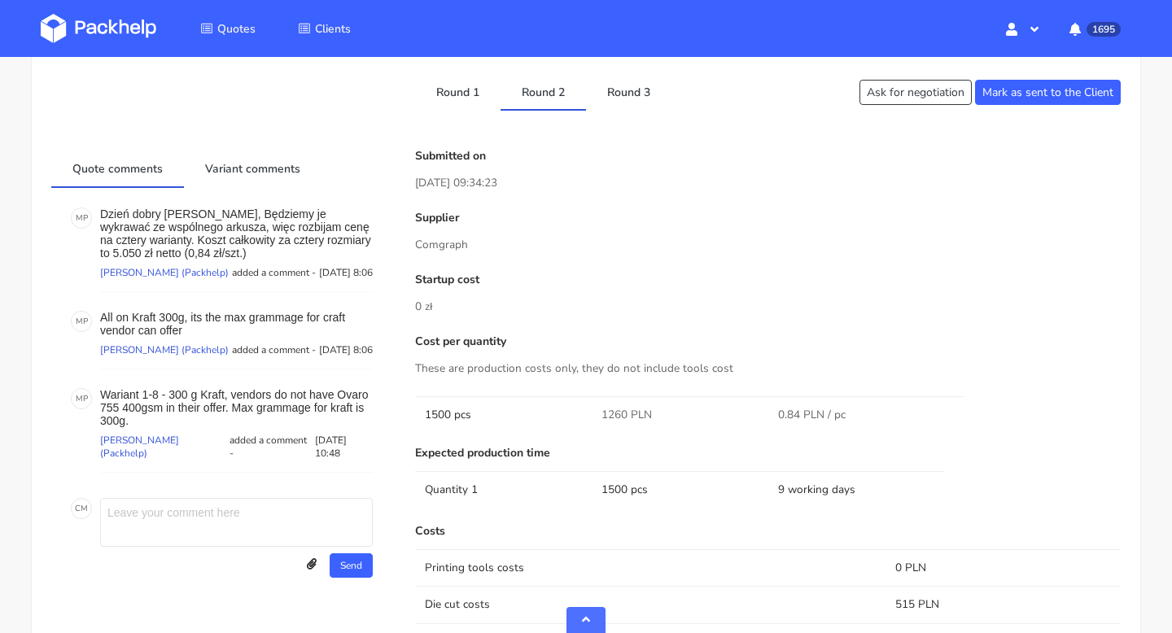
scroll to position [640, 0]
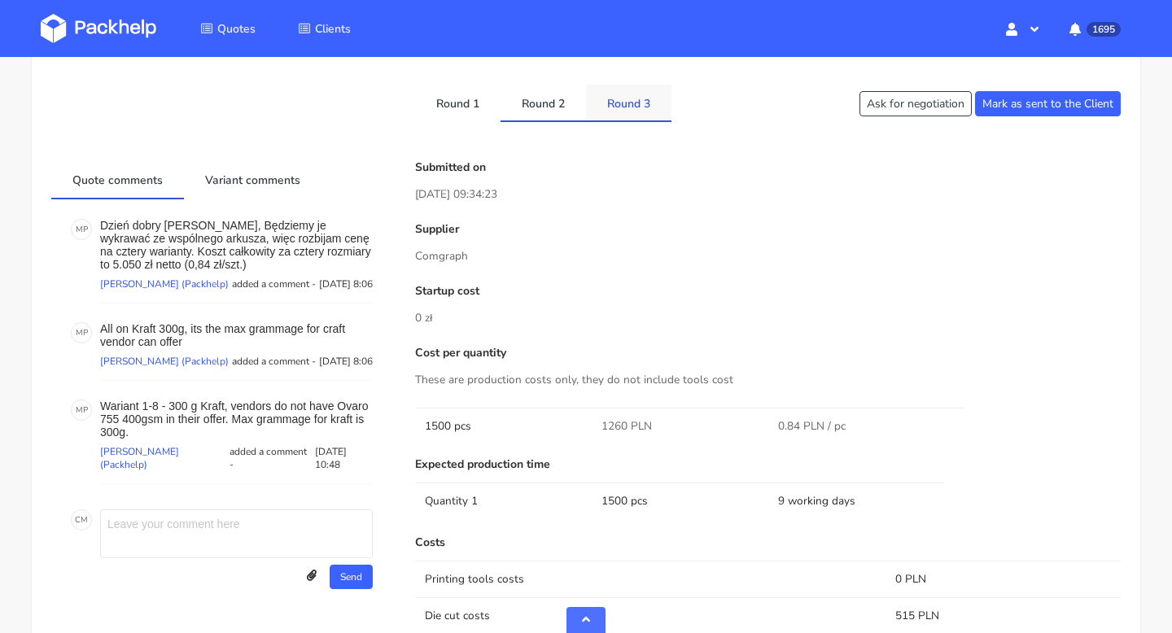
click at [633, 105] on link "Round 3" at bounding box center [628, 103] width 85 height 36
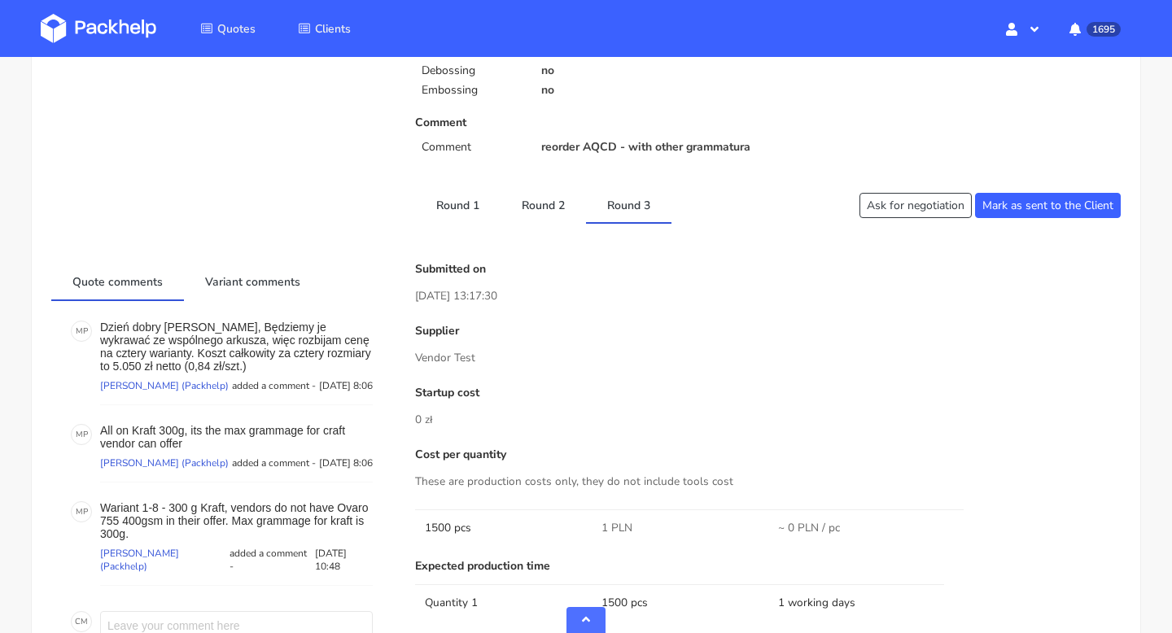
scroll to position [480, 0]
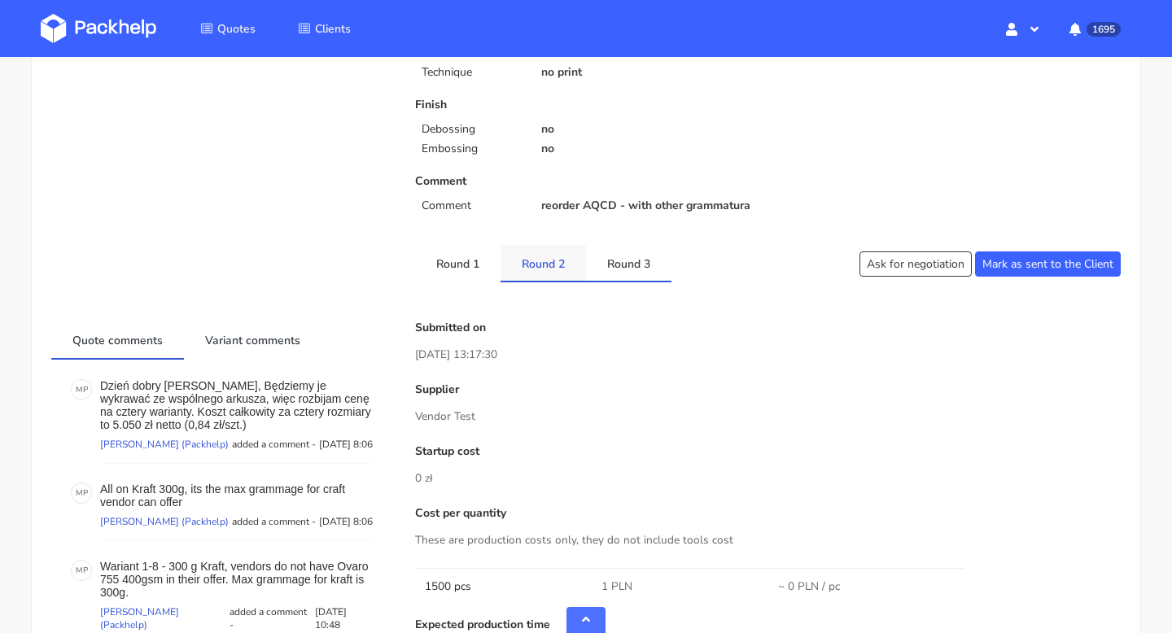
click at [552, 264] on link "Round 2" at bounding box center [543, 263] width 85 height 36
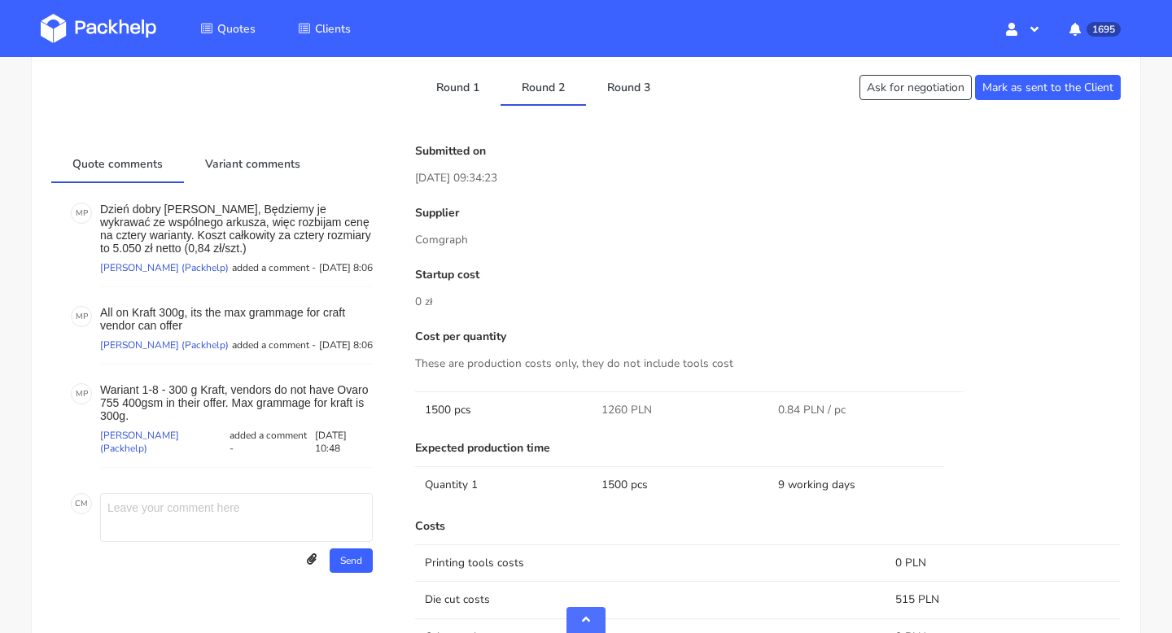
scroll to position [532, 0]
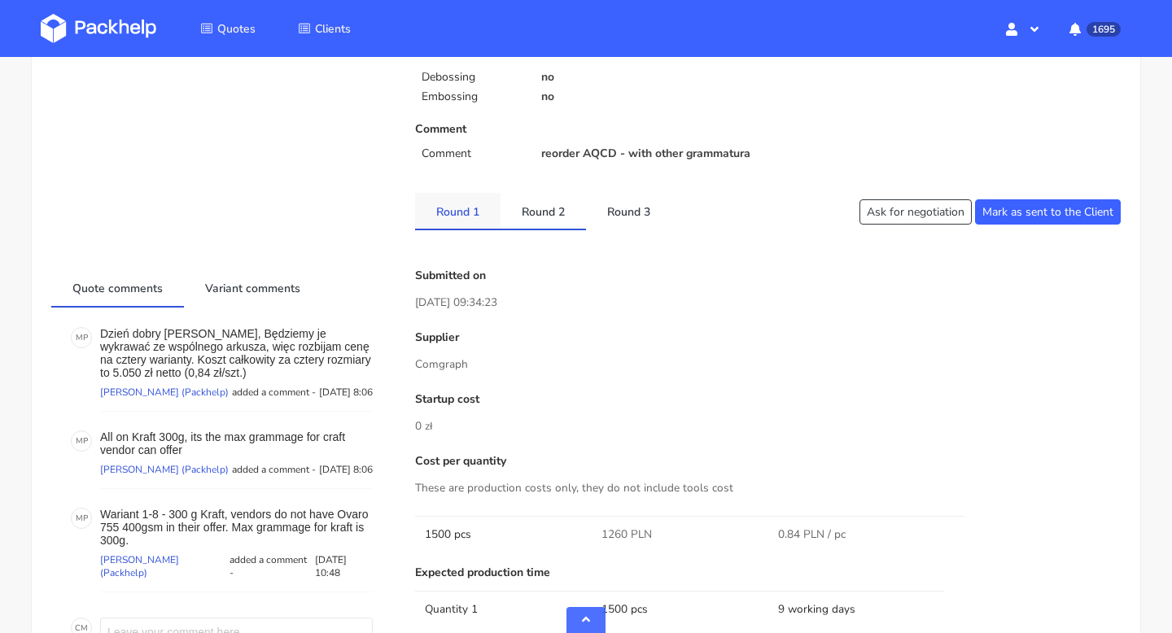
click at [464, 205] on link "Round 1" at bounding box center [457, 211] width 85 height 36
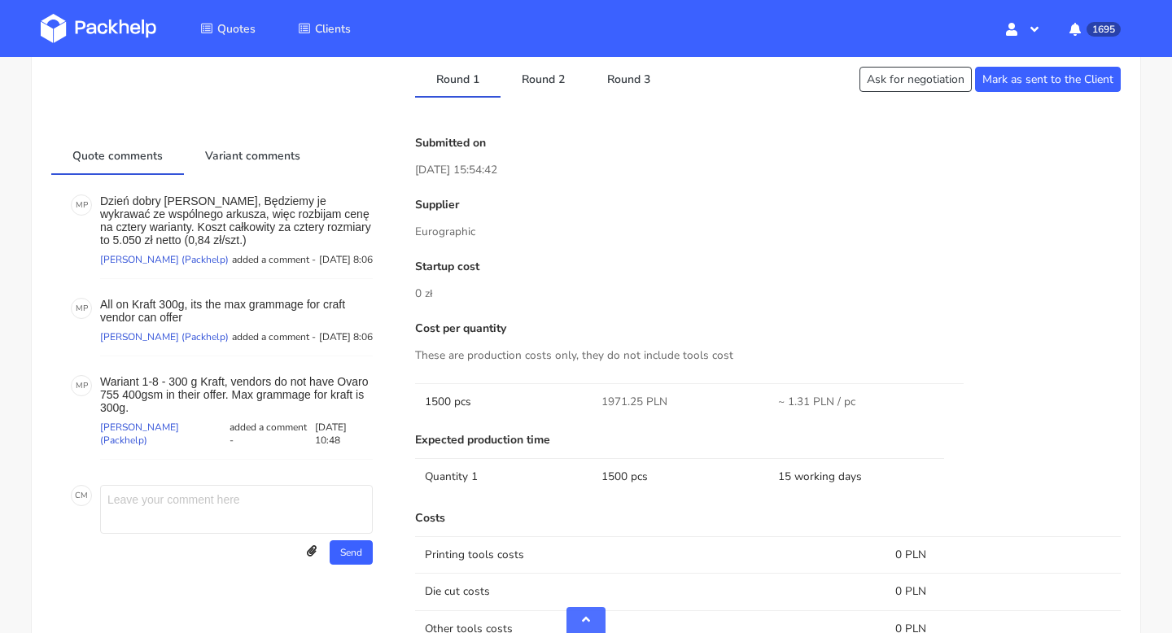
scroll to position [667, 0]
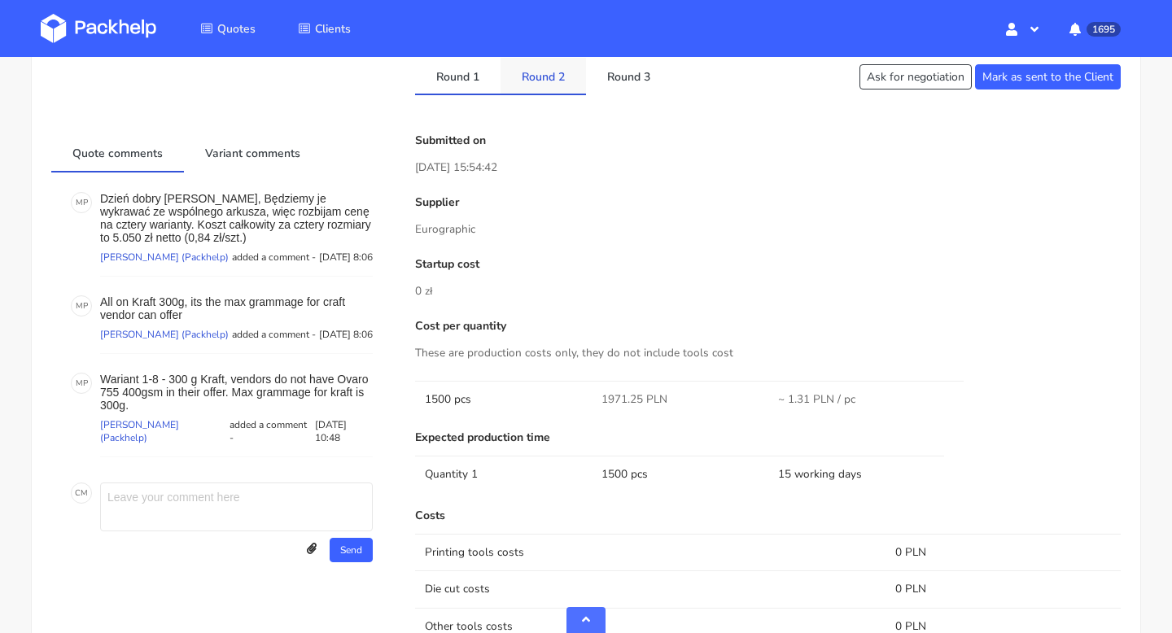
click at [554, 84] on link "Round 2" at bounding box center [543, 76] width 85 height 36
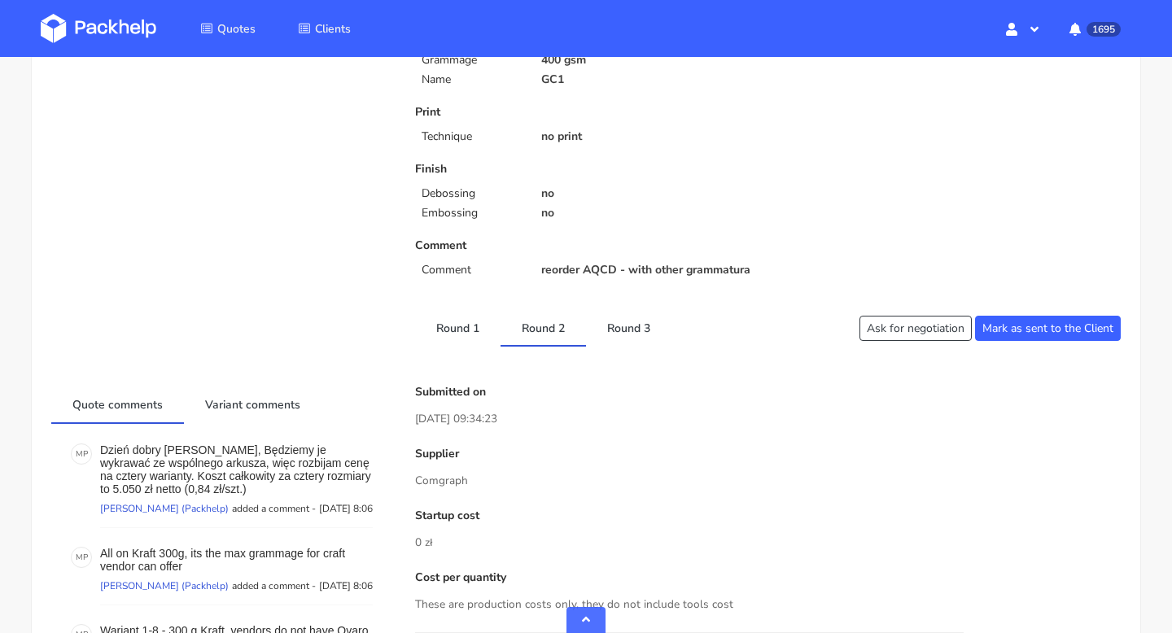
scroll to position [356, 0]
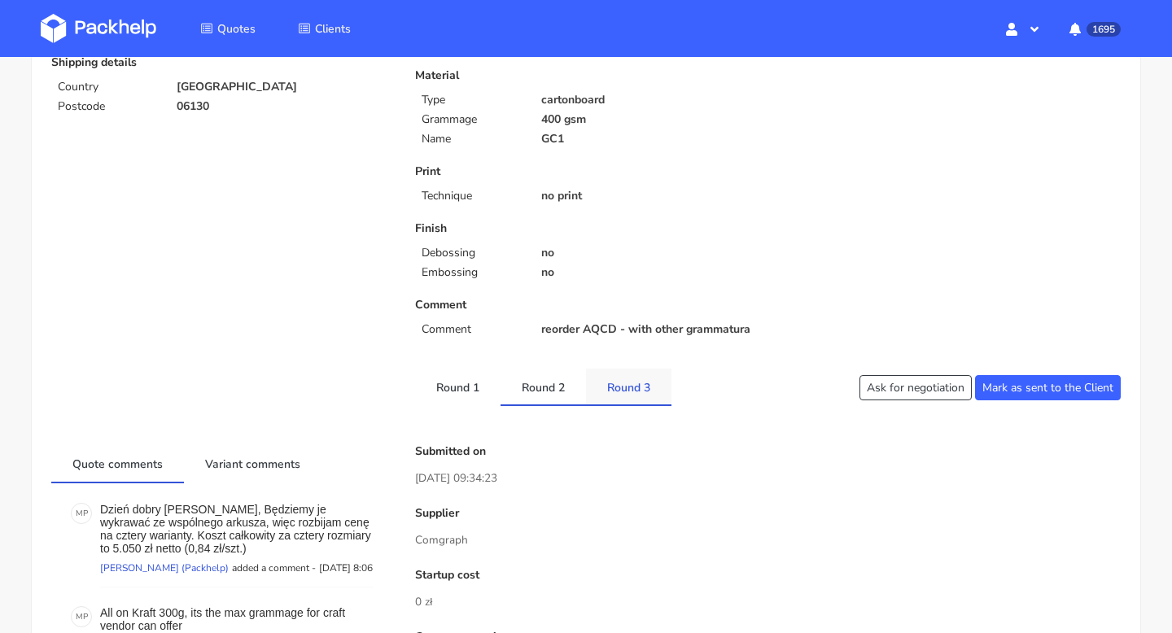
click at [622, 379] on link "Round 3" at bounding box center [628, 387] width 85 height 36
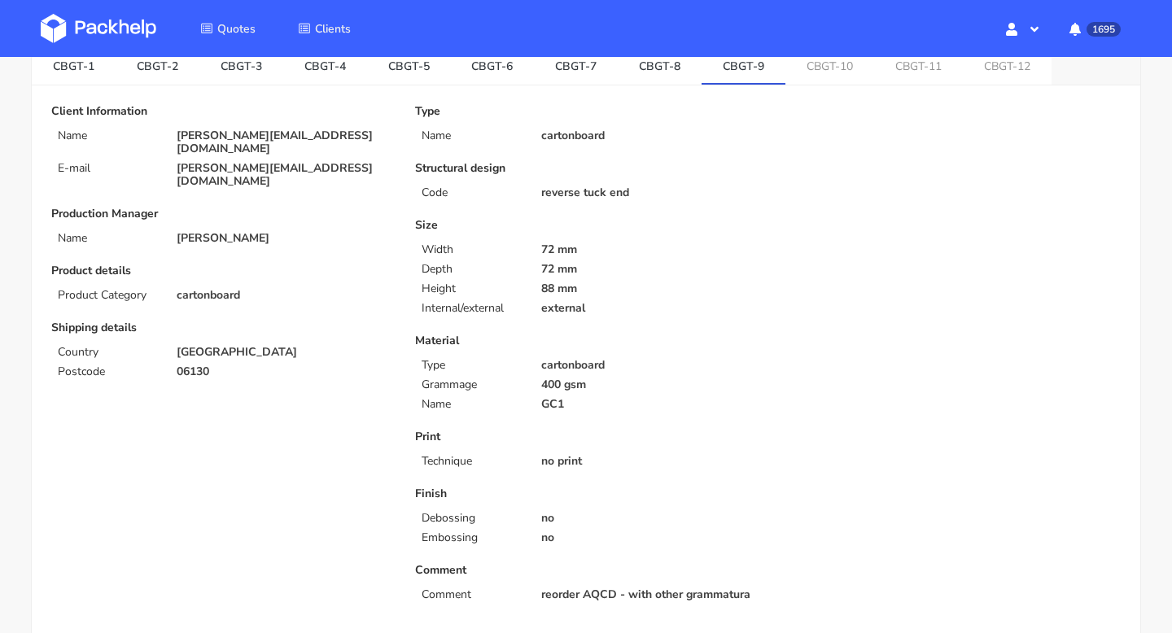
scroll to position [0, 0]
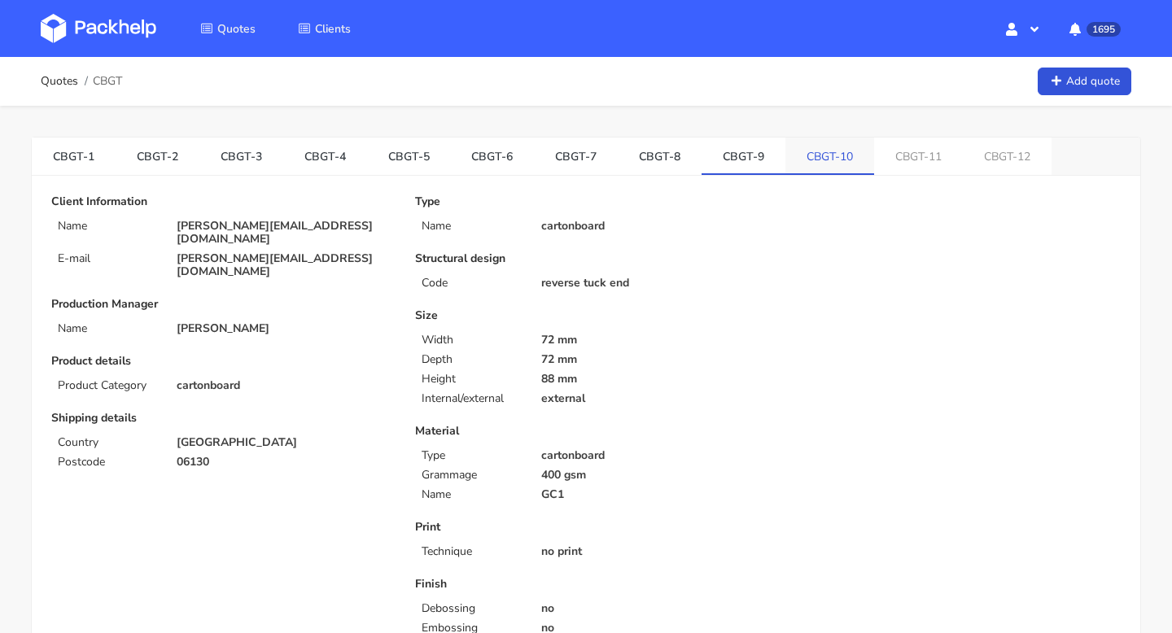
click at [806, 155] on link "CBGT-10" at bounding box center [830, 156] width 89 height 36
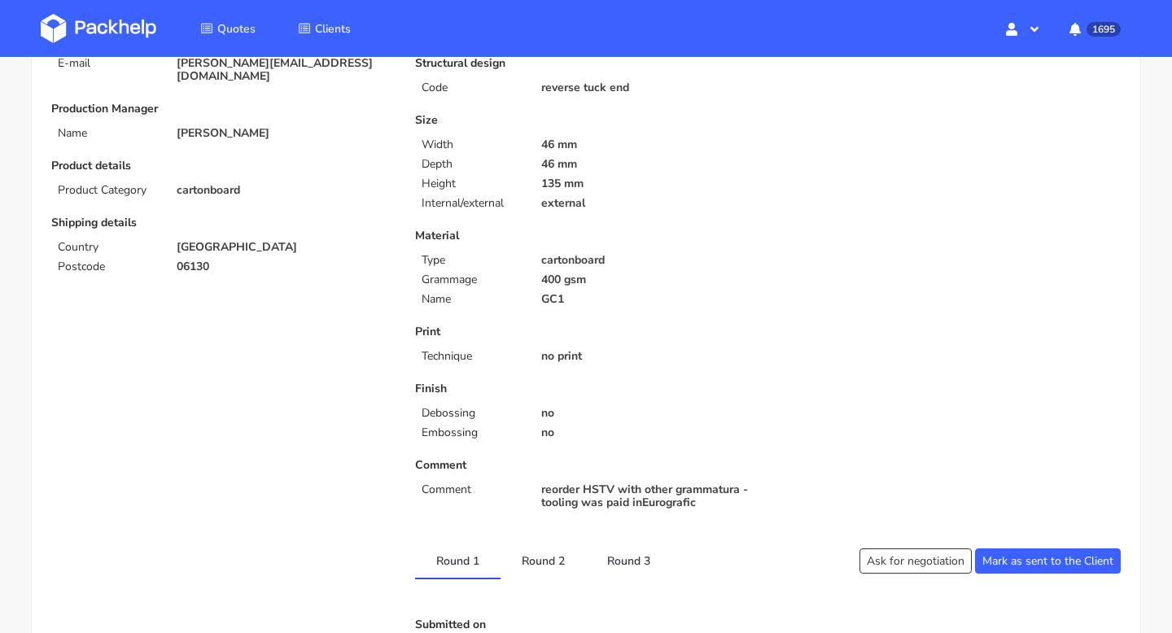
scroll to position [552, 0]
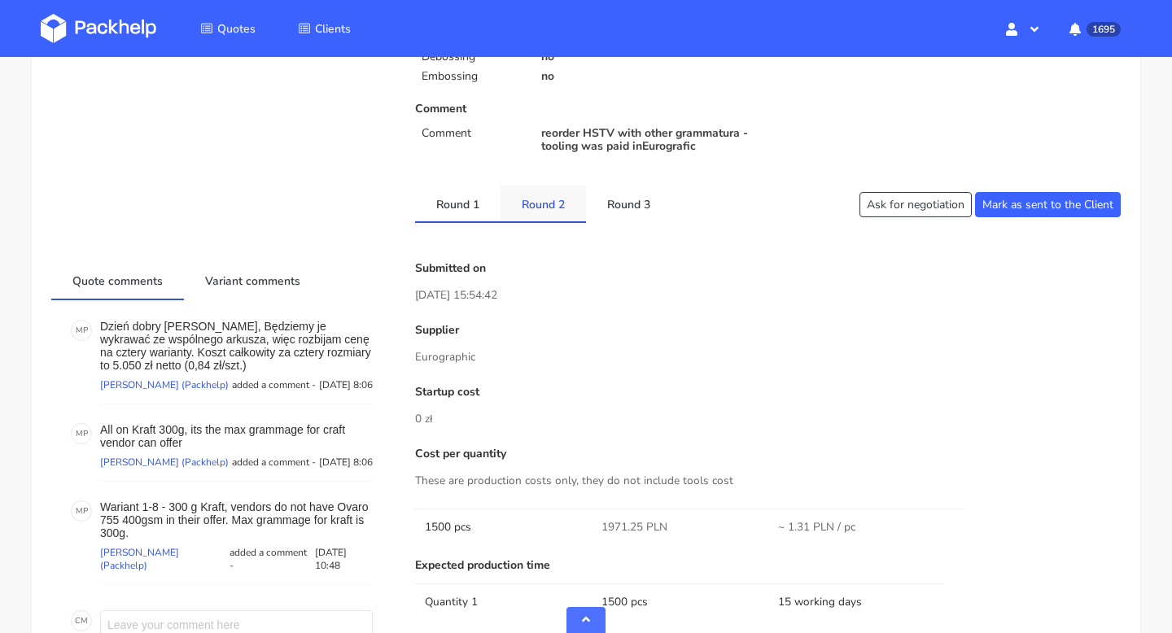
click at [537, 207] on link "Round 2" at bounding box center [543, 204] width 85 height 36
click at [638, 216] on link "Round 3" at bounding box center [628, 204] width 85 height 36
click at [567, 209] on link "Round 2" at bounding box center [543, 204] width 85 height 36
click at [459, 197] on link "Round 1" at bounding box center [457, 204] width 85 height 36
click at [531, 208] on link "Round 2" at bounding box center [543, 204] width 85 height 36
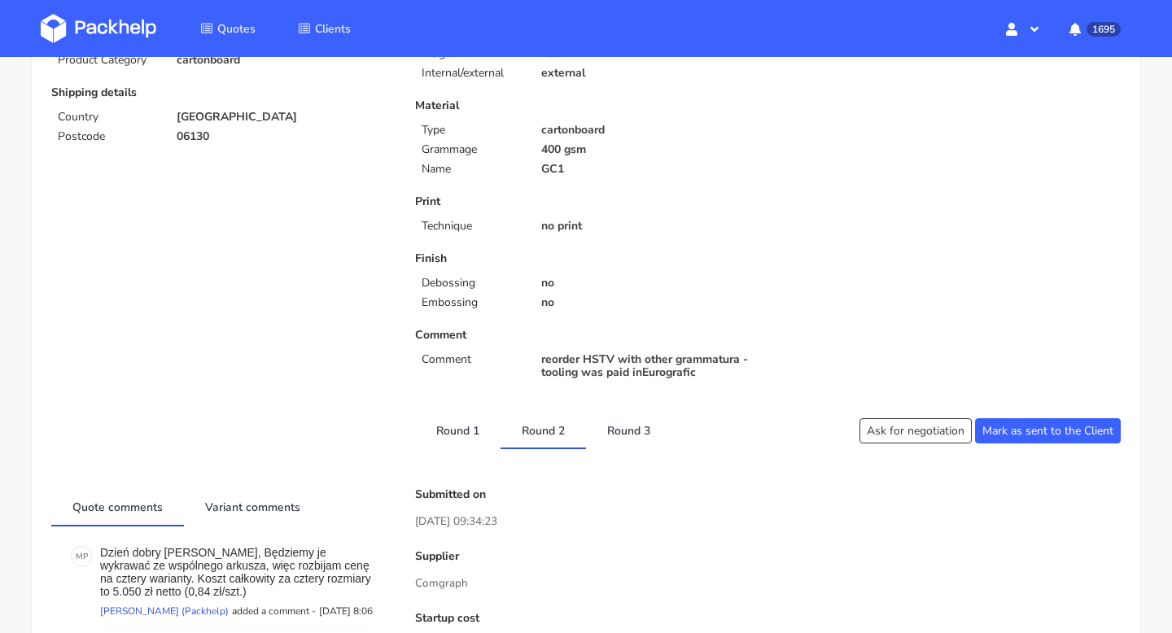
scroll to position [0, 0]
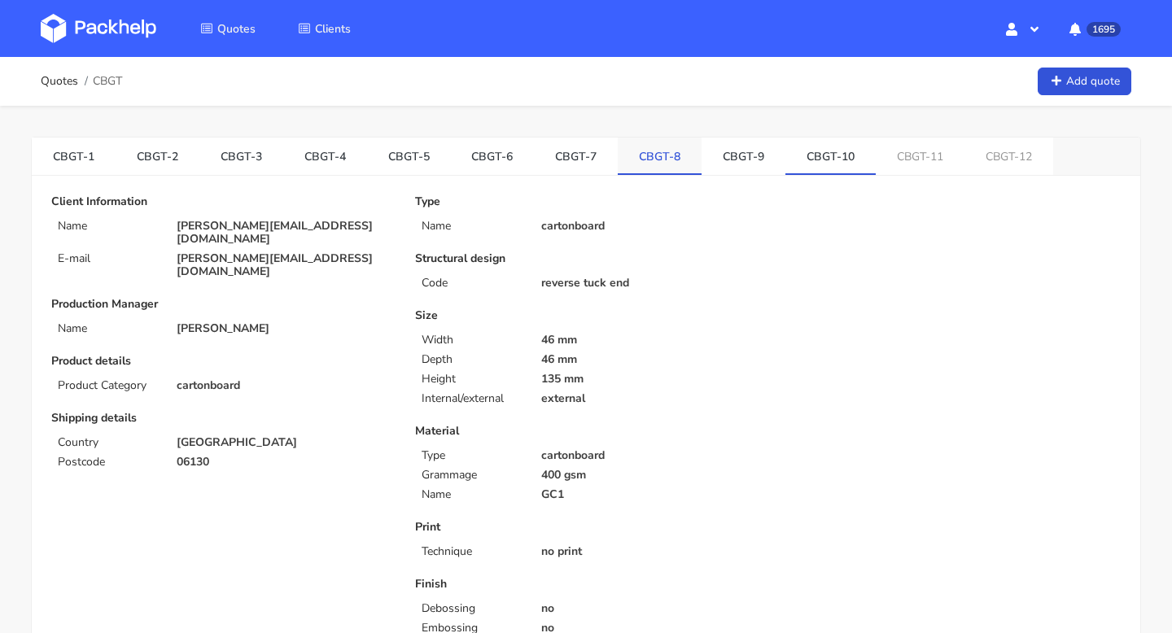
click at [636, 142] on link "CBGT-8" at bounding box center [660, 156] width 84 height 36
click at [900, 148] on link "CBGT-11" at bounding box center [920, 156] width 89 height 36
click at [997, 146] on link "CBGT-12" at bounding box center [1010, 156] width 89 height 36
click at [729, 160] on link "CBGT-9" at bounding box center [744, 156] width 84 height 36
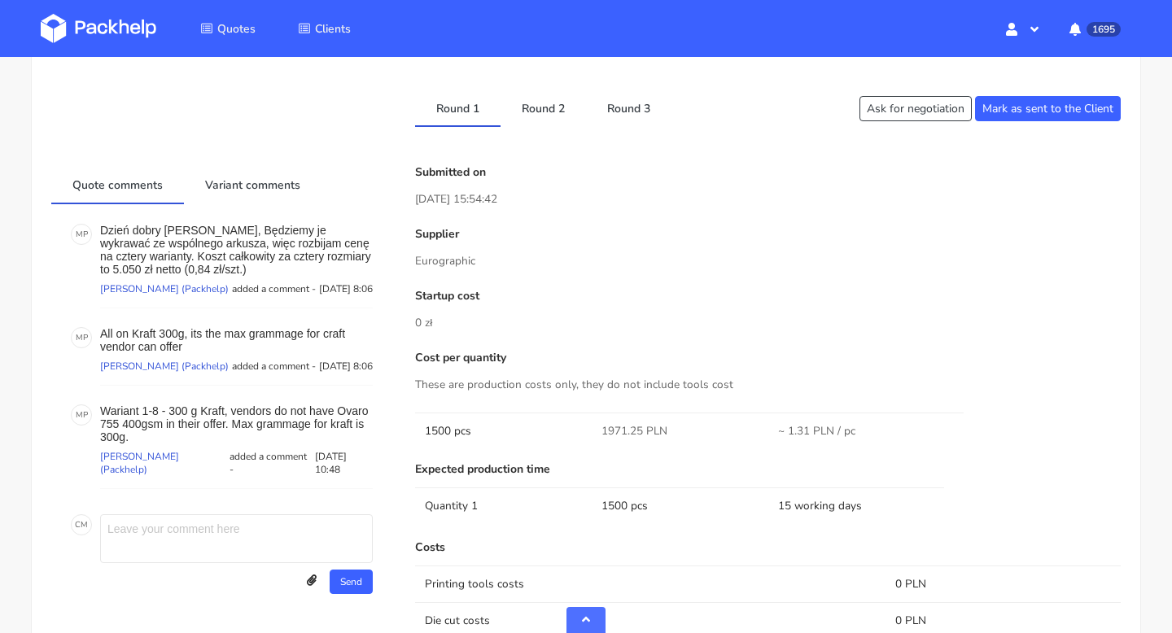
scroll to position [622, 0]
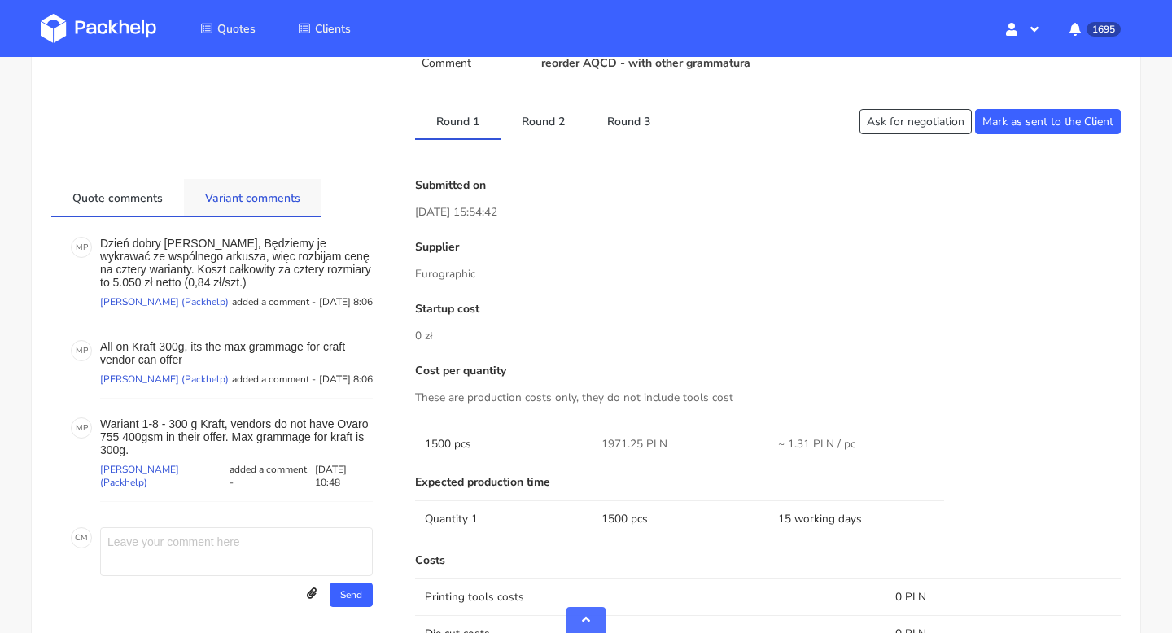
click at [252, 213] on link "Variant comments" at bounding box center [253, 197] width 138 height 36
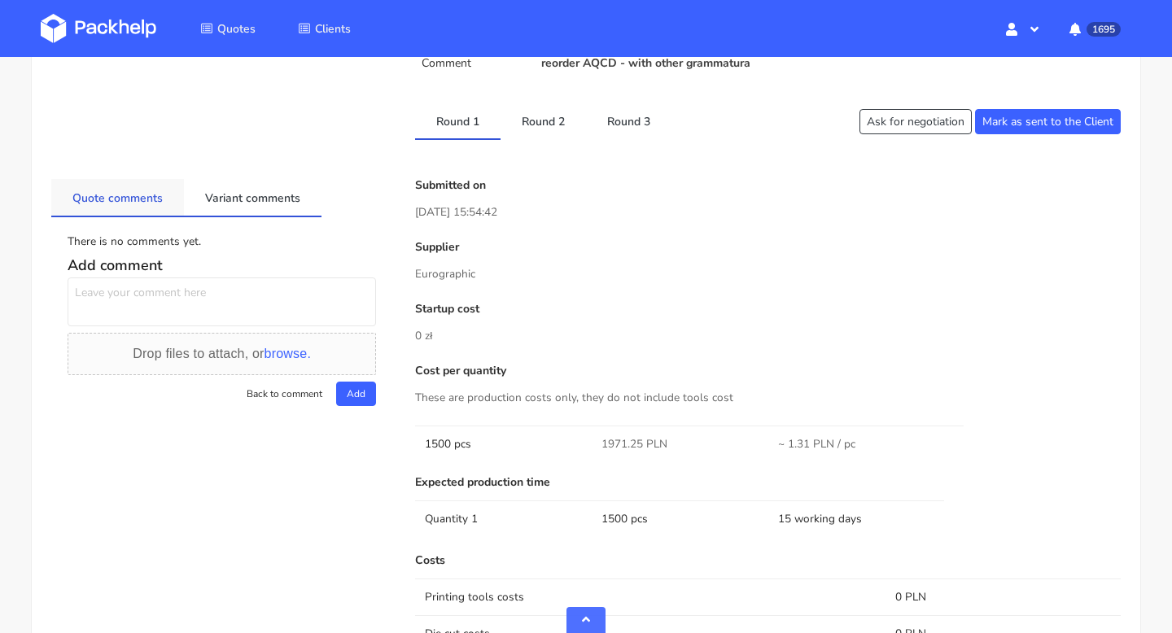
click at [133, 203] on link "Quote comments" at bounding box center [117, 197] width 133 height 36
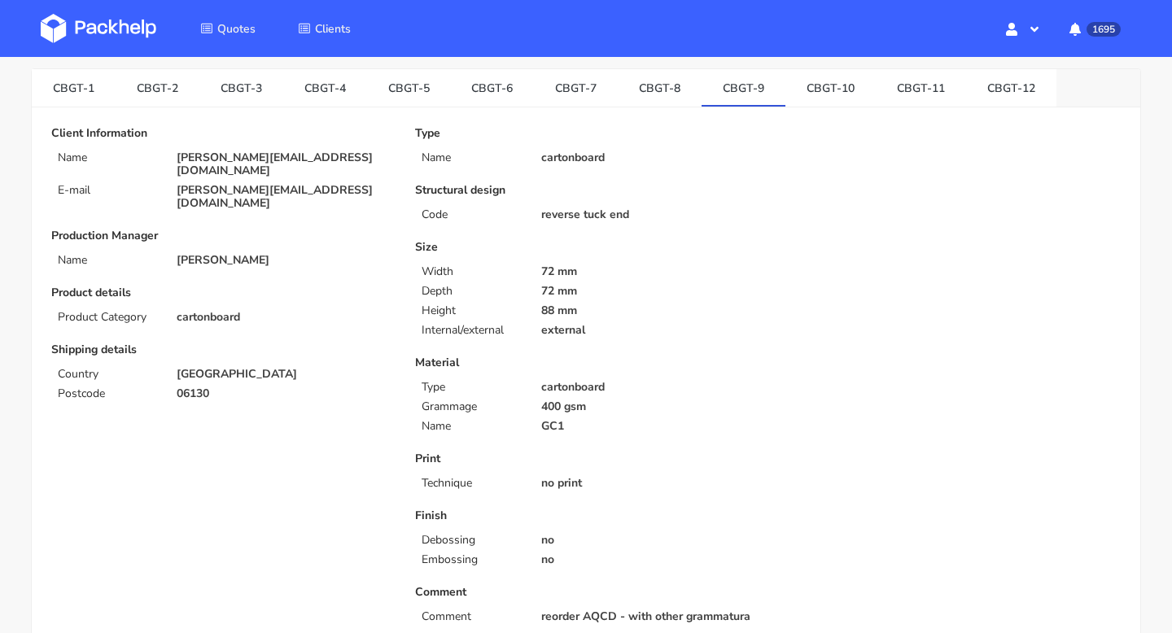
scroll to position [0, 0]
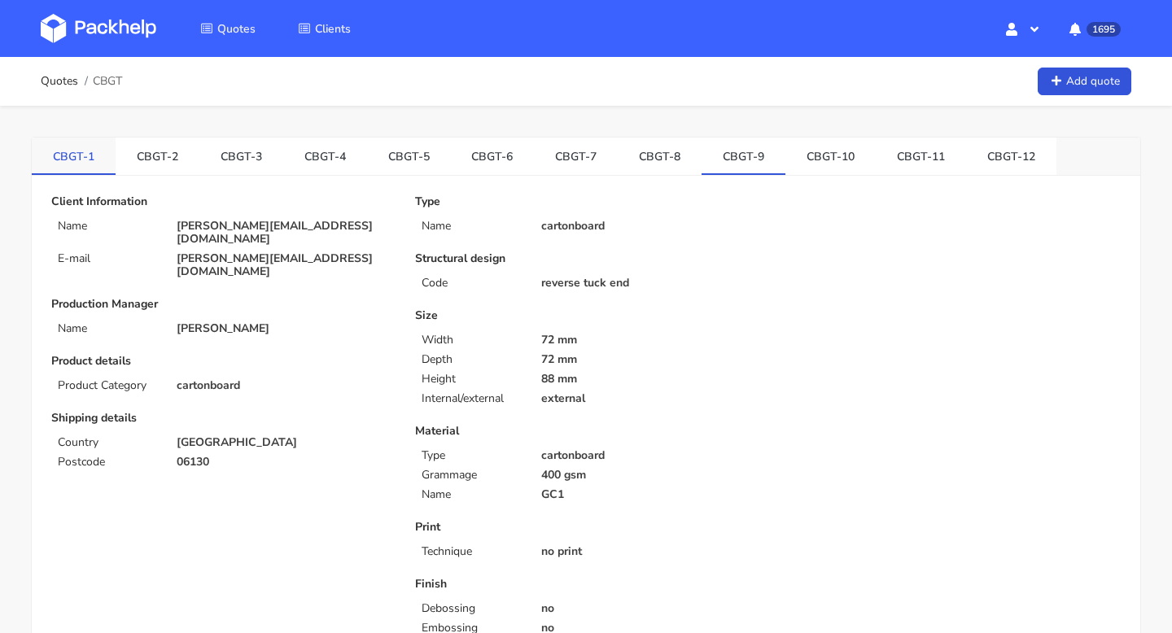
click at [67, 157] on link "CBGT-1" at bounding box center [74, 156] width 84 height 36
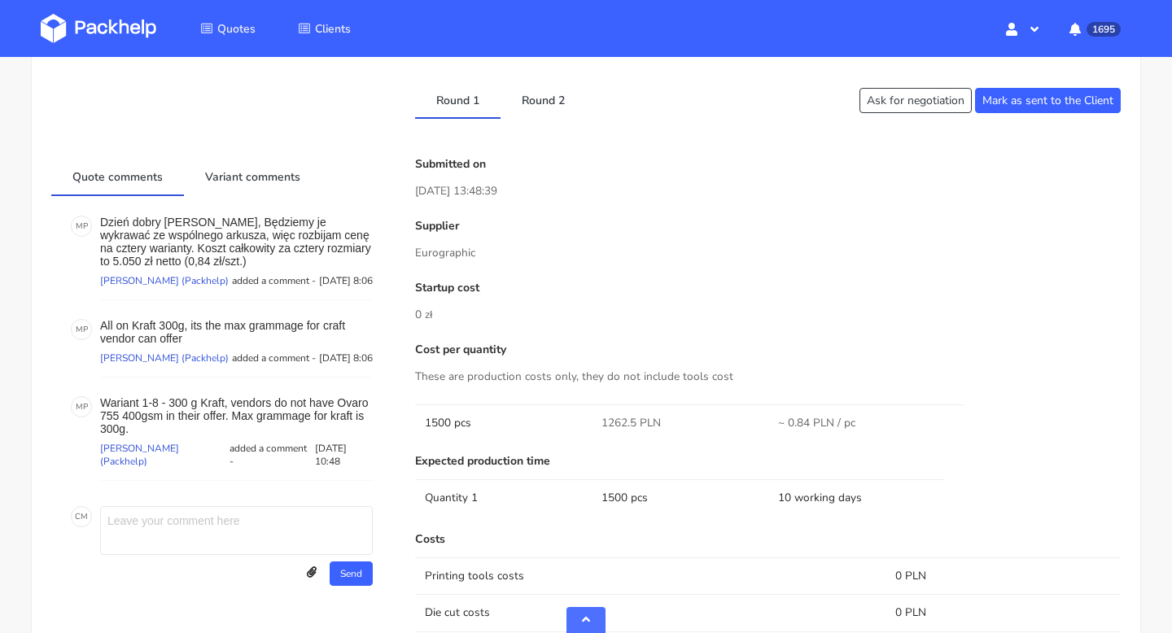
scroll to position [654, 0]
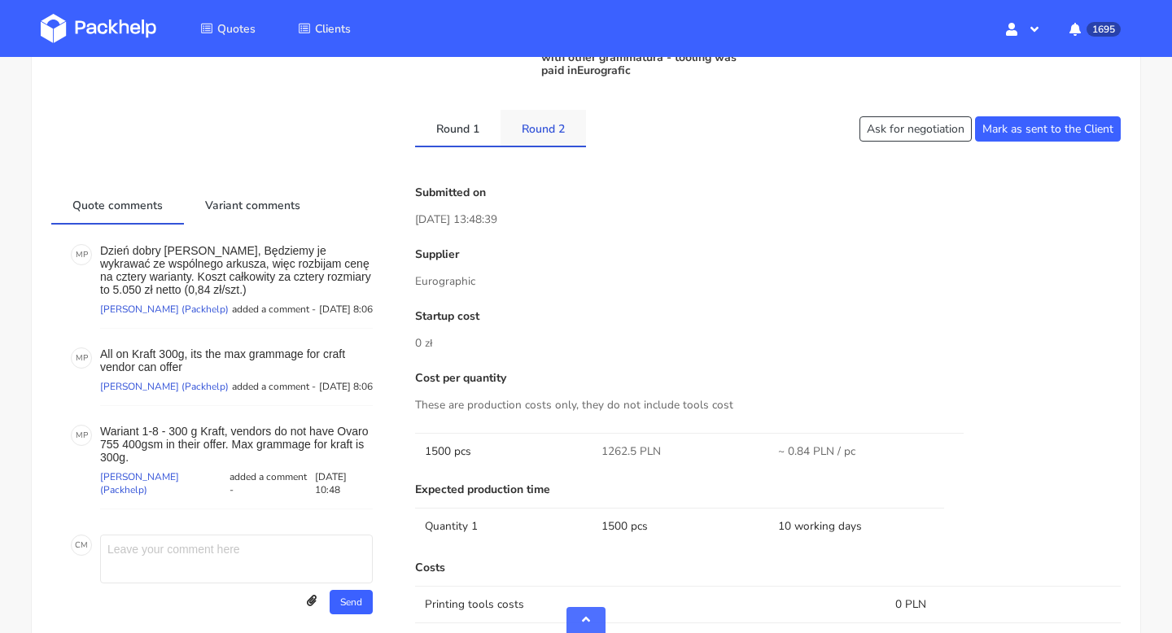
click at [547, 141] on link "Round 2" at bounding box center [543, 128] width 85 height 36
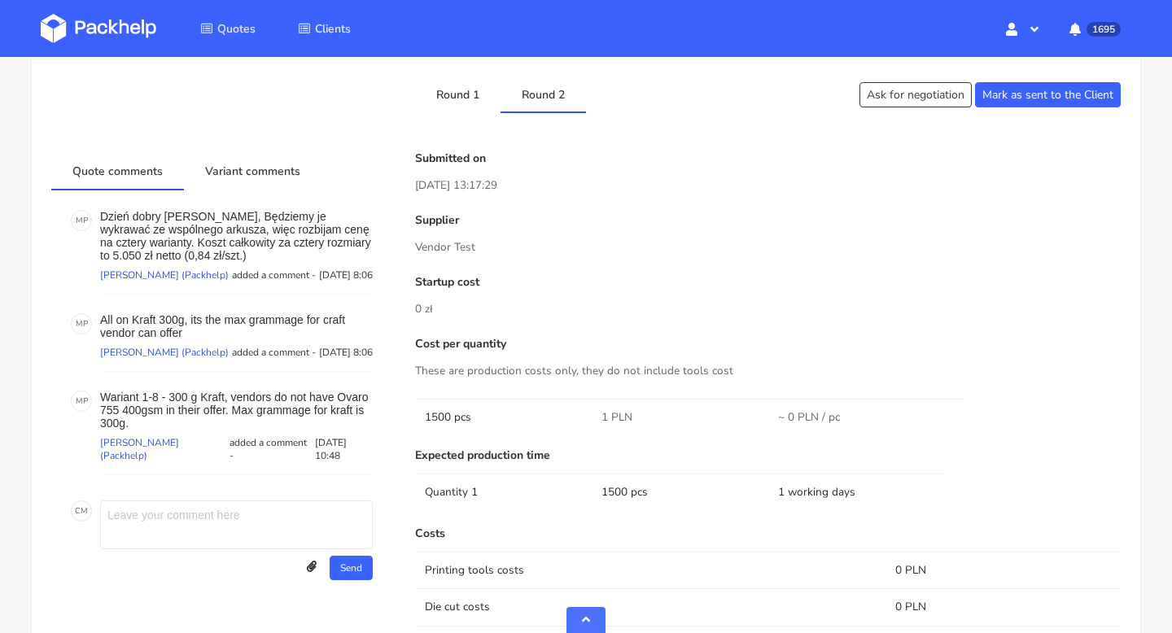
scroll to position [682, 0]
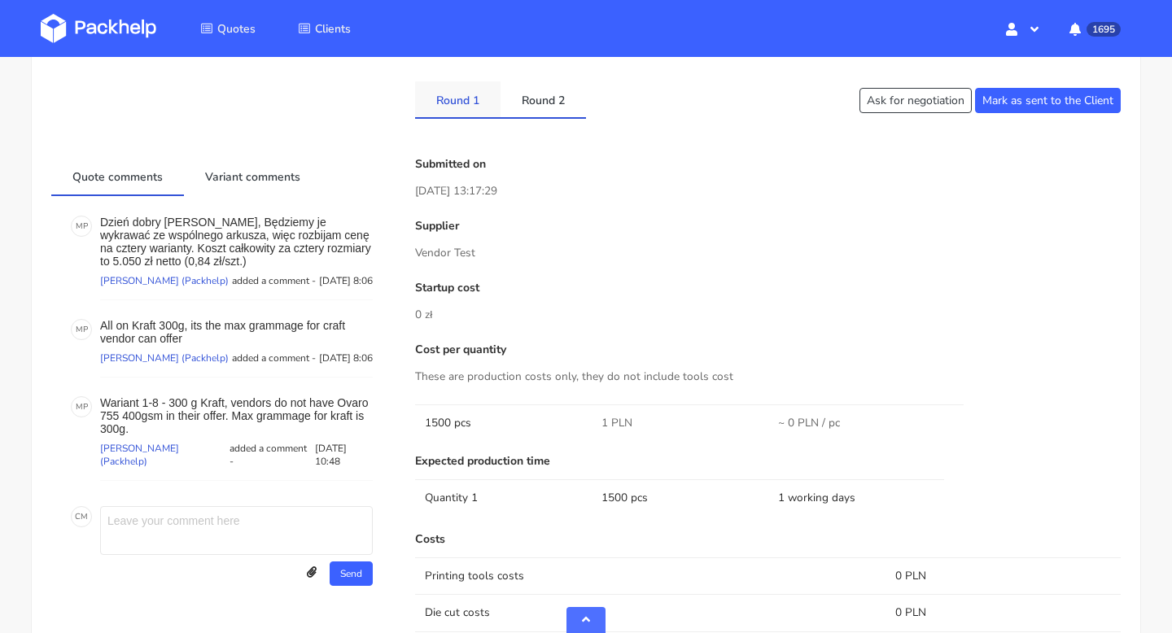
click at [461, 107] on link "Round 1" at bounding box center [457, 99] width 85 height 36
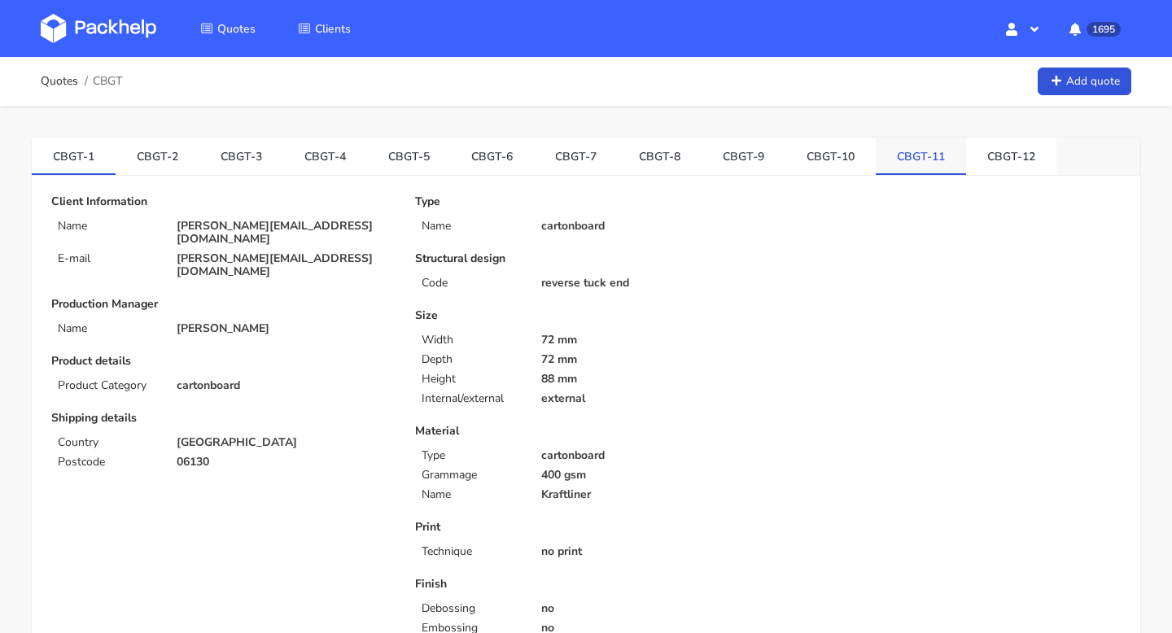
click at [900, 160] on link "CBGT-11" at bounding box center [921, 156] width 90 height 36
click at [976, 164] on link "CBGT-12" at bounding box center [1011, 156] width 90 height 36
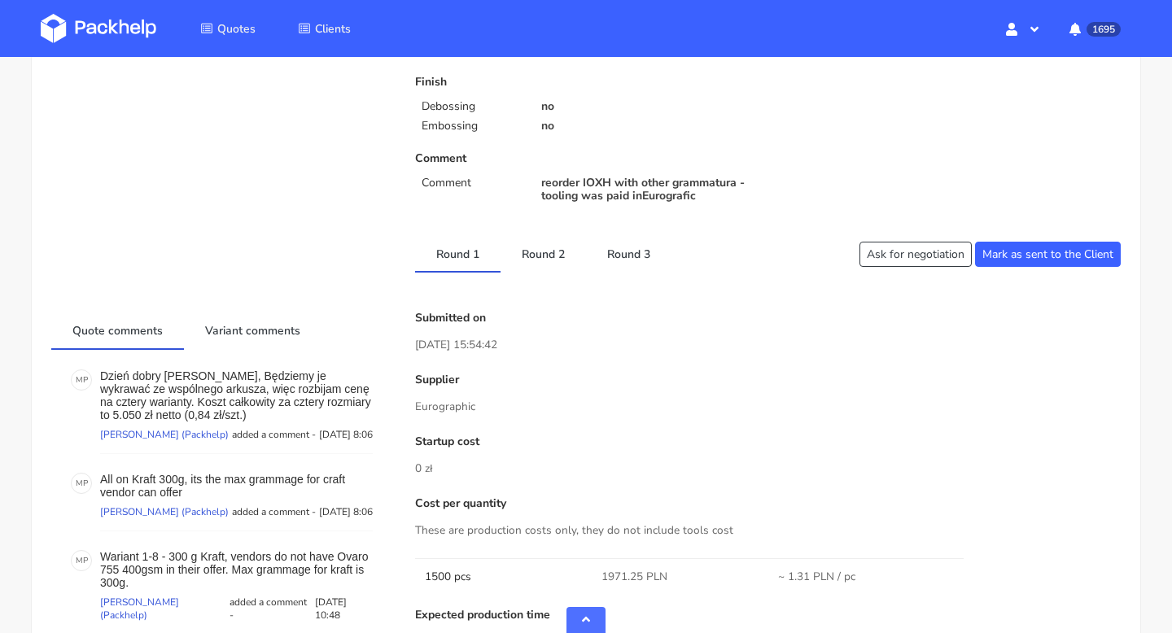
scroll to position [500, 0]
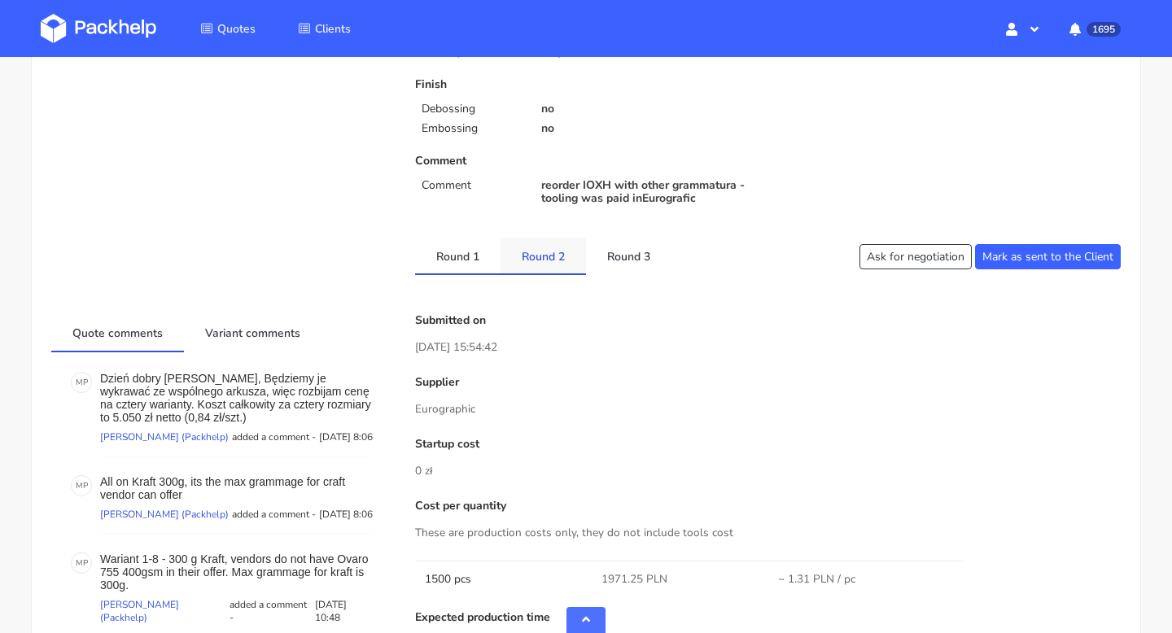
click at [551, 265] on link "Round 2" at bounding box center [543, 256] width 85 height 36
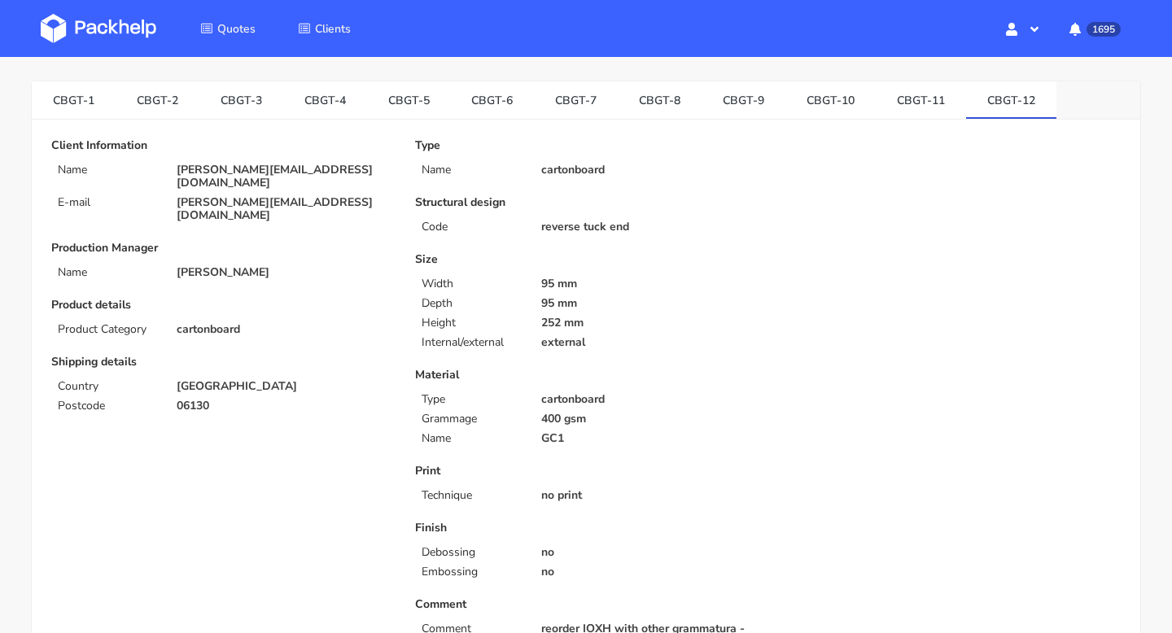
scroll to position [0, 0]
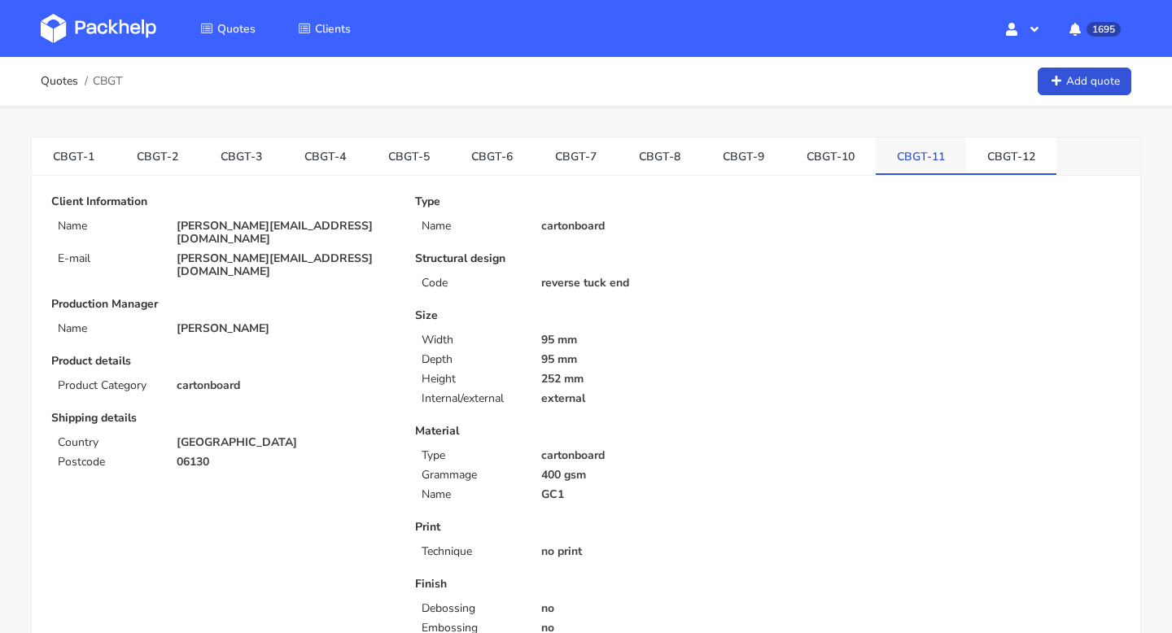
click at [911, 141] on link "CBGT-11" at bounding box center [921, 156] width 90 height 36
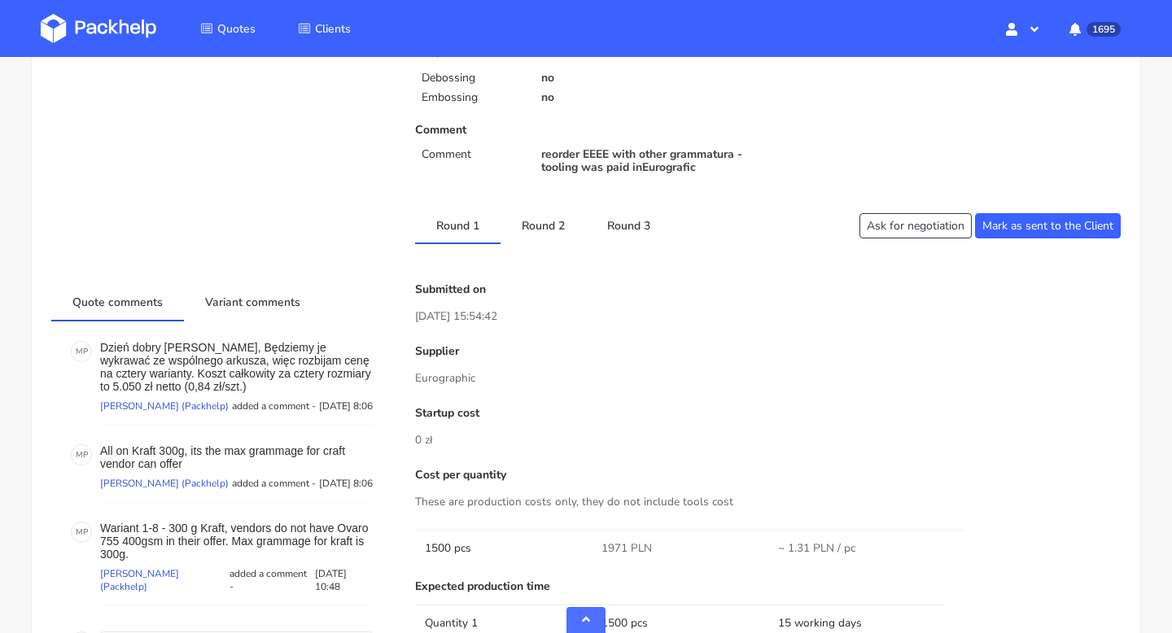
scroll to position [483, 0]
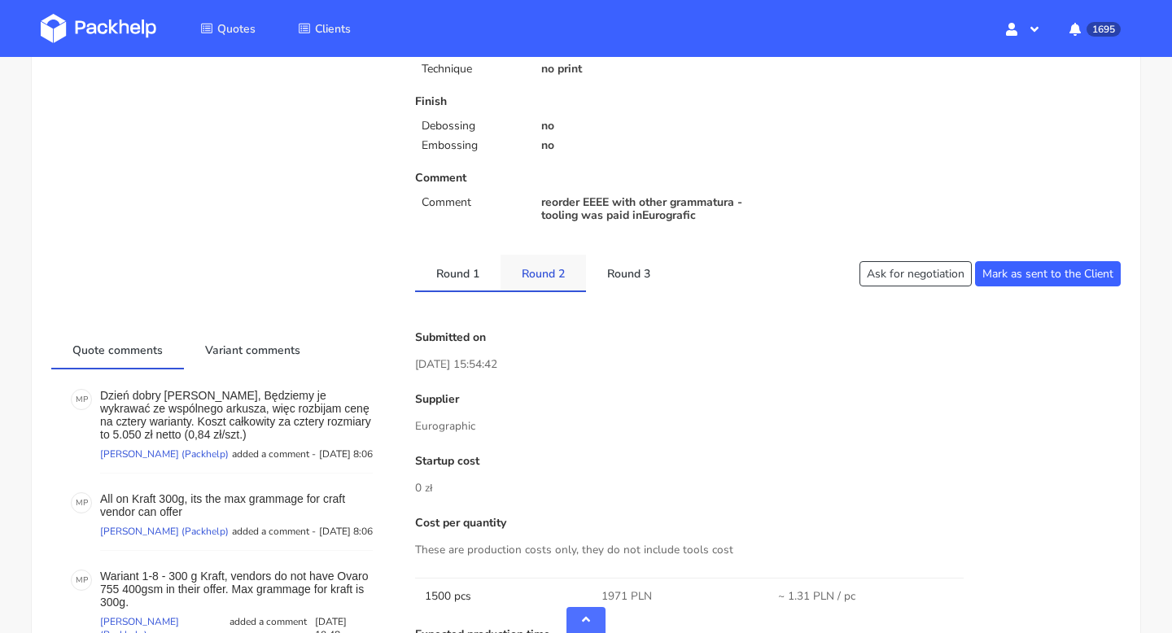
click at [557, 270] on link "Round 2" at bounding box center [543, 273] width 85 height 36
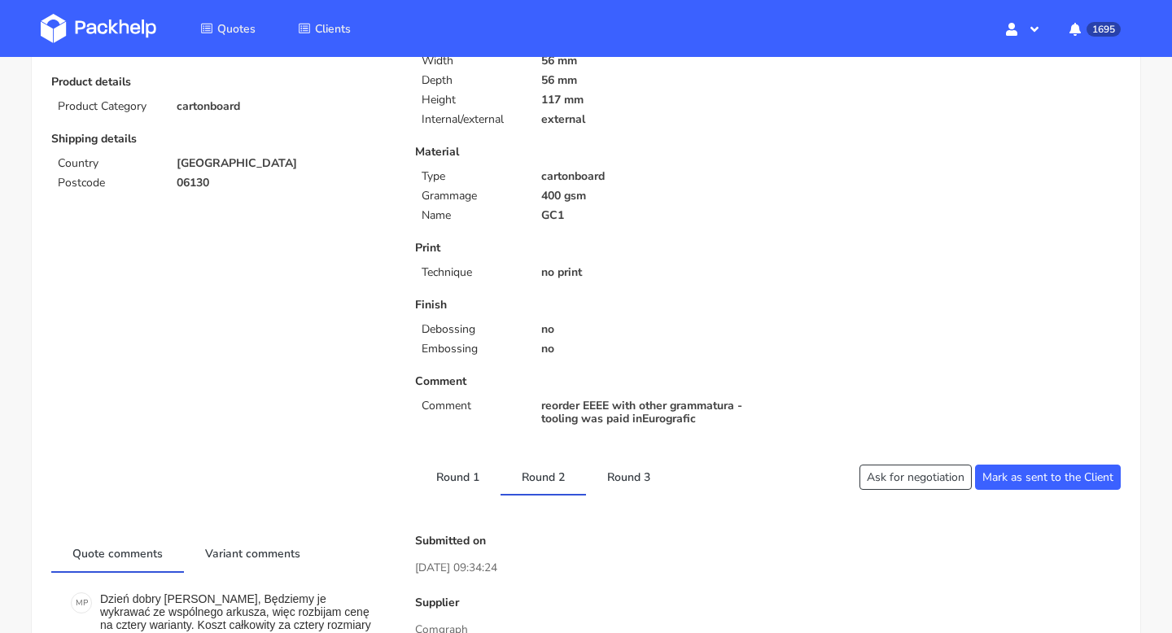
scroll to position [0, 0]
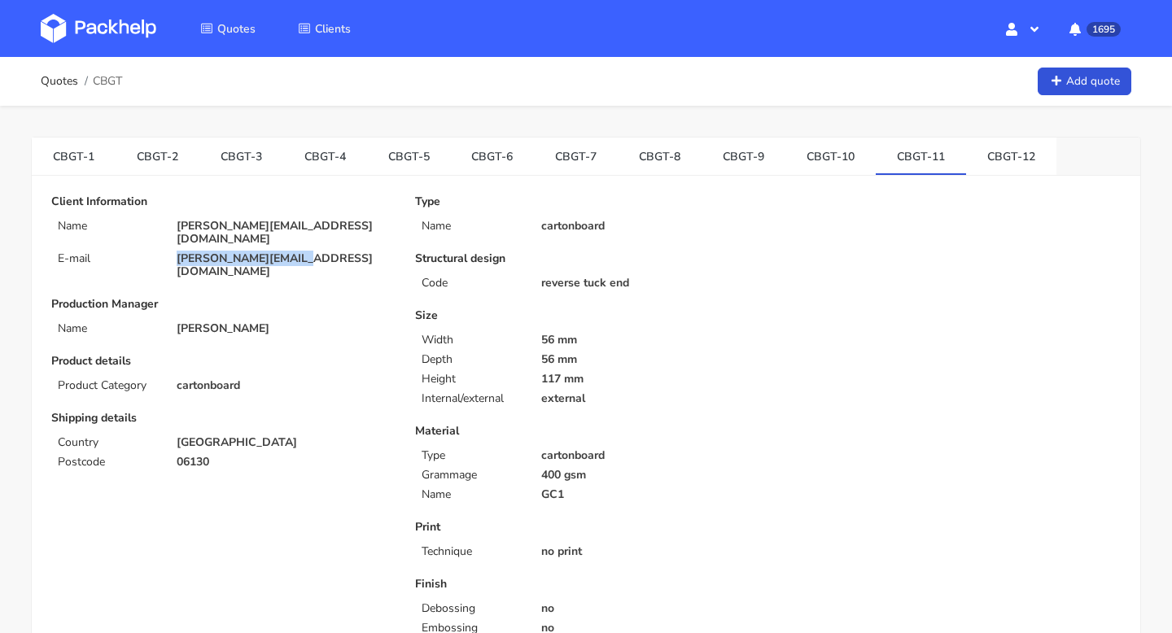
drag, startPoint x: 298, startPoint y: 246, endPoint x: 173, endPoint y: 246, distance: 125.4
click at [173, 252] on div "j.reynaud@jumarel.fr" at bounding box center [284, 265] width 239 height 26
copy p "j.reynaud@jumarel.fr"
click at [986, 147] on link "CBGT-12" at bounding box center [1011, 156] width 90 height 36
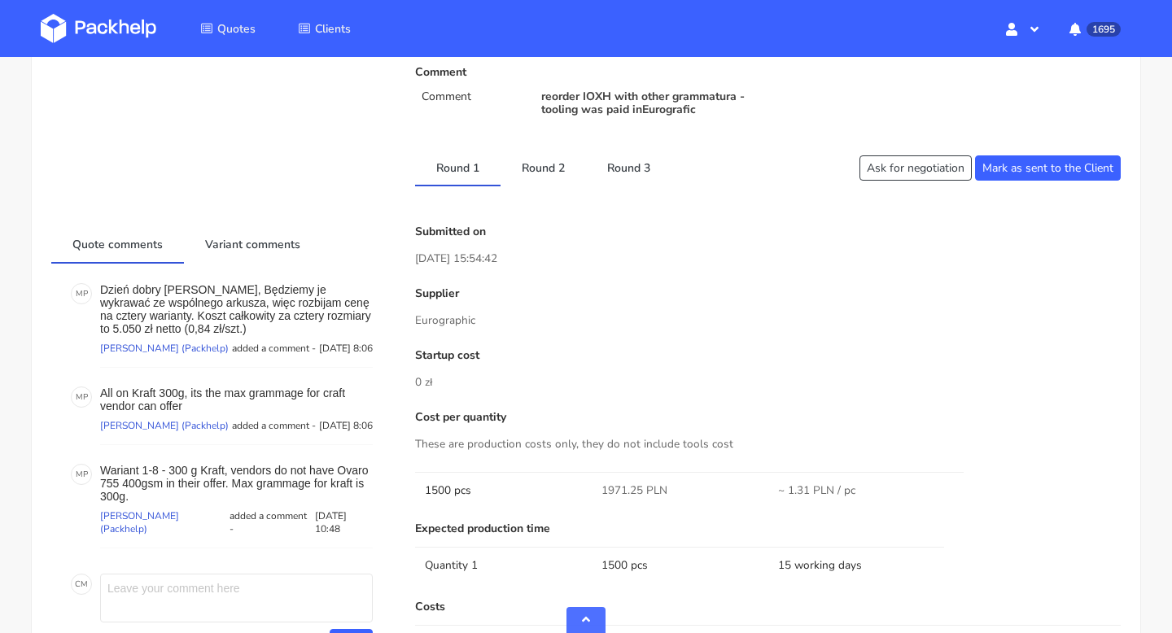
scroll to position [579, 0]
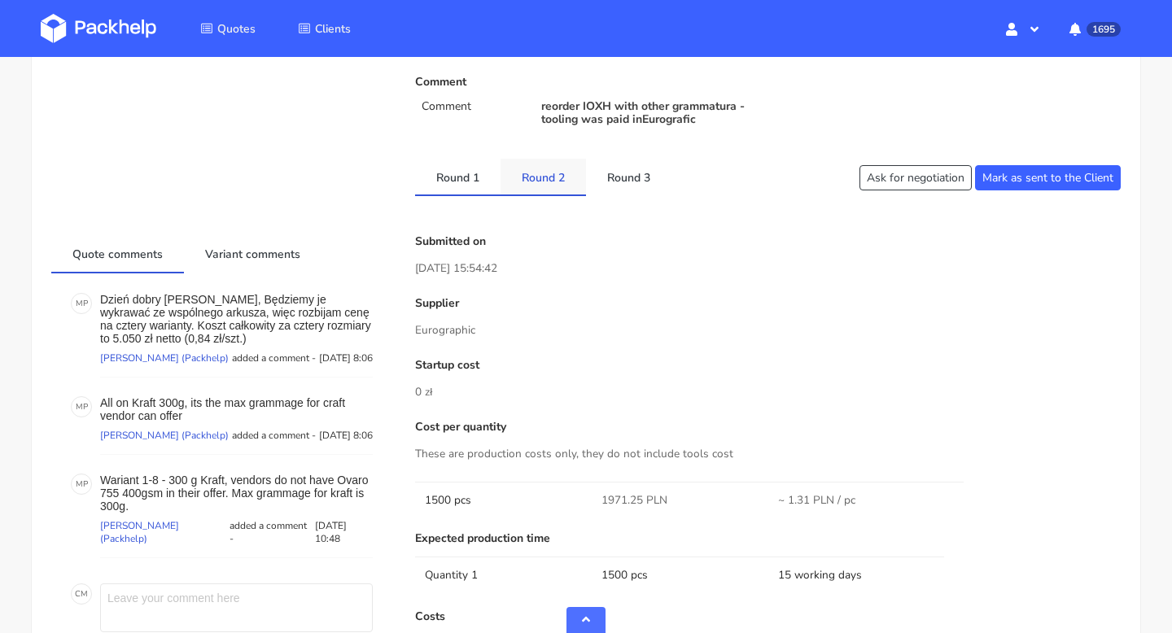
click at [533, 175] on link "Round 2" at bounding box center [543, 177] width 85 height 36
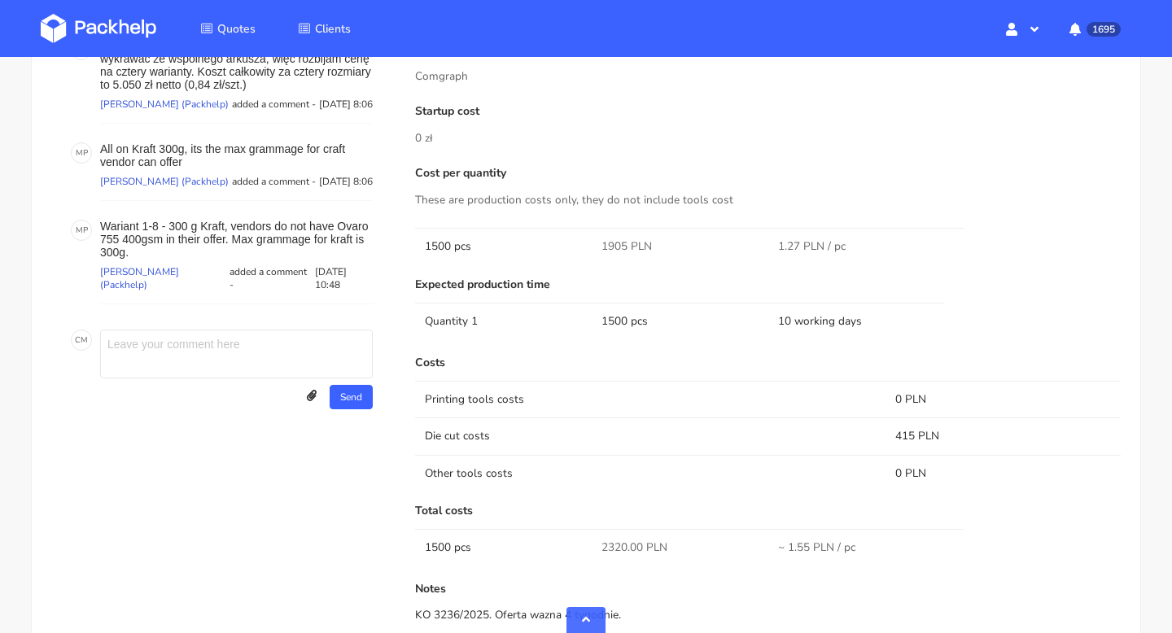
scroll to position [568, 0]
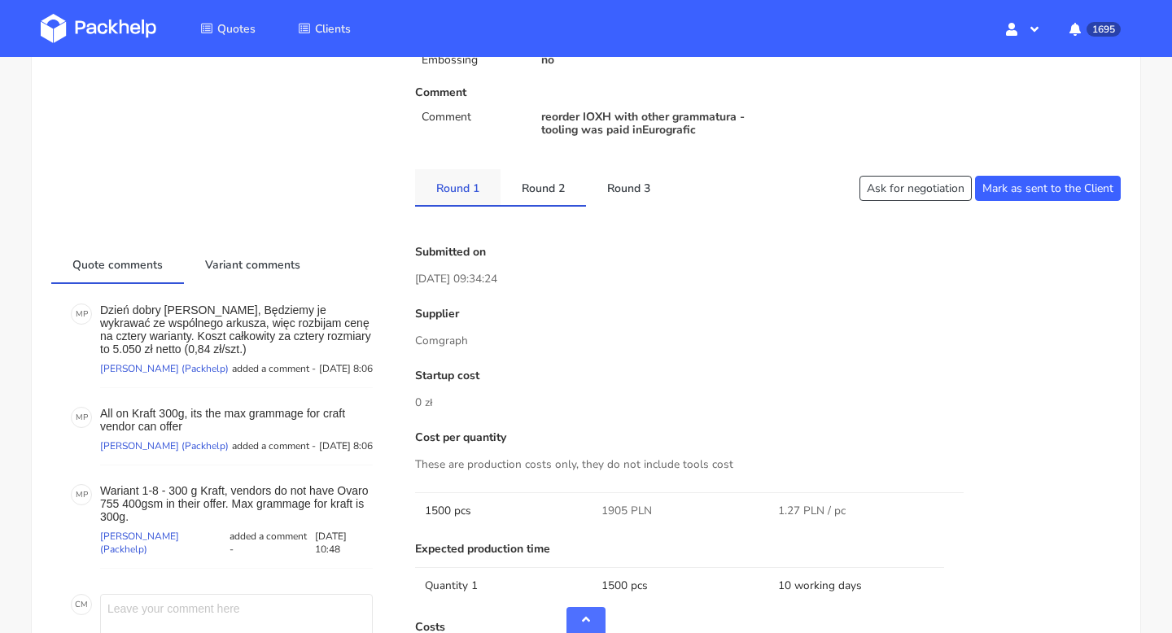
click at [454, 178] on link "Round 1" at bounding box center [457, 187] width 85 height 36
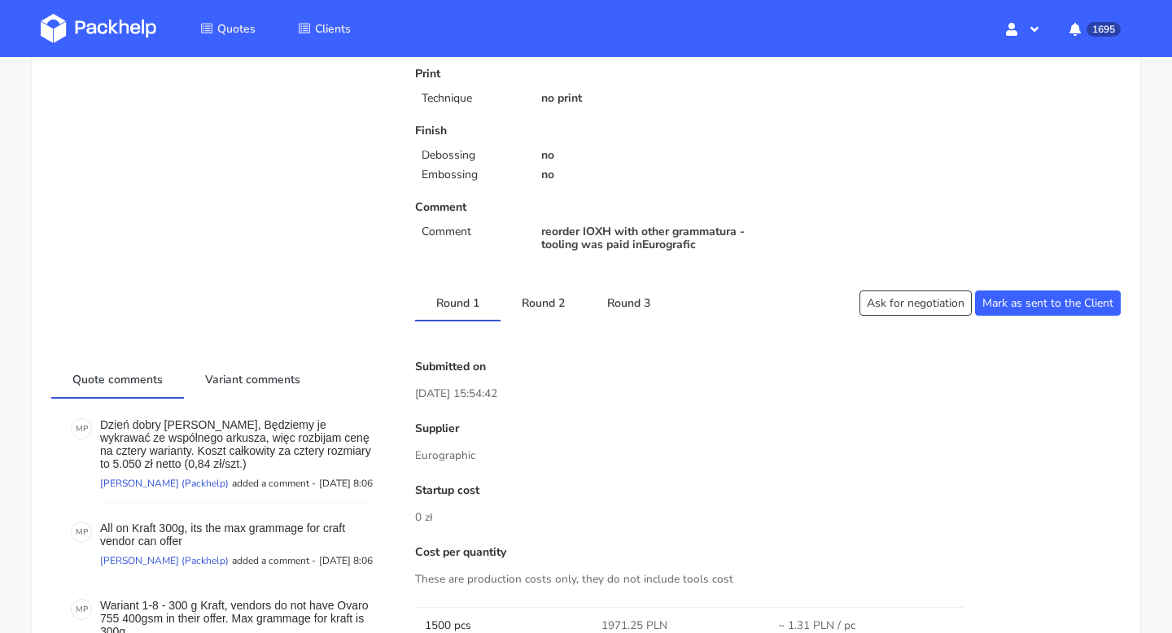
scroll to position [0, 0]
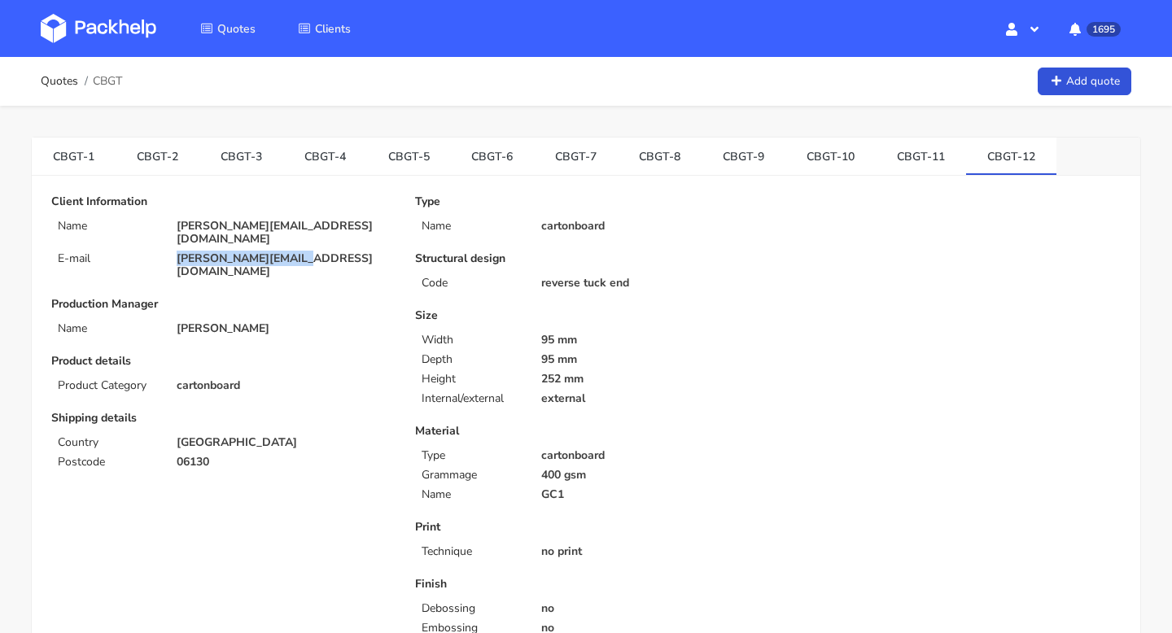
drag, startPoint x: 305, startPoint y: 248, endPoint x: 166, endPoint y: 247, distance: 139.2
click at [166, 252] on div "j.reynaud@jumarel.fr" at bounding box center [284, 265] width 239 height 26
copy p "j.reynaud@jumarel.fr"
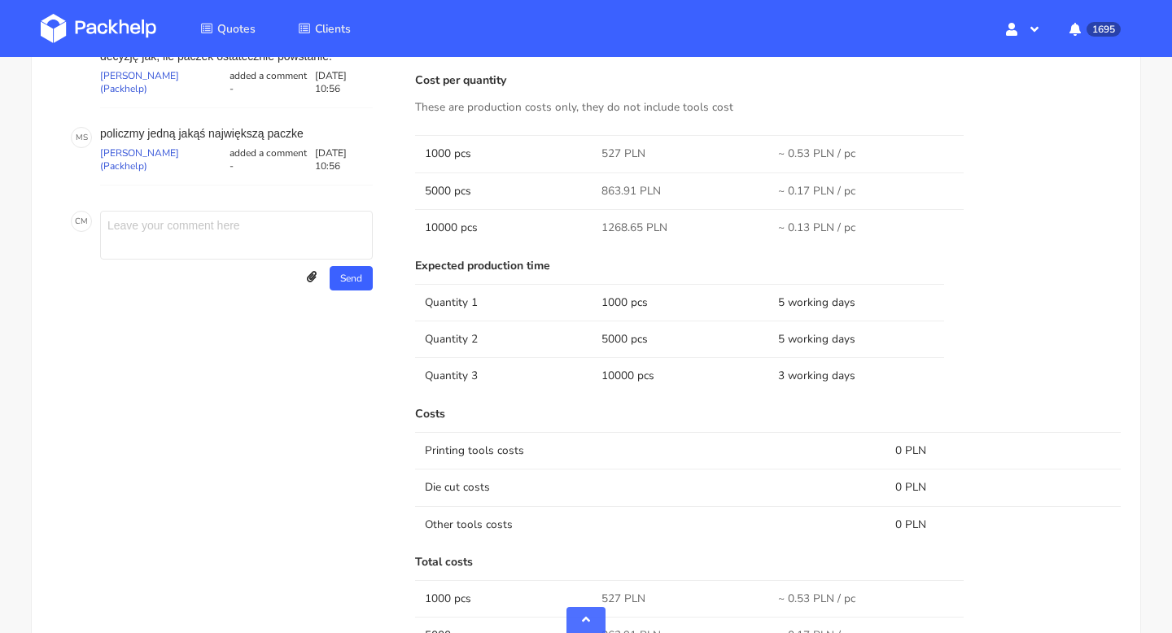
scroll to position [884, 0]
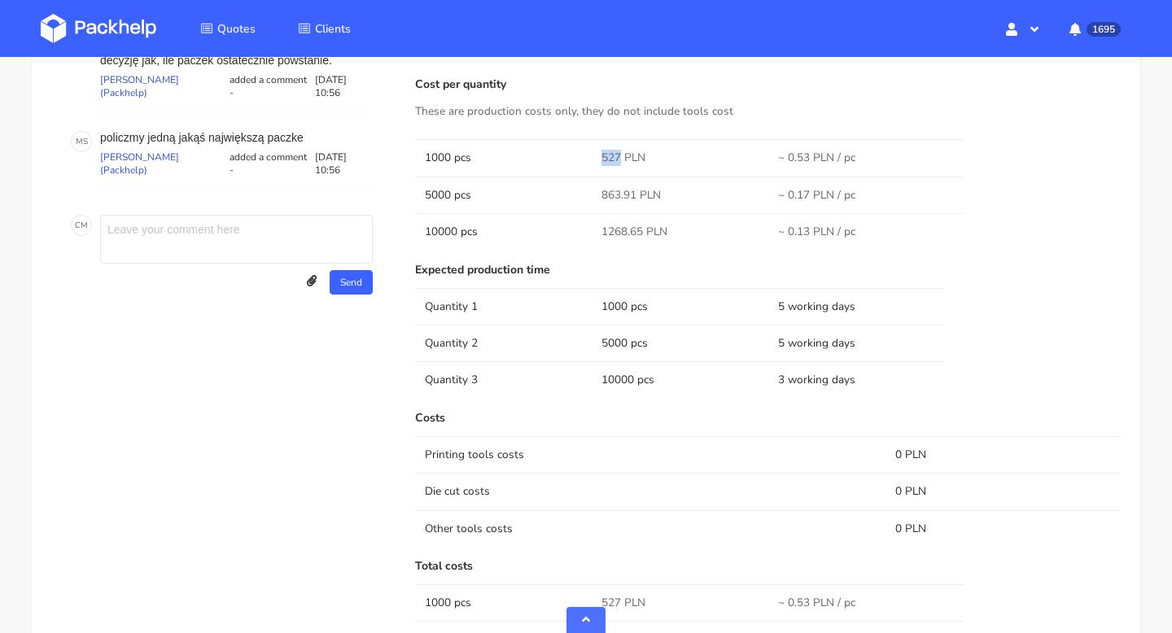
copy span "527"
drag, startPoint x: 620, startPoint y: 156, endPoint x: 600, endPoint y: 157, distance: 20.4
click at [600, 157] on td "527 PLN" at bounding box center [680, 157] width 177 height 37
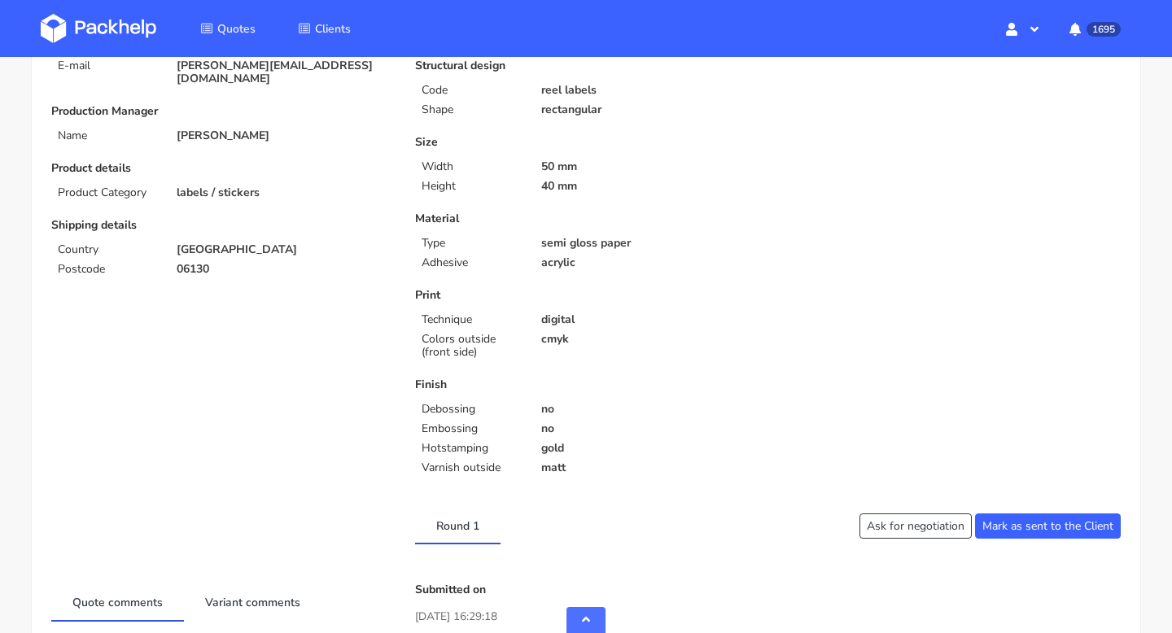
scroll to position [0, 0]
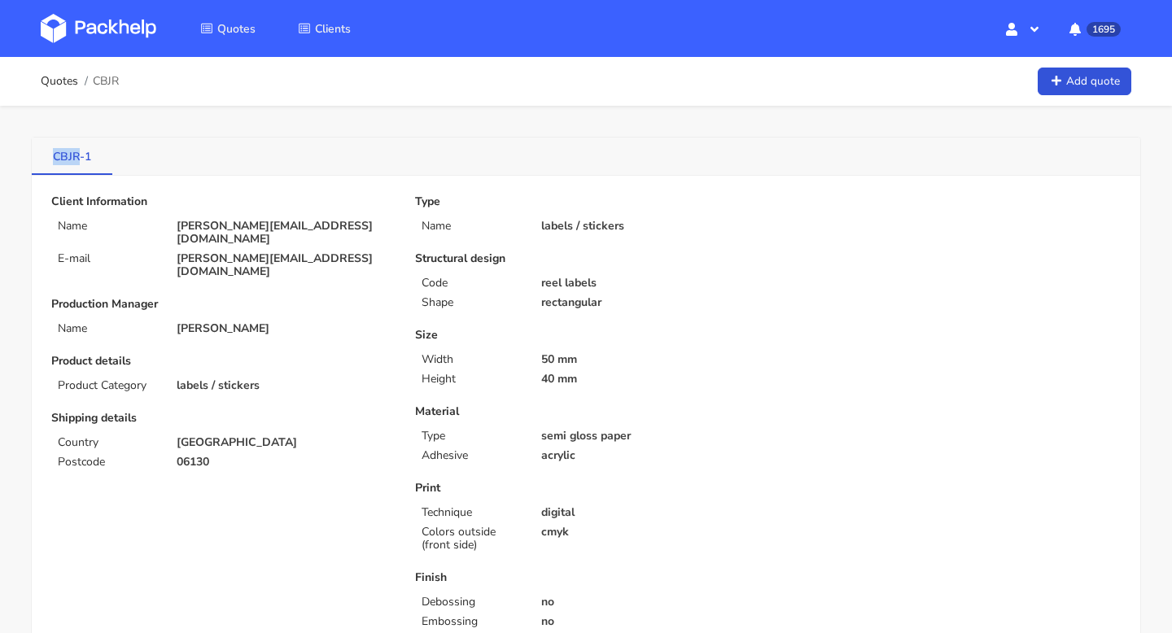
drag, startPoint x: 40, startPoint y: 153, endPoint x: 81, endPoint y: 156, distance: 40.8
click at [81, 156] on link "CBJR-1" at bounding box center [72, 156] width 81 height 36
copy link "CBJR"
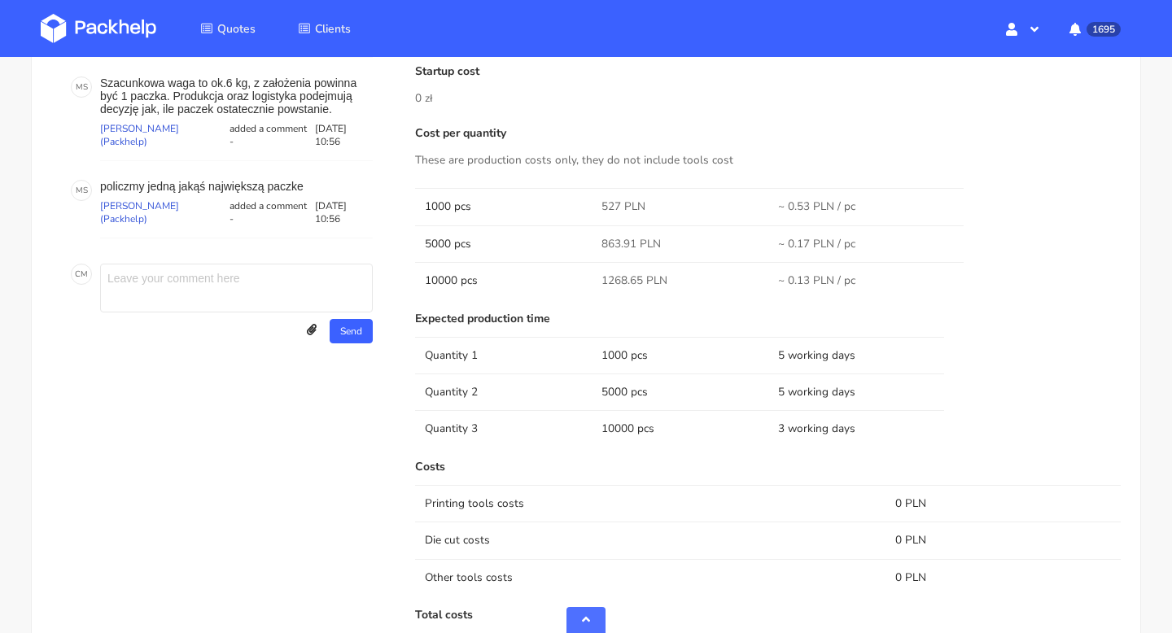
scroll to position [833, 0]
drag, startPoint x: 621, startPoint y: 205, endPoint x: 589, endPoint y: 205, distance: 32.6
click at [589, 205] on tr "1000 pcs 527 PLN ~ 0.53 PLN / pc" at bounding box center [768, 209] width 706 height 37
copy tr "527"
drag, startPoint x: 637, startPoint y: 243, endPoint x: 594, endPoint y: 243, distance: 43.2
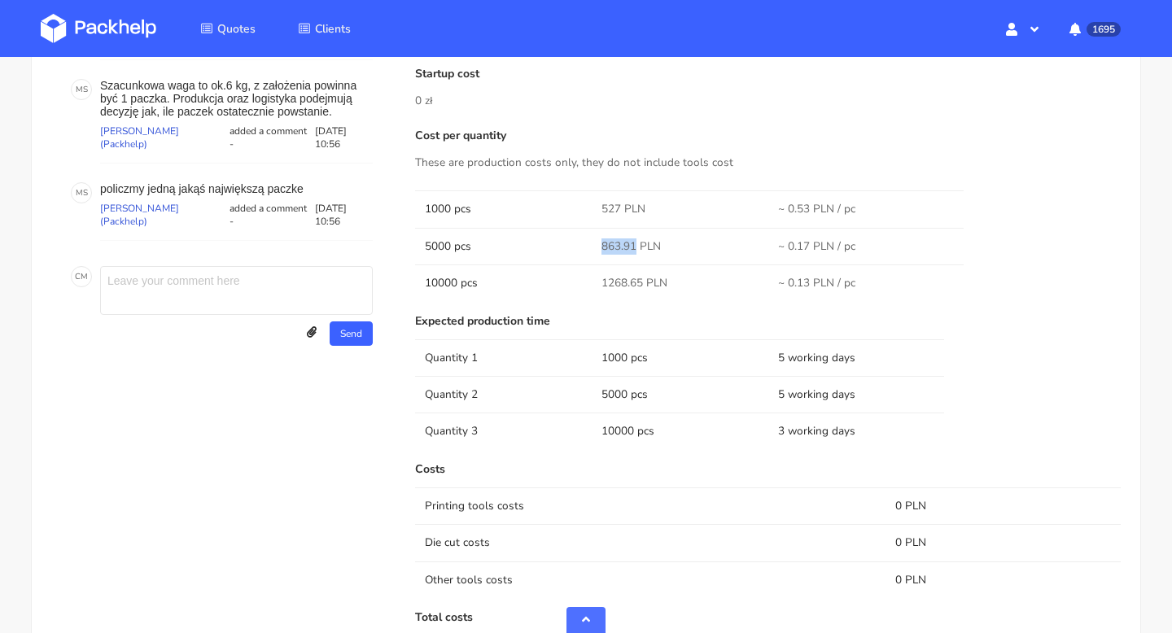
click at [594, 243] on td "863.91 PLN" at bounding box center [680, 246] width 177 height 37
copy span "863.91"
drag, startPoint x: 640, startPoint y: 277, endPoint x: 601, endPoint y: 277, distance: 39.1
click at [602, 277] on span "1268.65 PLN" at bounding box center [635, 283] width 66 height 16
copy span "1268.65"
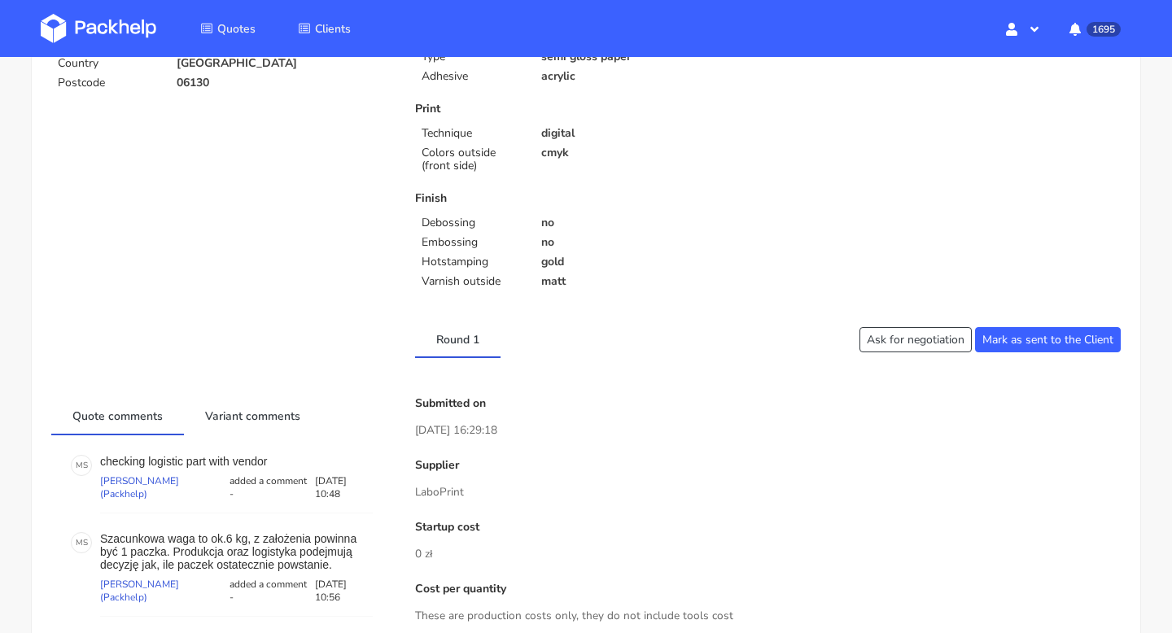
scroll to position [0, 0]
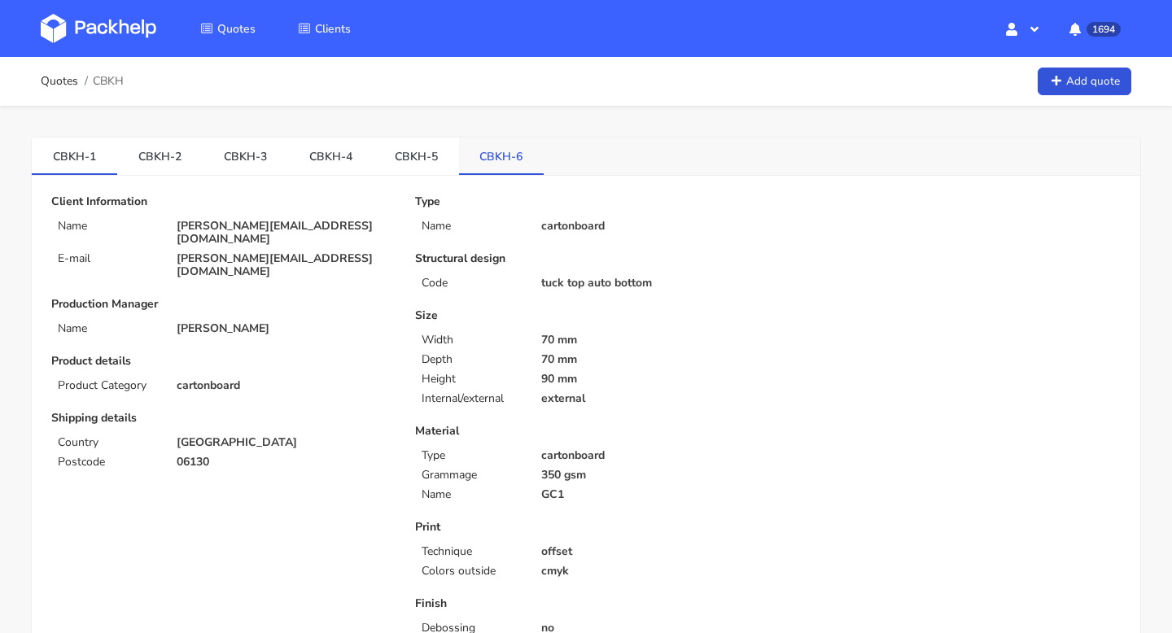
click at [464, 142] on link "CBKH-6" at bounding box center [501, 156] width 85 height 36
click at [411, 162] on link "CBKH-5" at bounding box center [416, 156] width 85 height 36
click at [320, 157] on link "CBKH-4" at bounding box center [330, 156] width 85 height 36
click at [218, 164] on link "CBKH-3" at bounding box center [245, 156] width 85 height 36
click at [158, 161] on link "CBKH-2" at bounding box center [159, 156] width 85 height 36
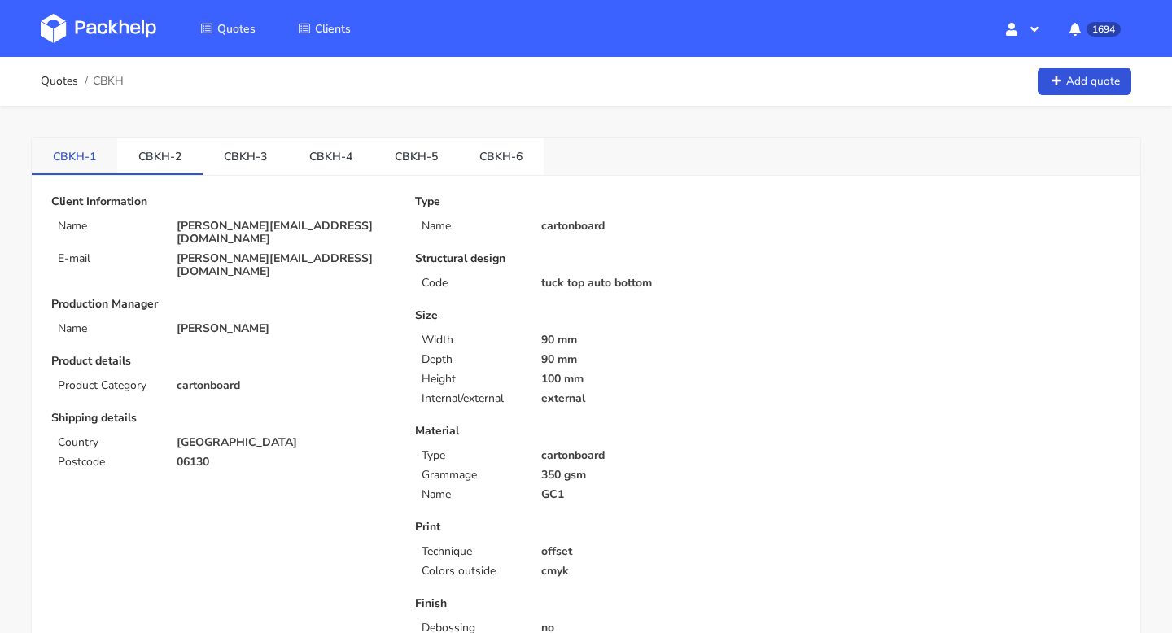
click at [77, 150] on link "CBKH-1" at bounding box center [74, 156] width 85 height 36
click at [162, 156] on link "CBKH-2" at bounding box center [159, 156] width 85 height 36
click at [230, 151] on link "CBKH-3" at bounding box center [245, 156] width 85 height 36
click at [335, 149] on link "CBKH-4" at bounding box center [330, 156] width 85 height 36
click at [419, 166] on link "CBKH-5" at bounding box center [416, 156] width 85 height 36
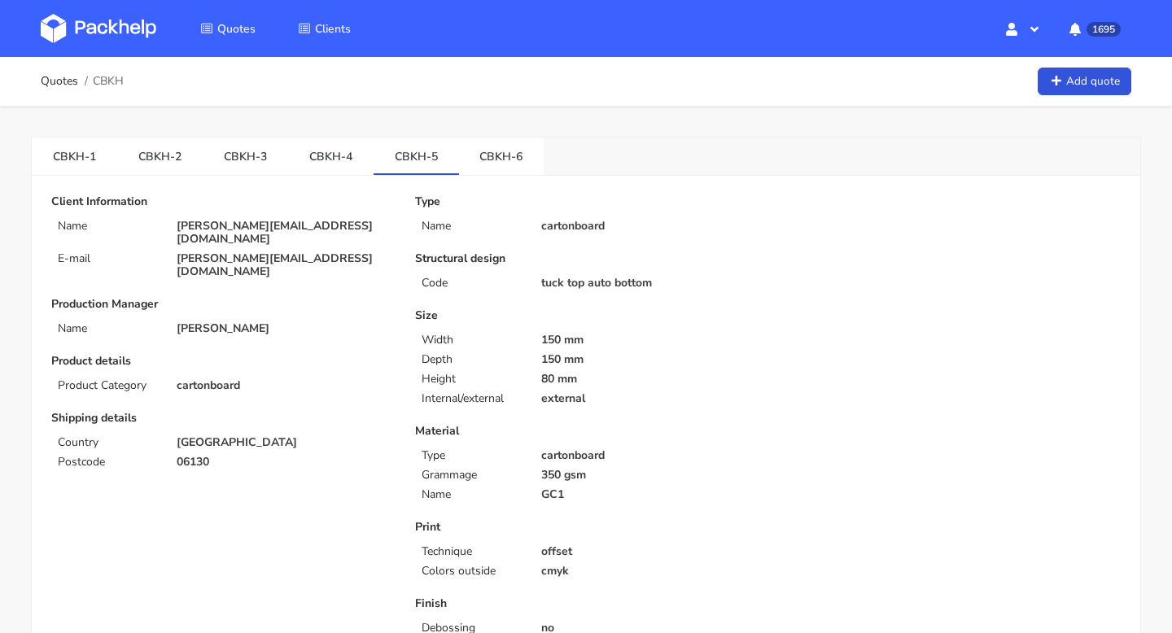
click at [480, 151] on link "CBKH-6" at bounding box center [501, 156] width 85 height 36
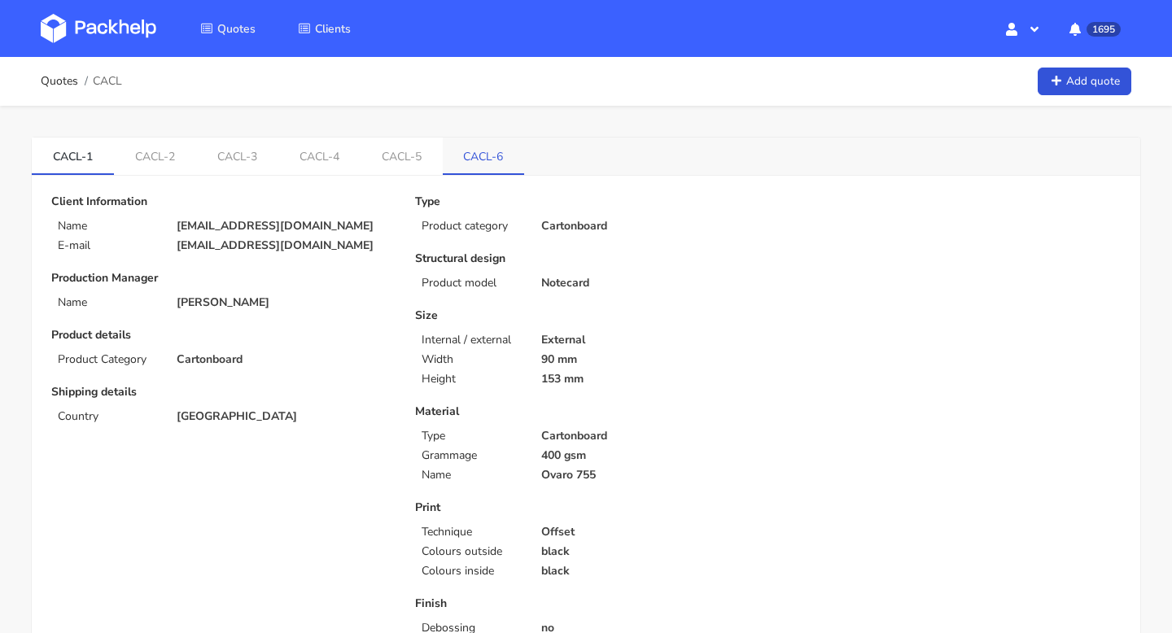
click at [476, 142] on link "CACL-6" at bounding box center [484, 156] width 82 height 36
drag, startPoint x: 458, startPoint y: 163, endPoint x: 506, endPoint y: 163, distance: 48.0
click at [506, 163] on link "CACL-6" at bounding box center [484, 156] width 82 height 36
copy link "CACL-6"
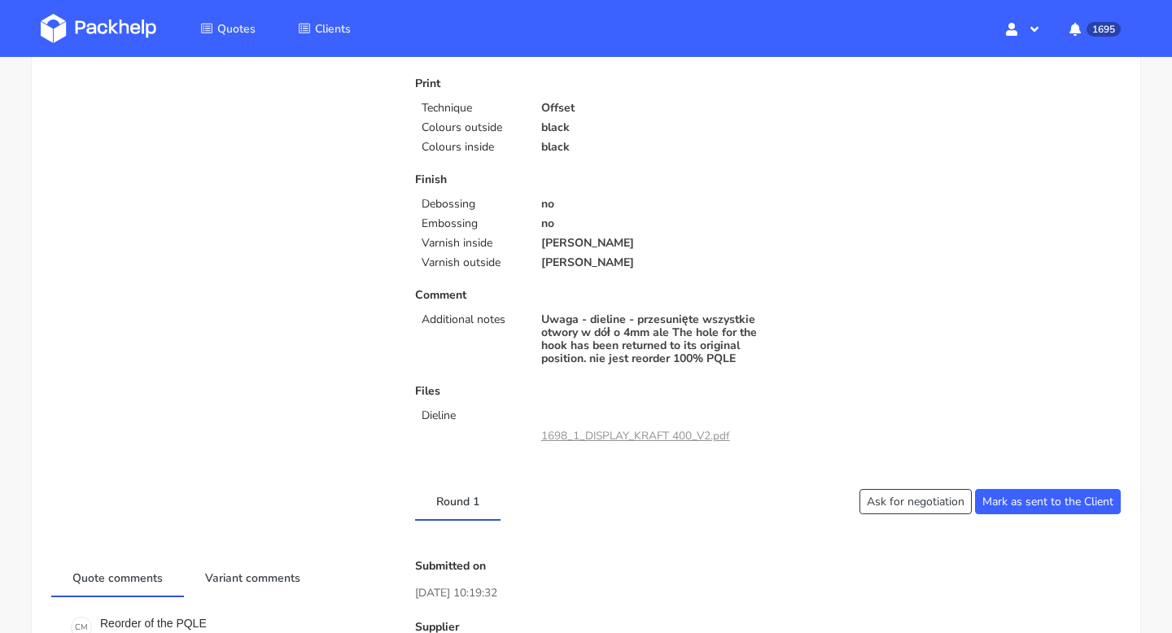
scroll to position [774, 0]
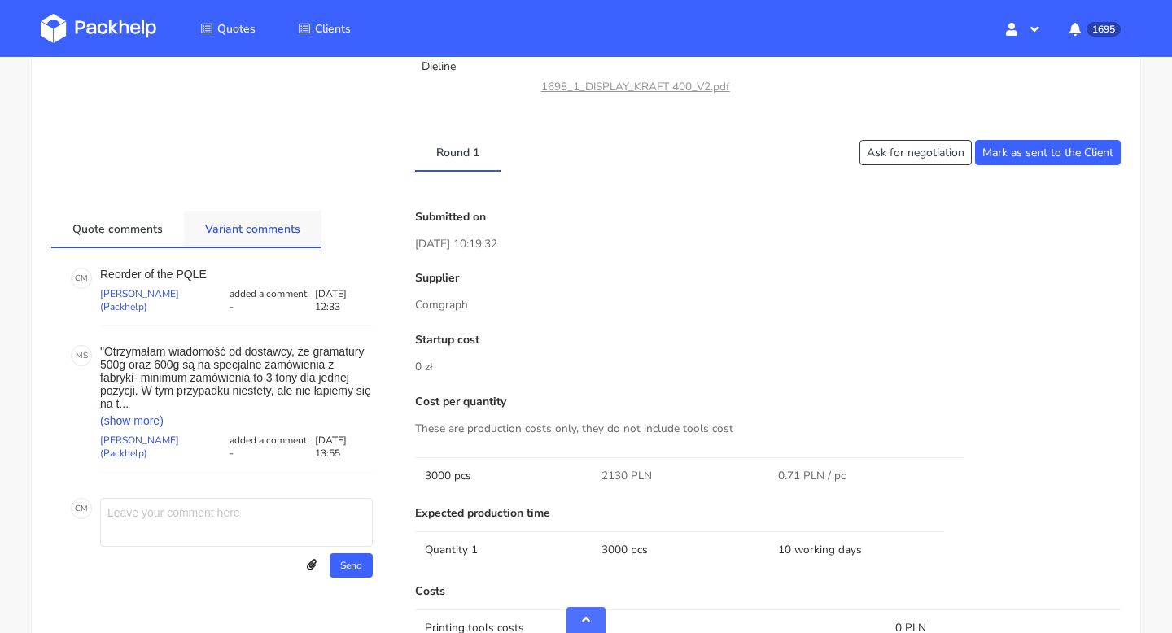
click at [226, 239] on link "Variant comments" at bounding box center [253, 229] width 138 height 36
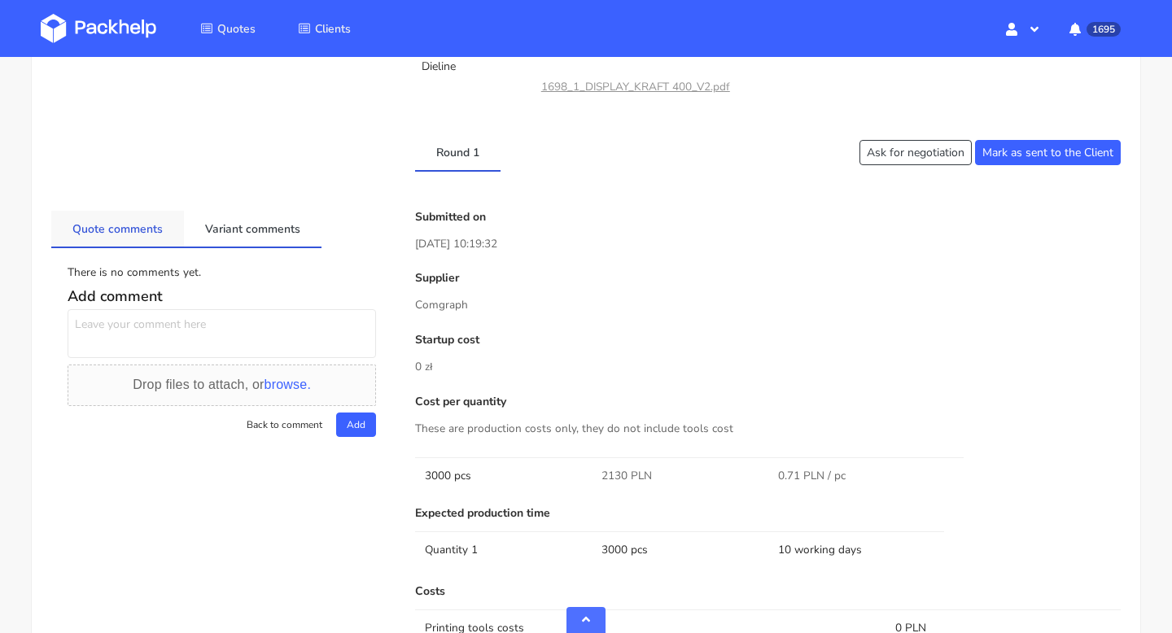
click at [128, 238] on link "Quote comments" at bounding box center [117, 229] width 133 height 36
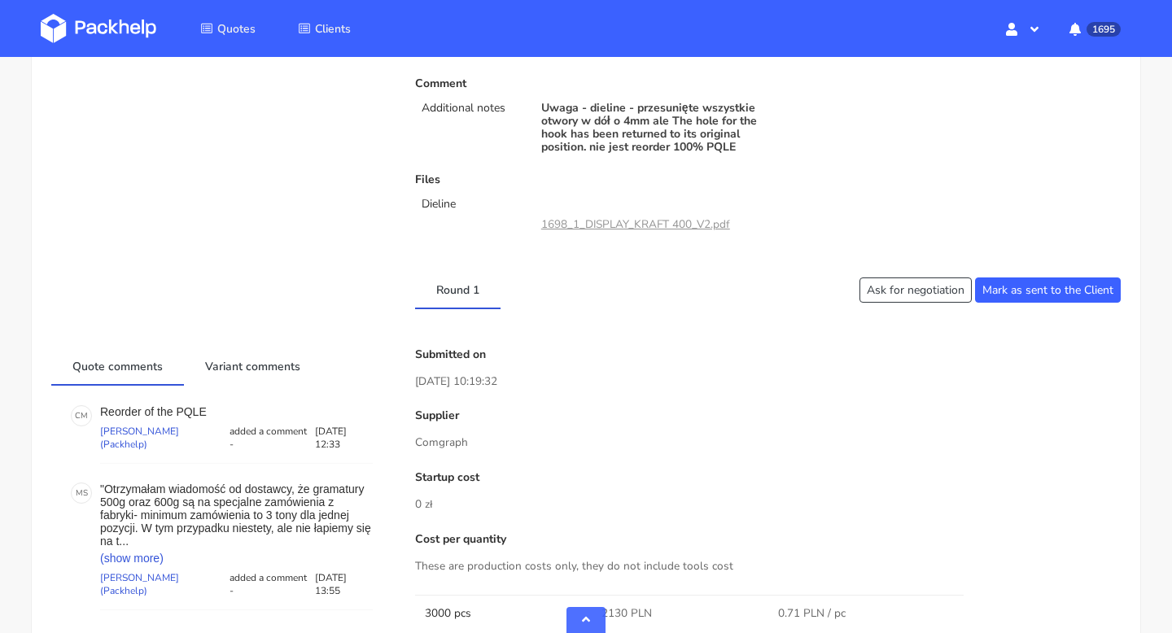
scroll to position [638, 0]
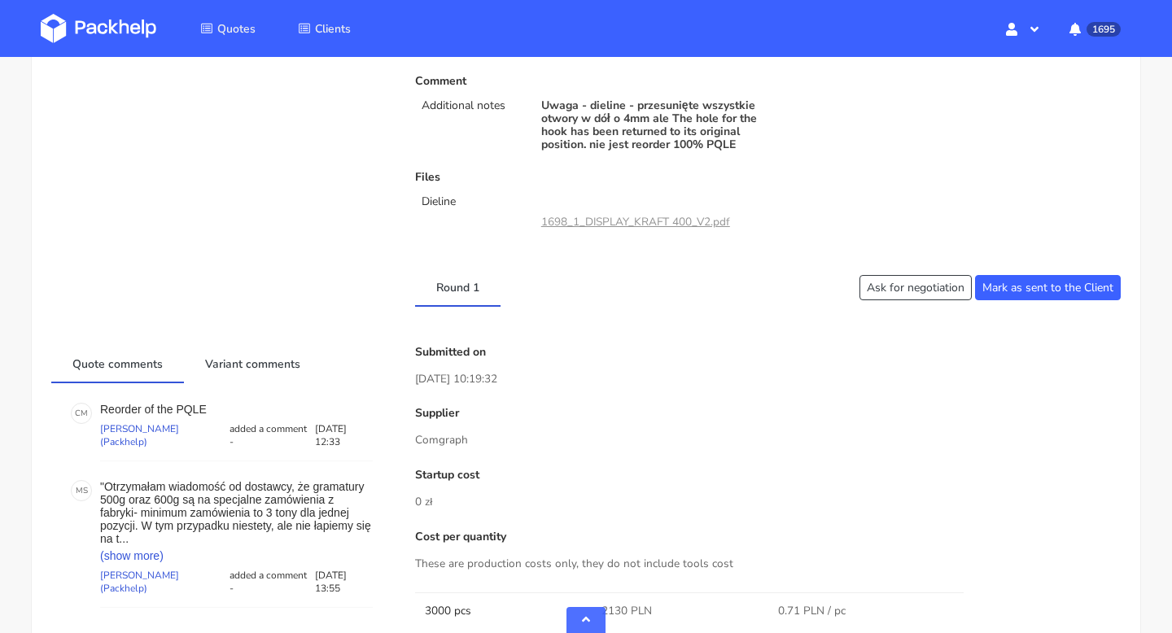
drag, startPoint x: 473, startPoint y: 449, endPoint x: 414, endPoint y: 449, distance: 59.4
copy p "Comgraph"
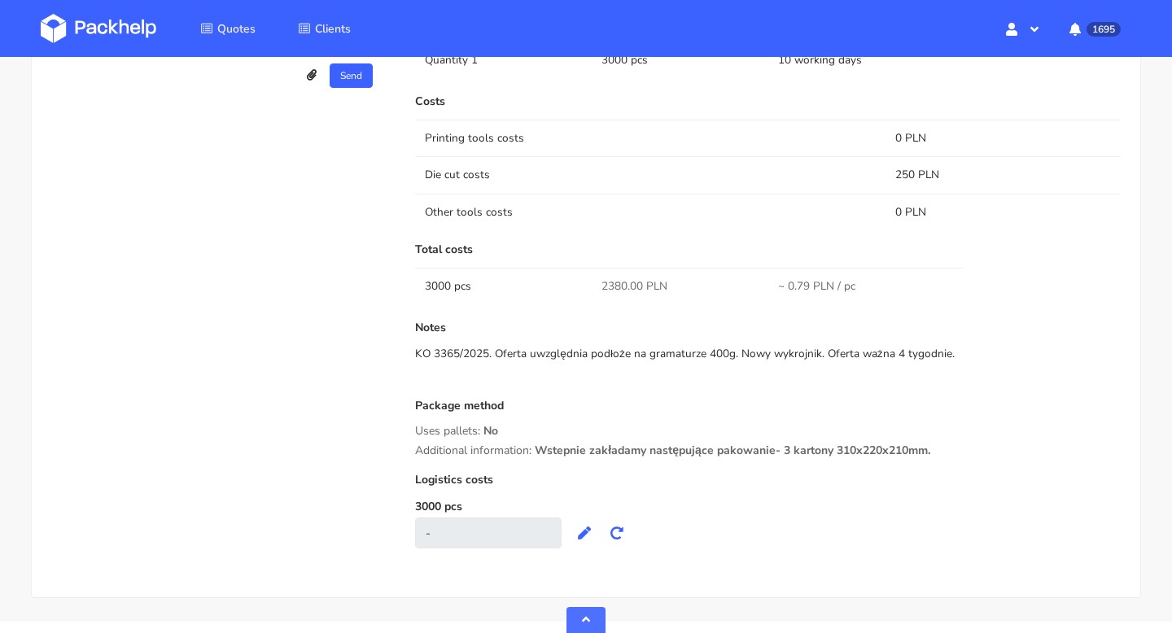
scroll to position [1322, 0]
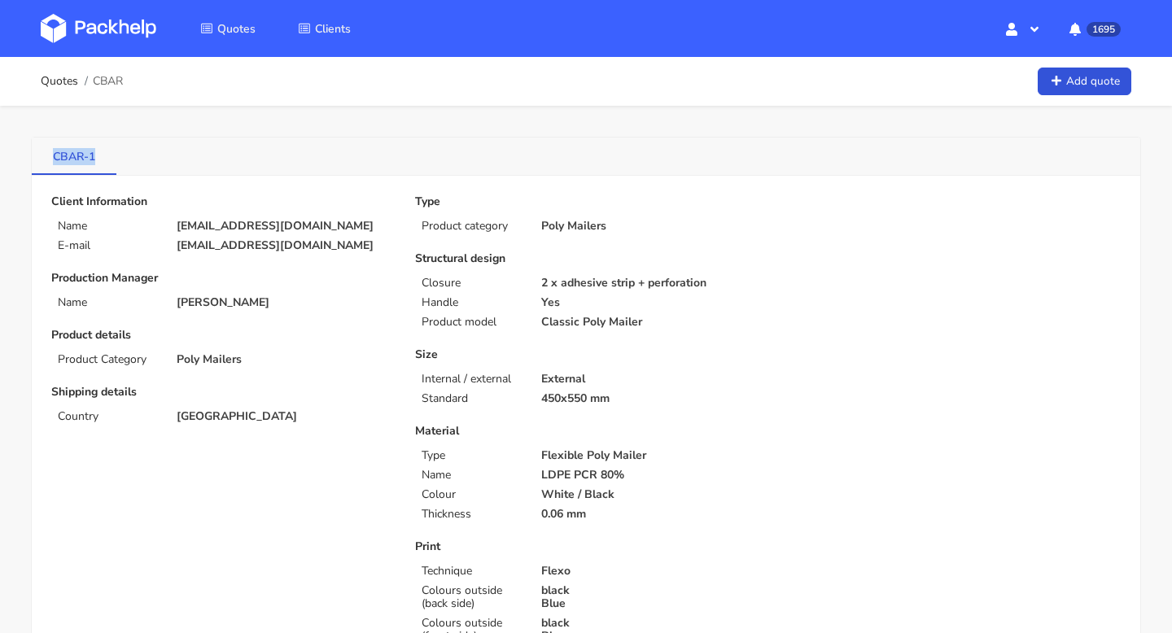
drag, startPoint x: 37, startPoint y: 155, endPoint x: 109, endPoint y: 155, distance: 72.5
click at [109, 155] on link "CBAR-1" at bounding box center [74, 156] width 85 height 36
copy link "CBAR-1"
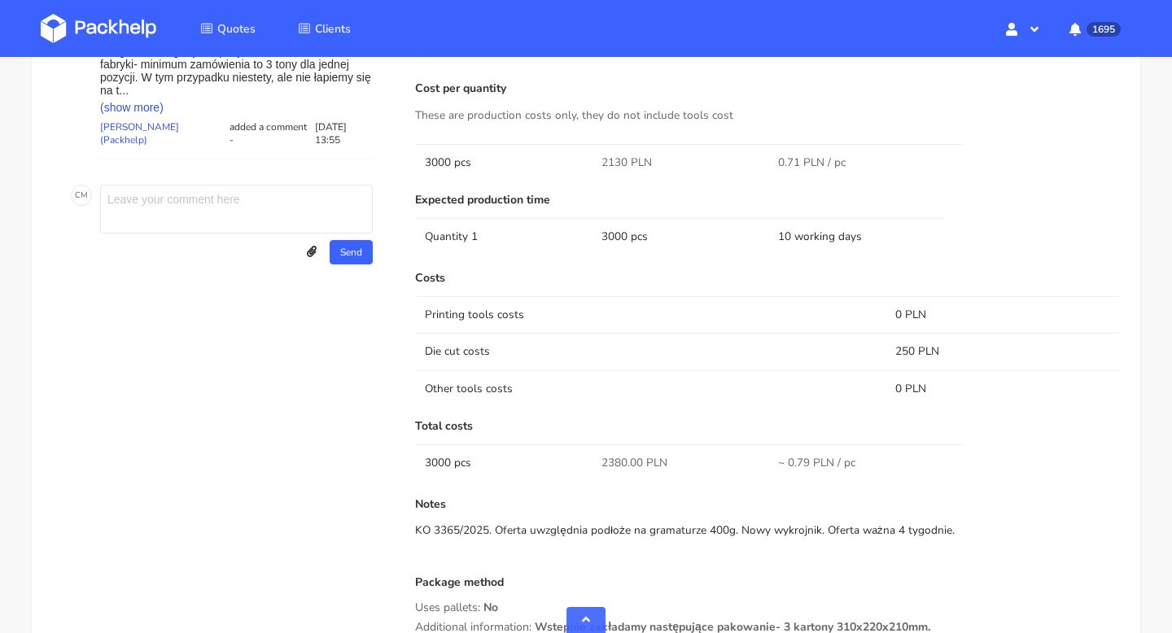
scroll to position [1322, 0]
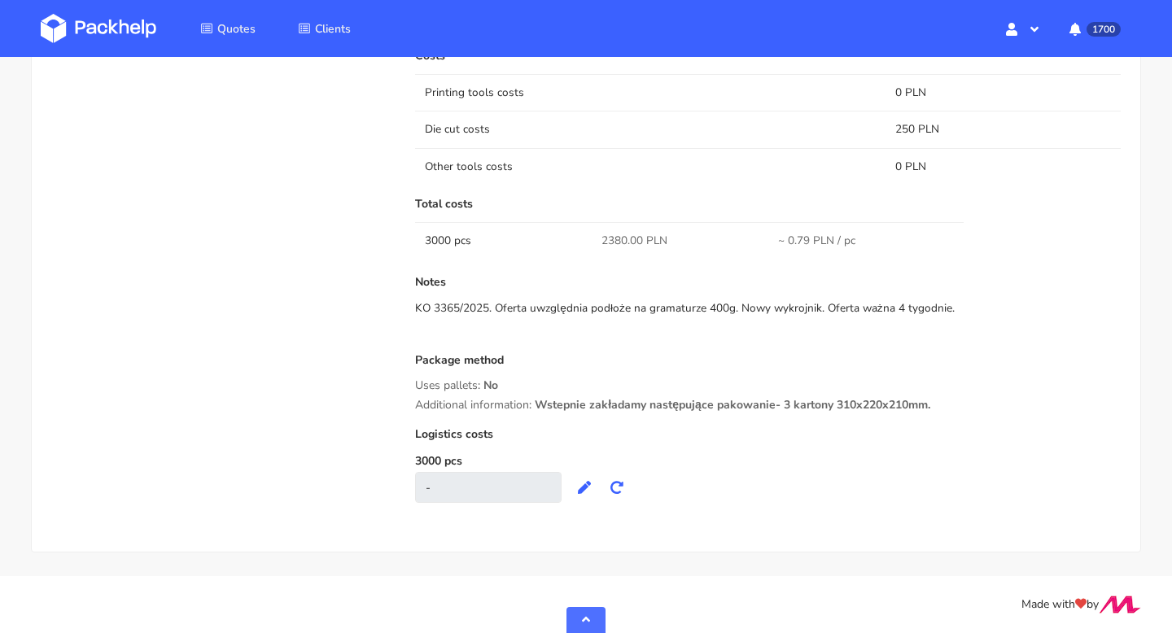
click at [751, 304] on div "KO 3365/2025. Oferta uwzględnia podłoże na gramaturze 400g. Nowy wykrojnik. Ofe…" at bounding box center [768, 308] width 706 height 16
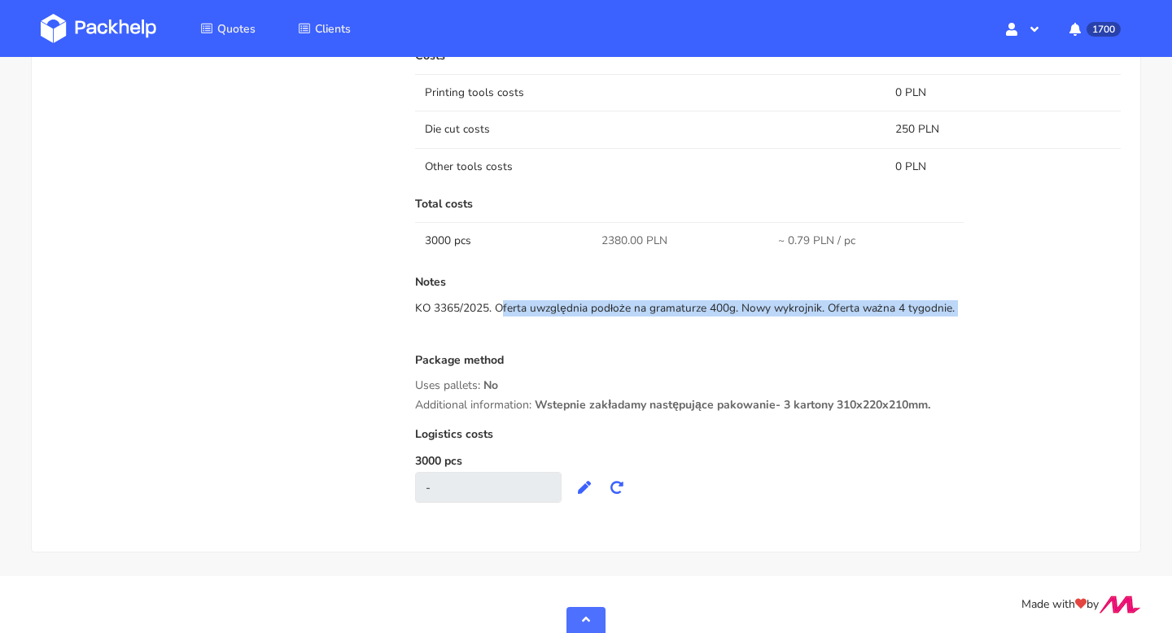
click at [751, 304] on div "KO 3365/2025. Oferta uwzględnia podłoże na gramaturze 400g. Nowy wykrojnik. Ofe…" at bounding box center [768, 308] width 706 height 16
copy div "KO 3365/2025. Oferta uwzględnia podłoże na gramaturze 400g. Nowy wykrojnik. Ofe…"
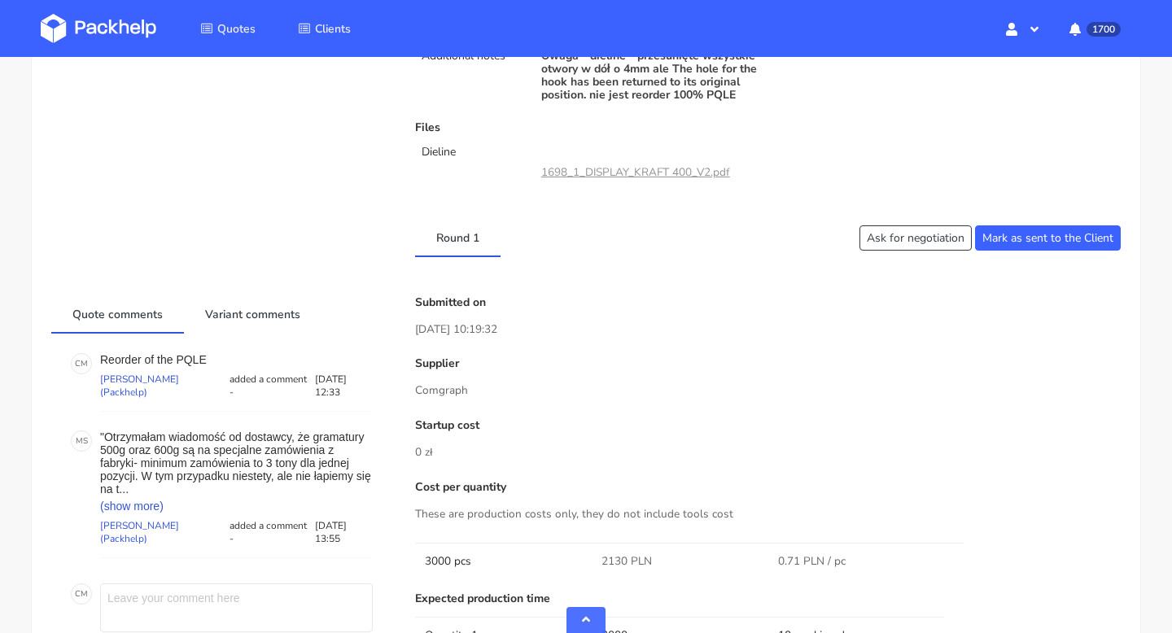
scroll to position [0, 0]
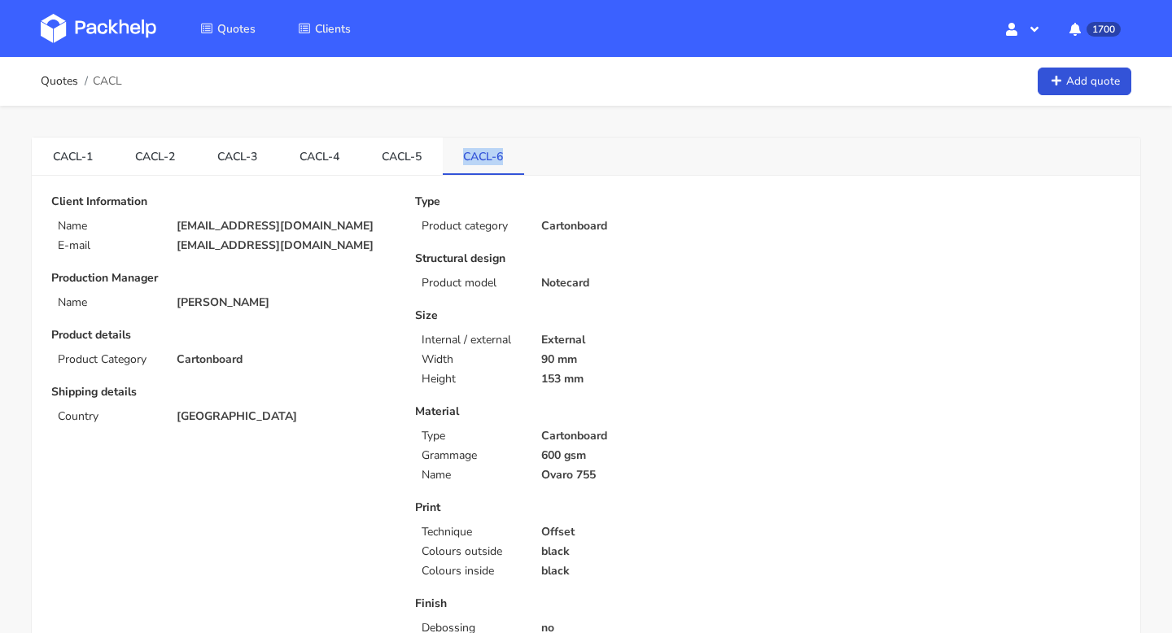
drag, startPoint x: 458, startPoint y: 151, endPoint x: 511, endPoint y: 151, distance: 52.1
click at [511, 151] on link "CACL-6" at bounding box center [484, 156] width 82 height 36
copy link "CACL-6"
click at [395, 154] on link "CACL-5" at bounding box center [402, 156] width 82 height 36
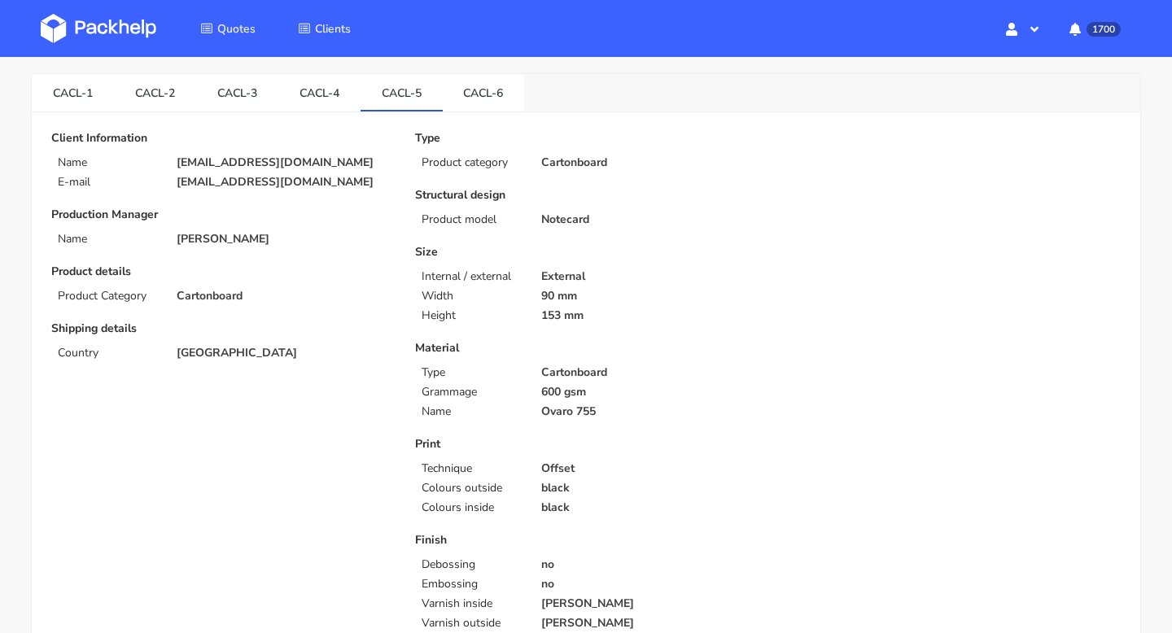
scroll to position [70, 0]
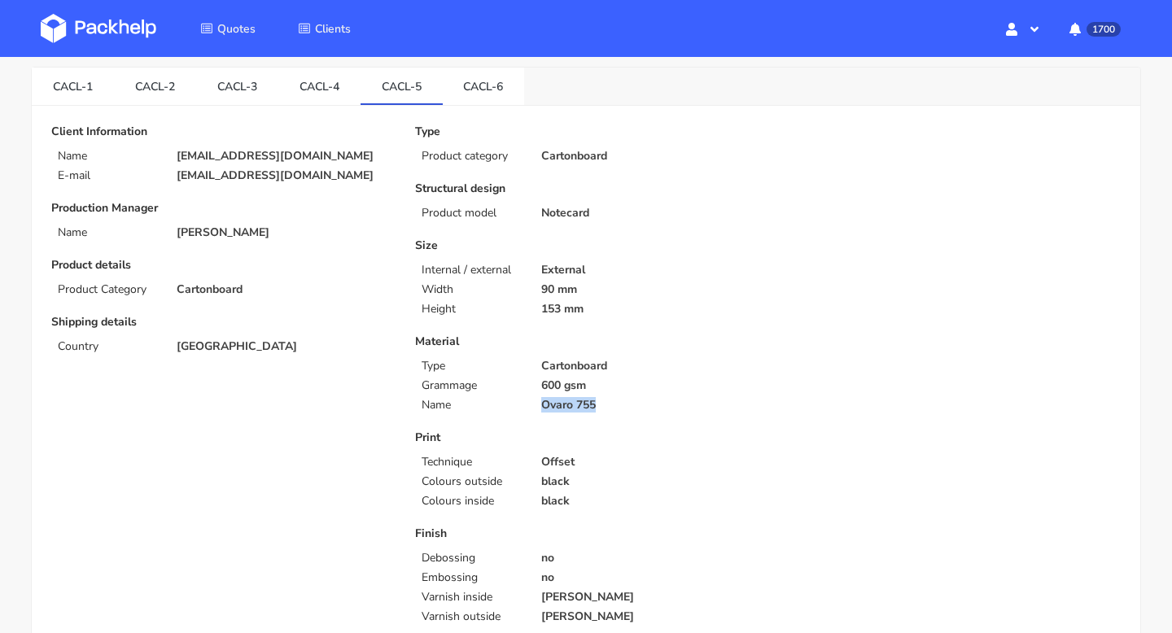
drag, startPoint x: 606, startPoint y: 405, endPoint x: 516, endPoint y: 405, distance: 89.6
click at [516, 405] on div "Name Ovaro 755" at bounding box center [586, 405] width 364 height 13
copy div "Ovaro 755"
drag, startPoint x: 616, startPoint y: 384, endPoint x: 538, endPoint y: 384, distance: 77.4
click at [538, 384] on div "600 gsm" at bounding box center [649, 385] width 239 height 13
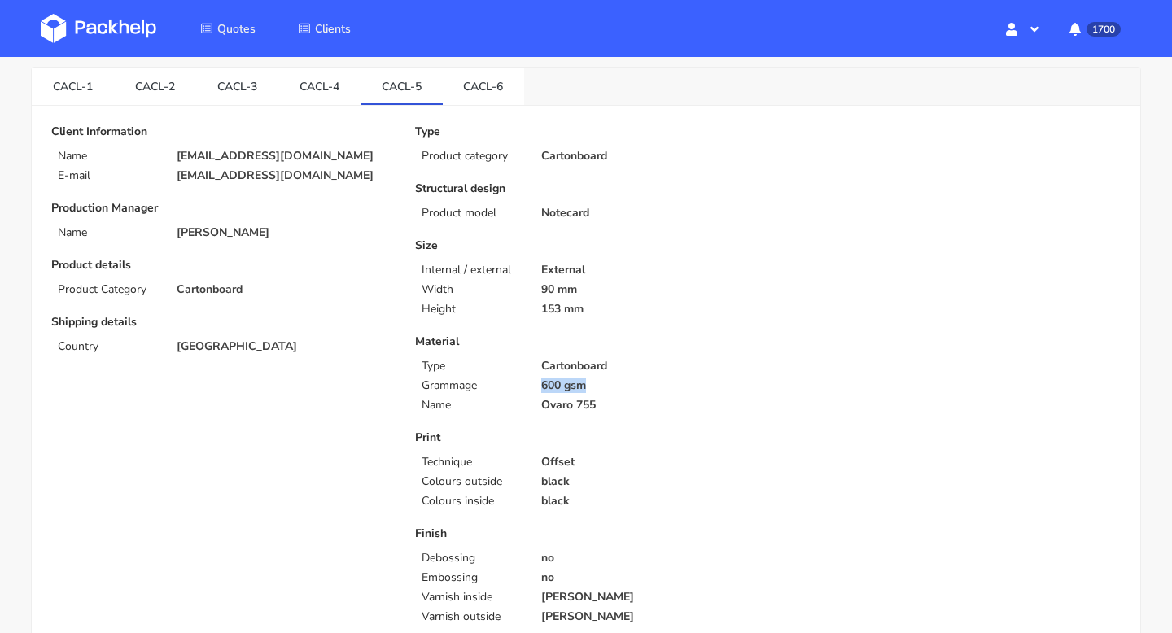
copy p "600 gsm"
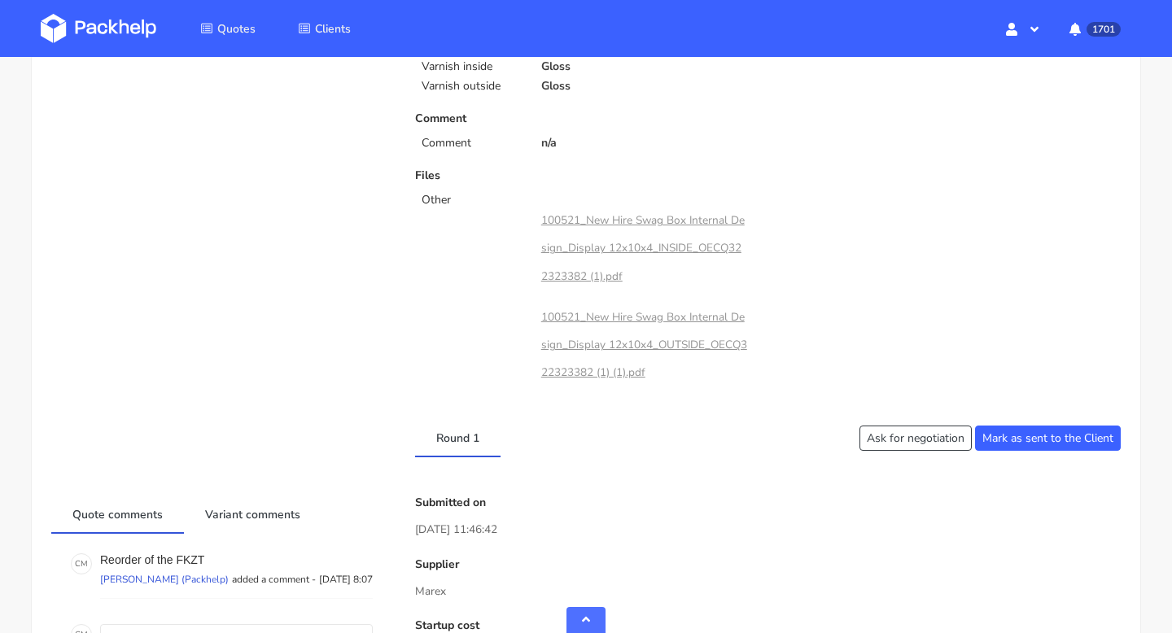
scroll to position [645, 0]
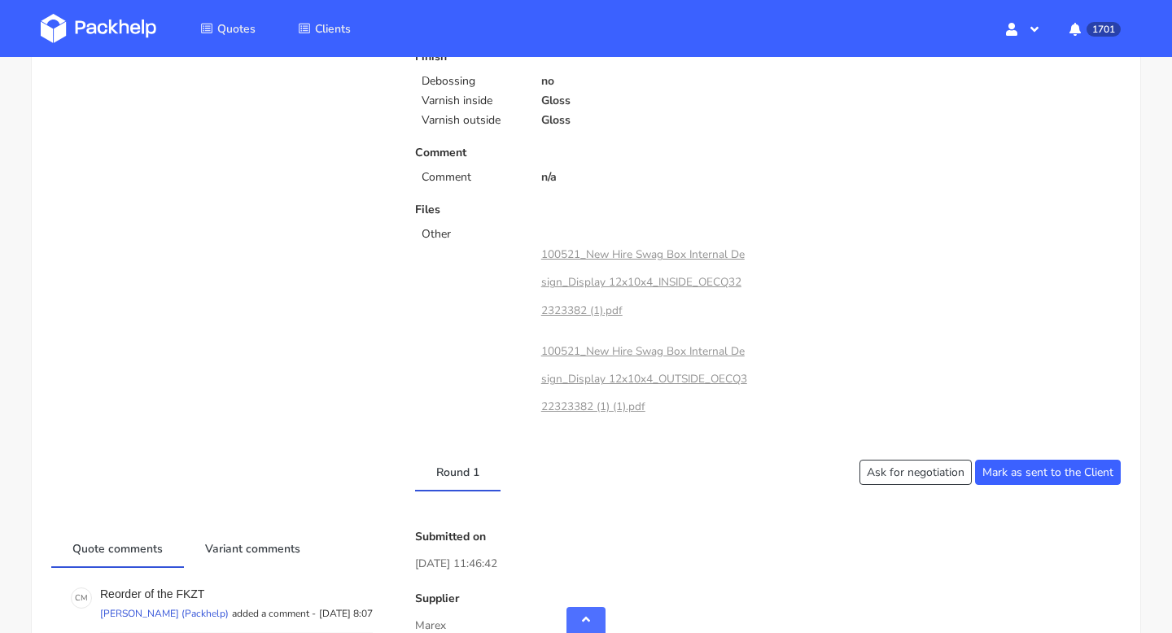
click at [607, 274] on link "100521_New Hire Swag Box Internal Design_Display 12x10x4_INSIDE_OECQ322323382 (…" at bounding box center [643, 282] width 204 height 71
click at [651, 353] on link "100521_New Hire Swag Box Internal Design_Display 12x10x4_OUTSIDE_OECQ322323382 …" at bounding box center [644, 379] width 206 height 71
click at [604, 356] on link "100521_New Hire Swag Box Internal Design_Display 12x10x4_OUTSIDE_OECQ322323382 …" at bounding box center [644, 379] width 206 height 71
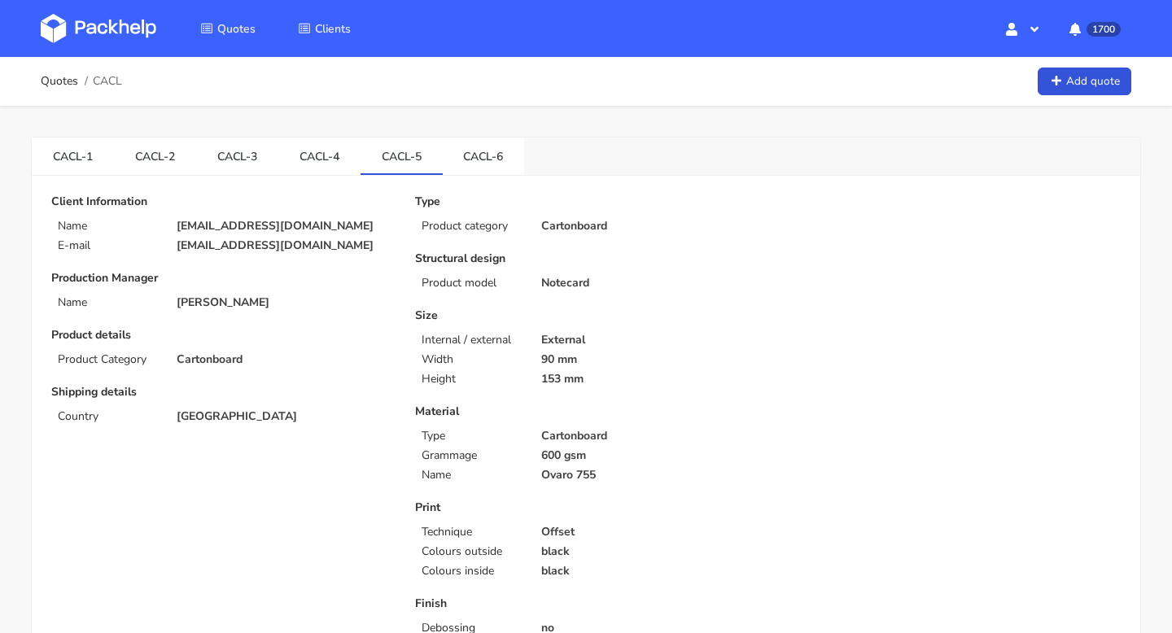
scroll to position [70, 0]
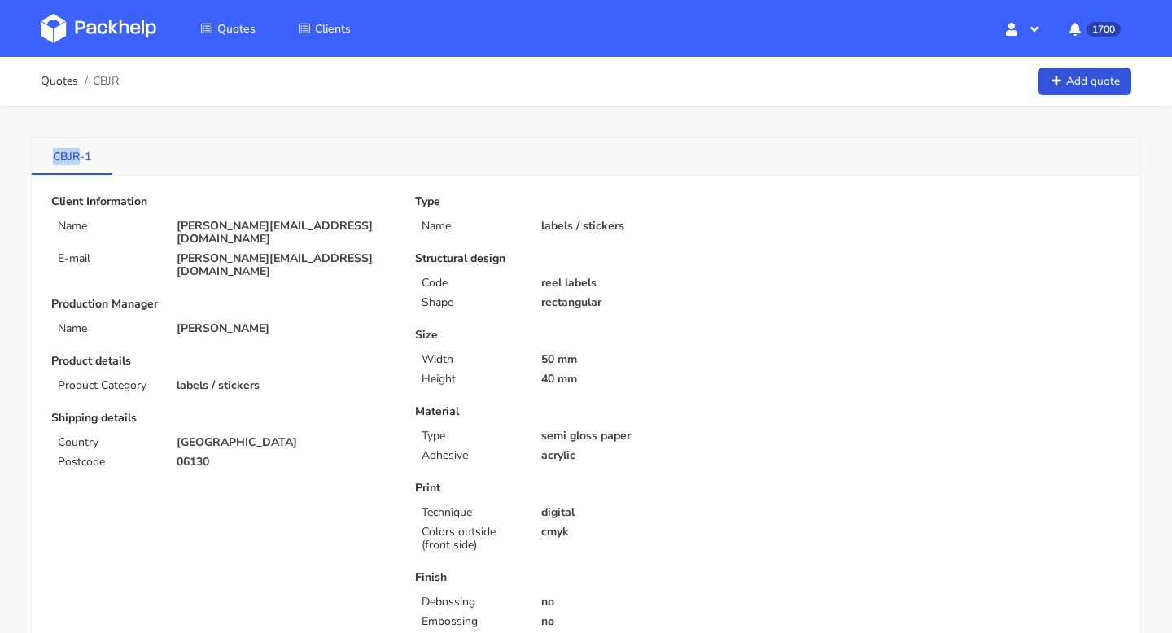
drag, startPoint x: 51, startPoint y: 157, endPoint x: 80, endPoint y: 158, distance: 28.5
click at [80, 158] on link "CBJR-1" at bounding box center [72, 156] width 81 height 36
copy link "CBJR"
